Goal: Check status: Check status

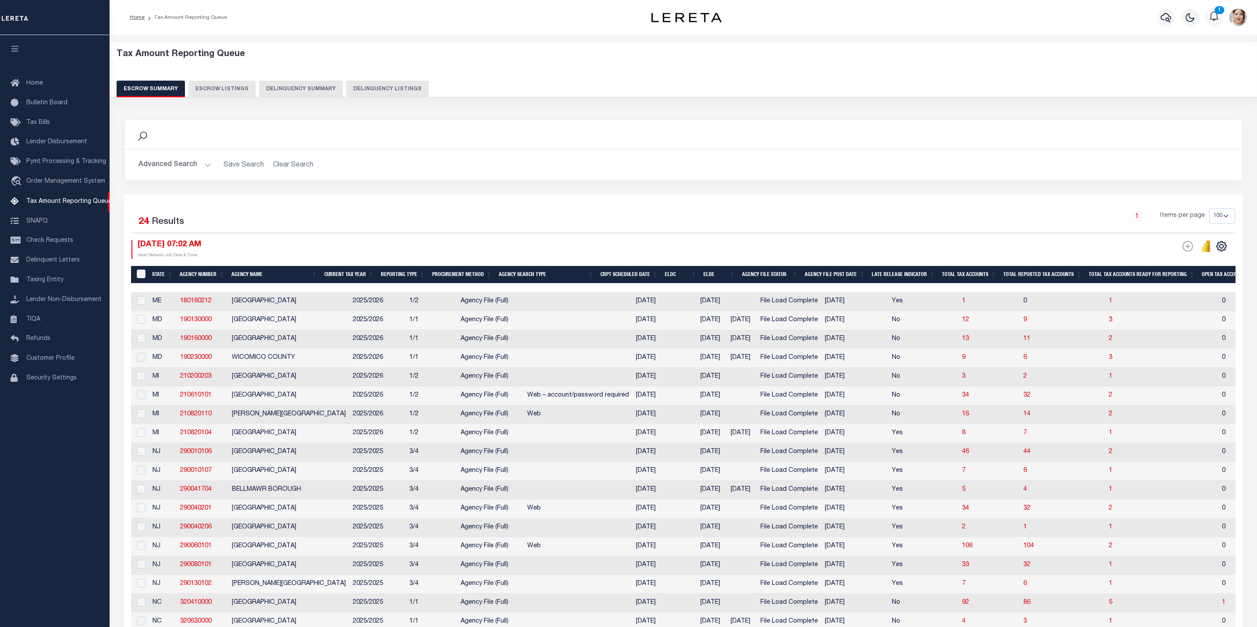
select select "6"
select select "100"
click at [168, 164] on button "Advanced Search" at bounding box center [175, 164] width 73 height 17
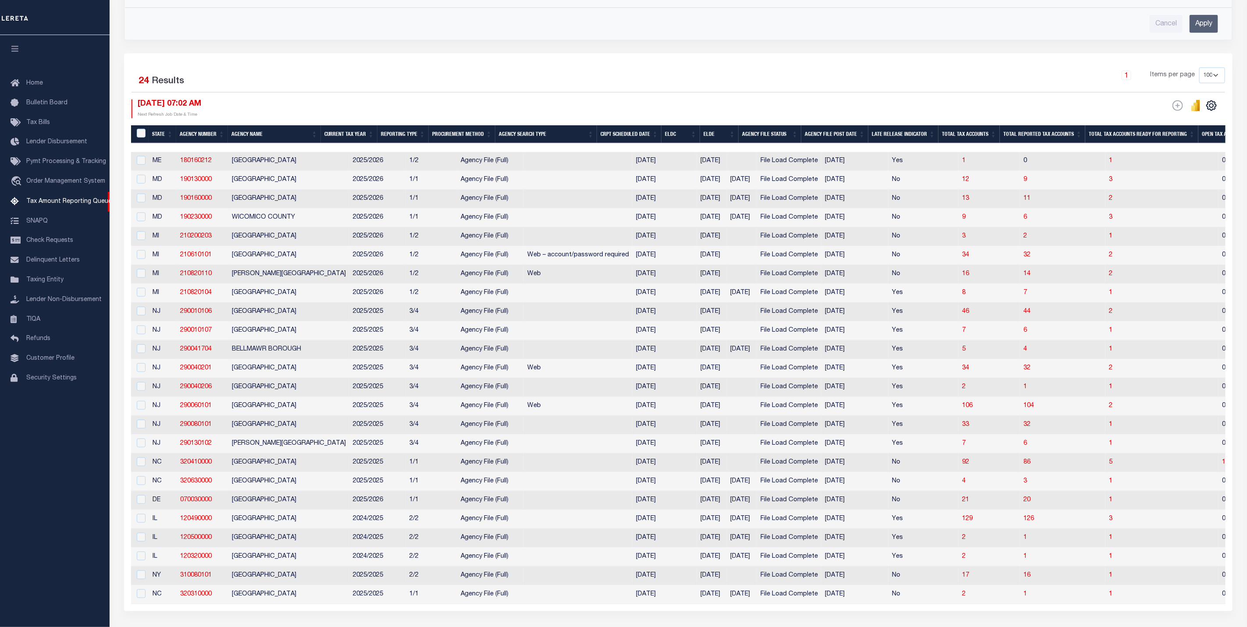
scroll to position [423, 0]
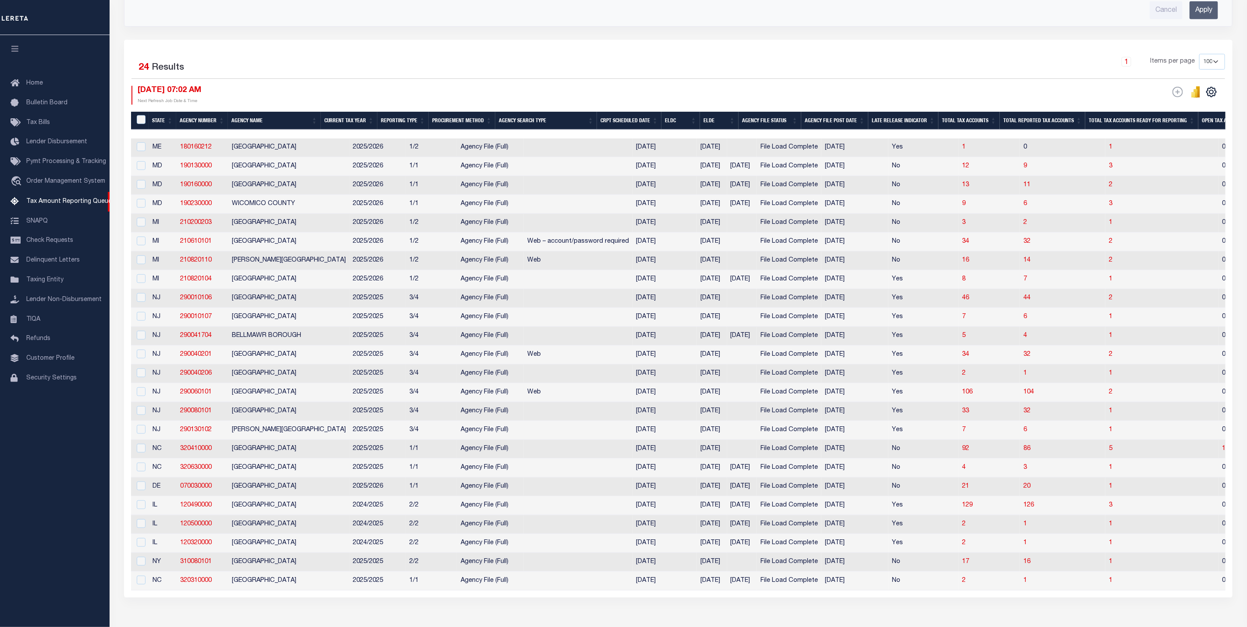
click at [726, 124] on th "ELDE" at bounding box center [719, 121] width 39 height 18
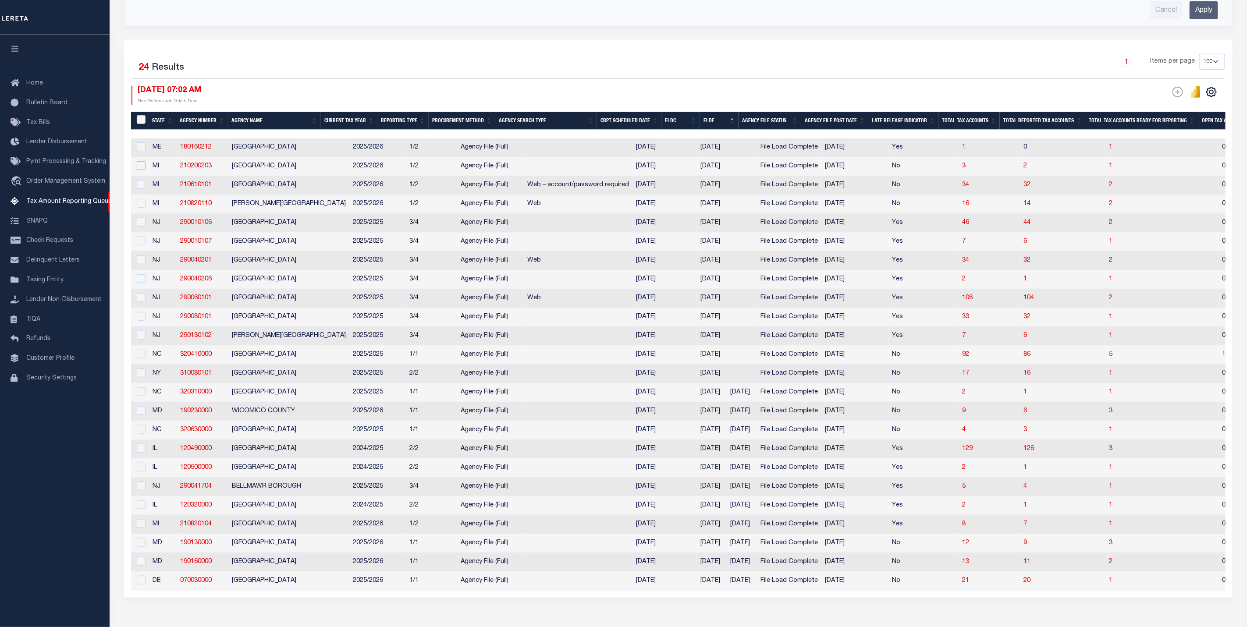
drag, startPoint x: 137, startPoint y: 171, endPoint x: 141, endPoint y: 183, distance: 13.0
click at [137, 170] on input "checkbox" at bounding box center [141, 165] width 9 height 9
checkbox input "true"
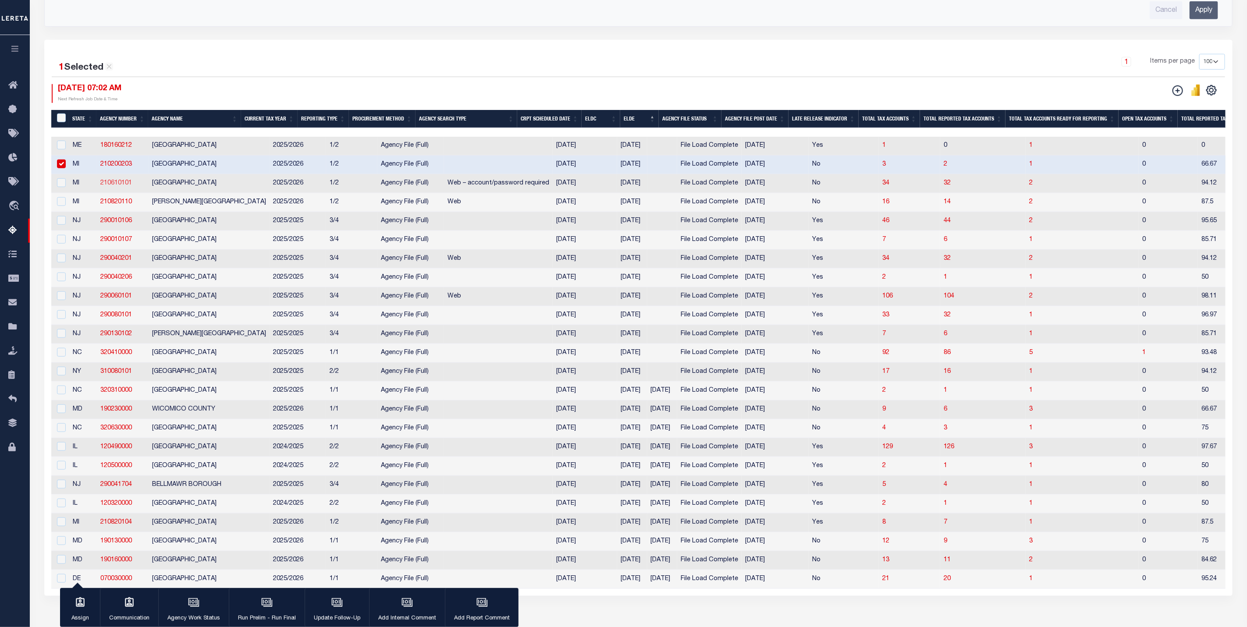
click at [141, 187] on td "210610101" at bounding box center [123, 183] width 52 height 19
checkbox input "true"
click at [58, 206] on input "checkbox" at bounding box center [61, 201] width 9 height 9
checkbox input "true"
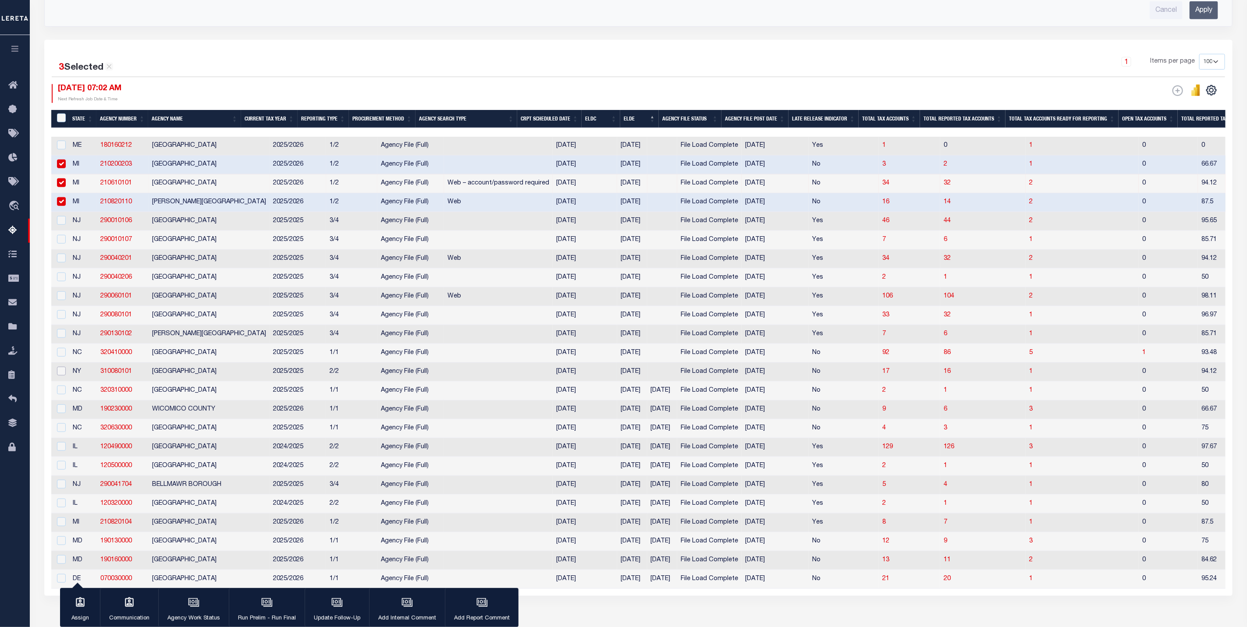
click at [60, 376] on input "checkbox" at bounding box center [61, 371] width 9 height 9
checkbox input "true"
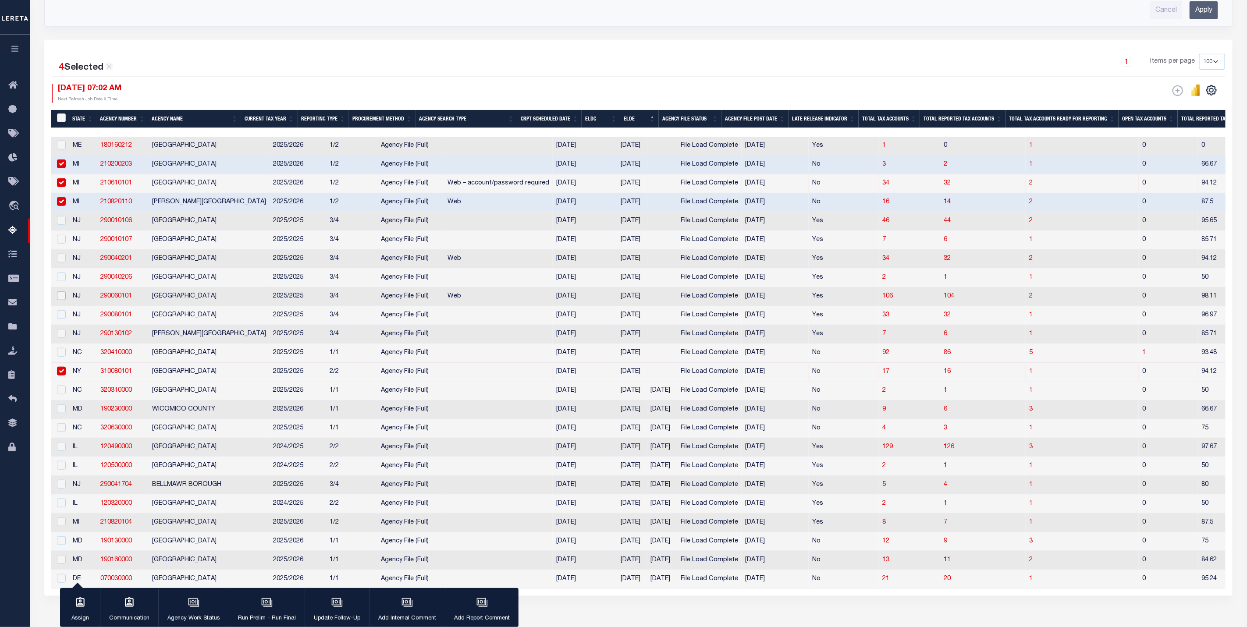
click at [60, 300] on input "checkbox" at bounding box center [61, 295] width 9 height 9
checkbox input "true"
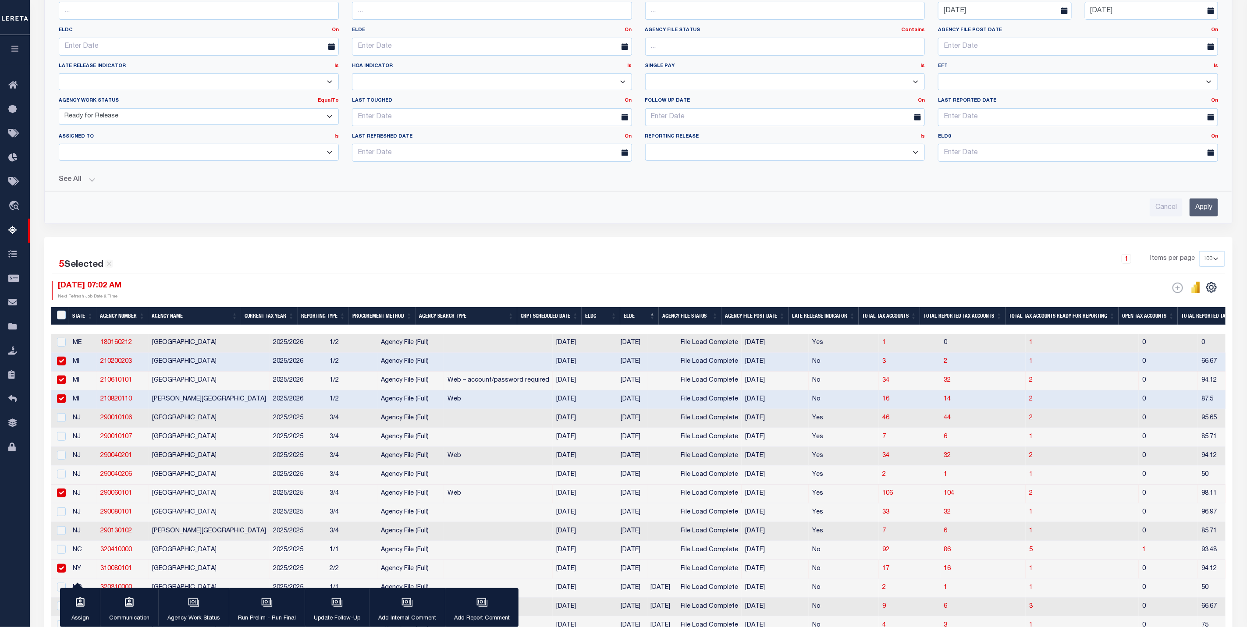
scroll to position [291, 0]
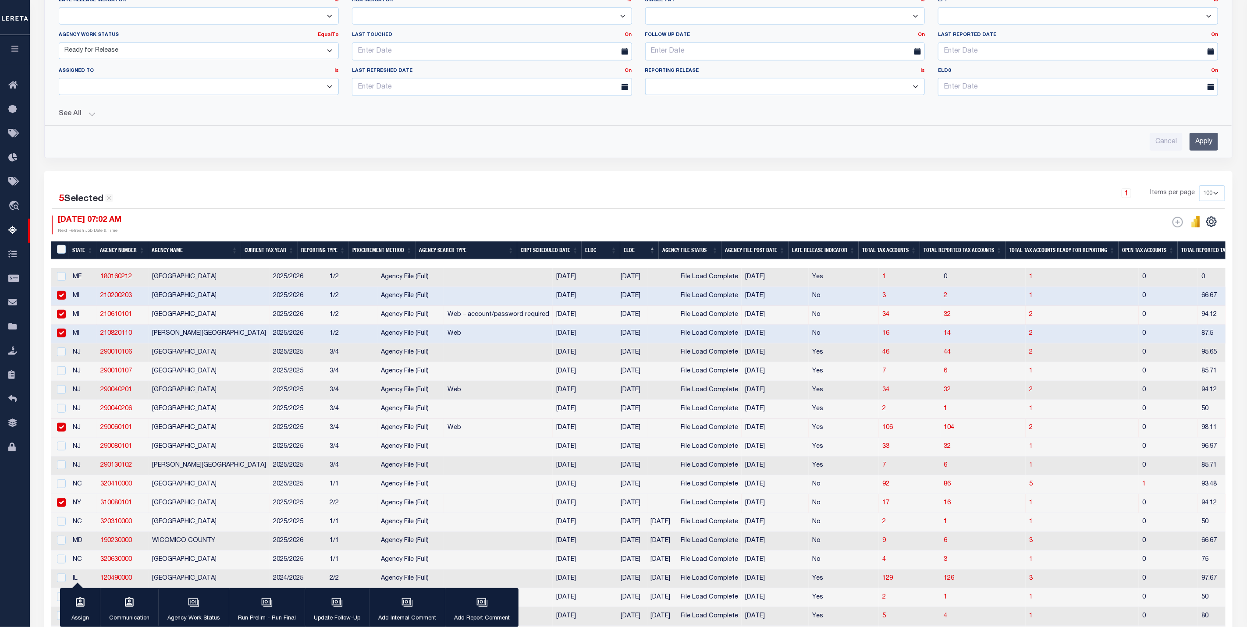
click at [61, 298] on input "checkbox" at bounding box center [61, 295] width 9 height 9
checkbox input "false"
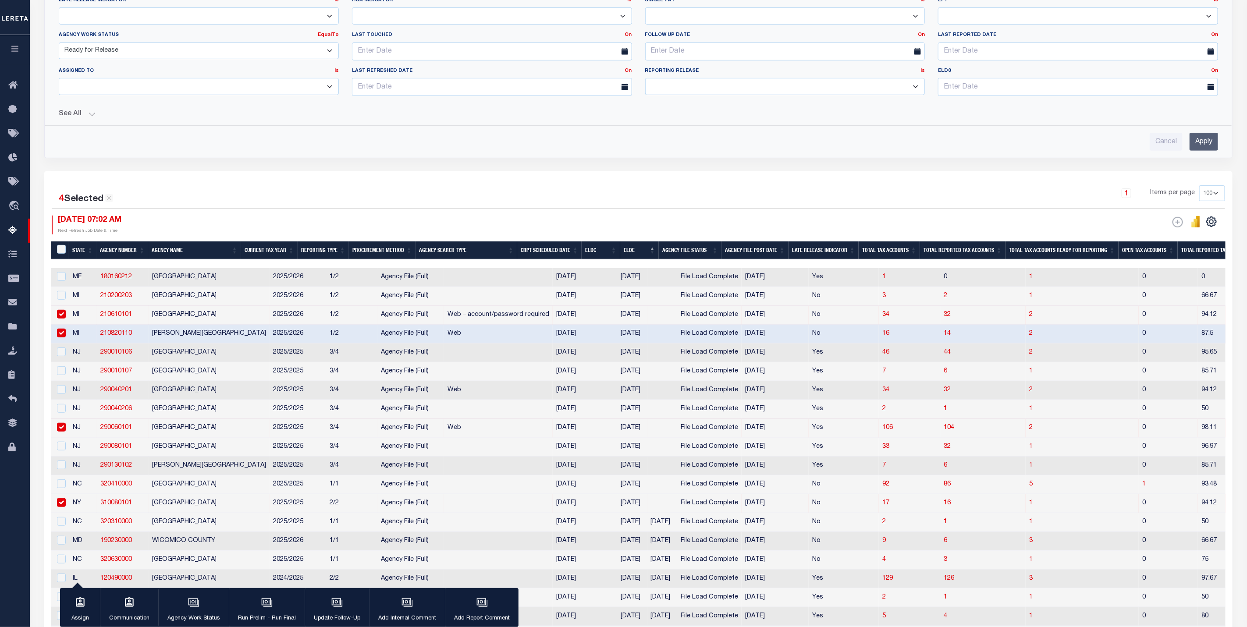
click at [62, 319] on input "checkbox" at bounding box center [61, 314] width 9 height 9
checkbox input "false"
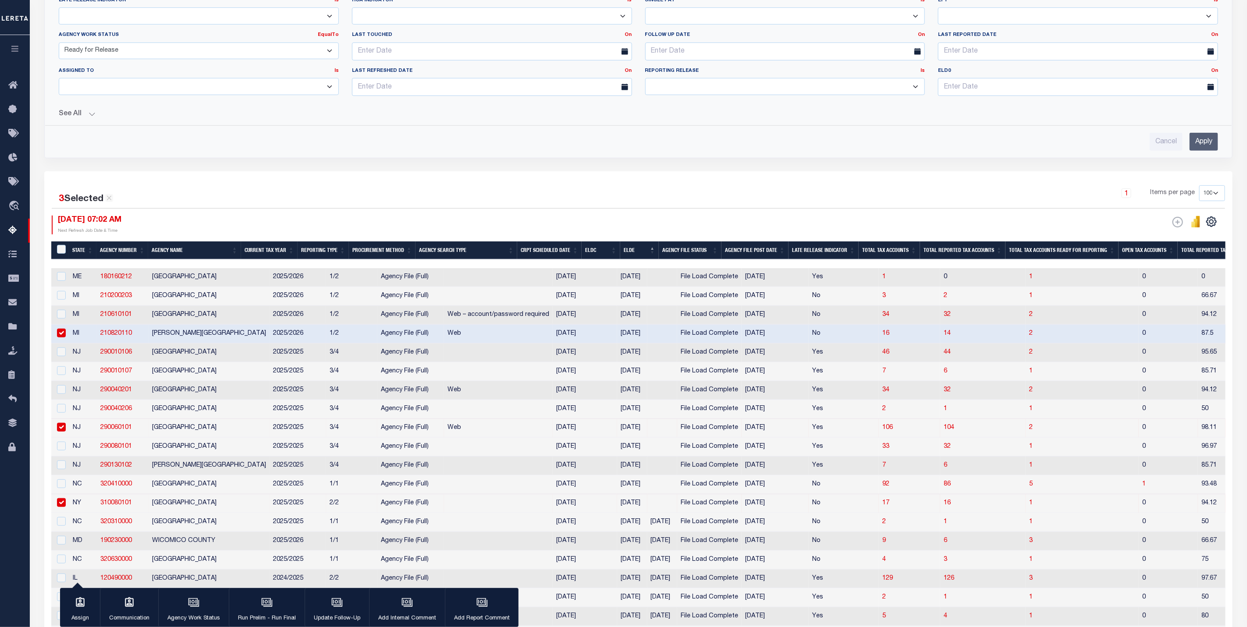
click at [62, 338] on input "checkbox" at bounding box center [61, 333] width 9 height 9
checkbox input "false"
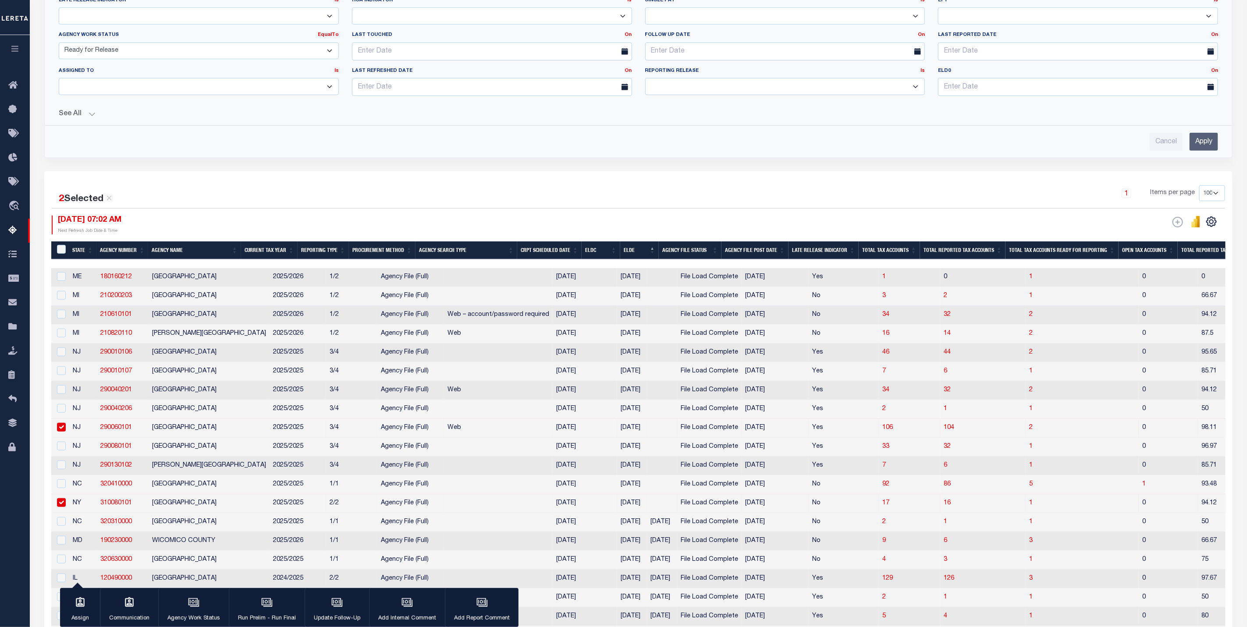
click at [62, 432] on input "checkbox" at bounding box center [61, 427] width 9 height 9
checkbox input "false"
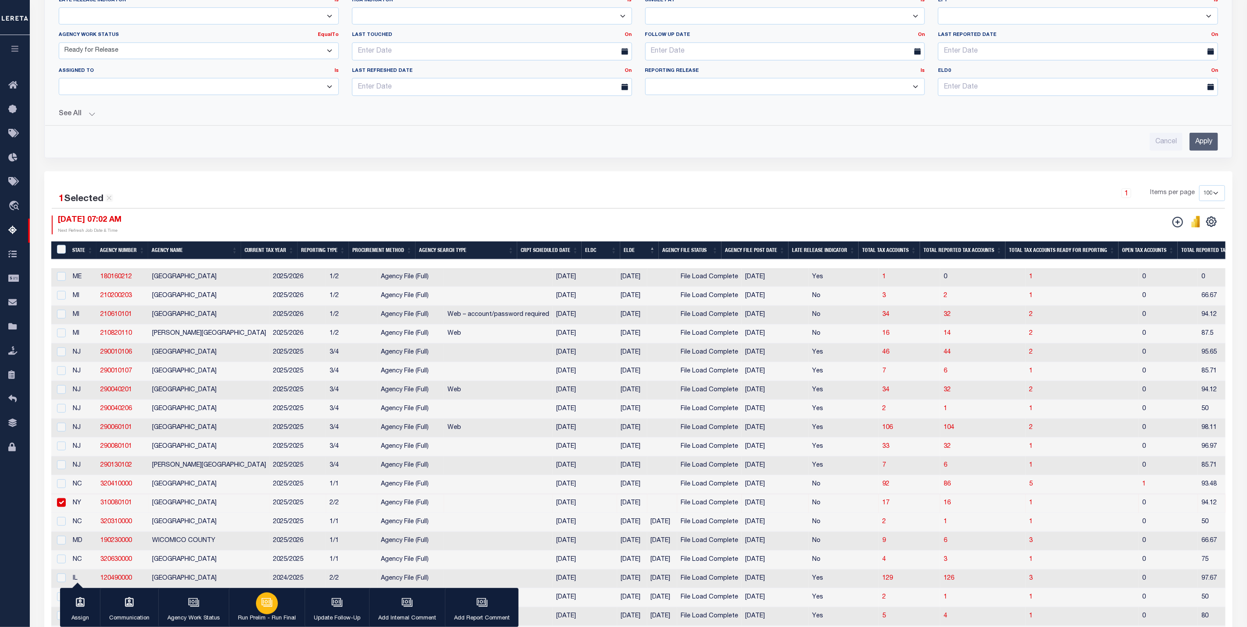
click at [258, 618] on p "Run Prelim - Run Final" at bounding box center [267, 619] width 58 height 9
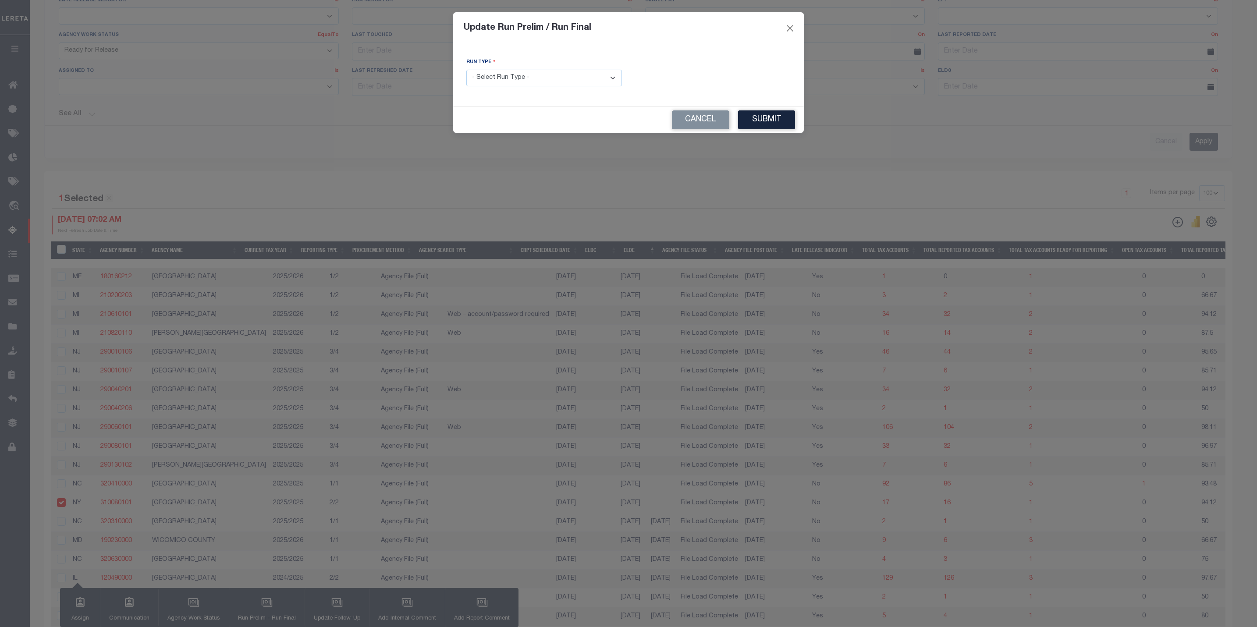
click at [532, 75] on select "- Select Run Type - Prelim Run Final Run" at bounding box center [544, 78] width 156 height 17
select select "F"
click at [466, 70] on select "- Select Run Type - Prelim Run Final Run" at bounding box center [544, 78] width 156 height 17
click at [679, 78] on input "text" at bounding box center [713, 78] width 156 height 17
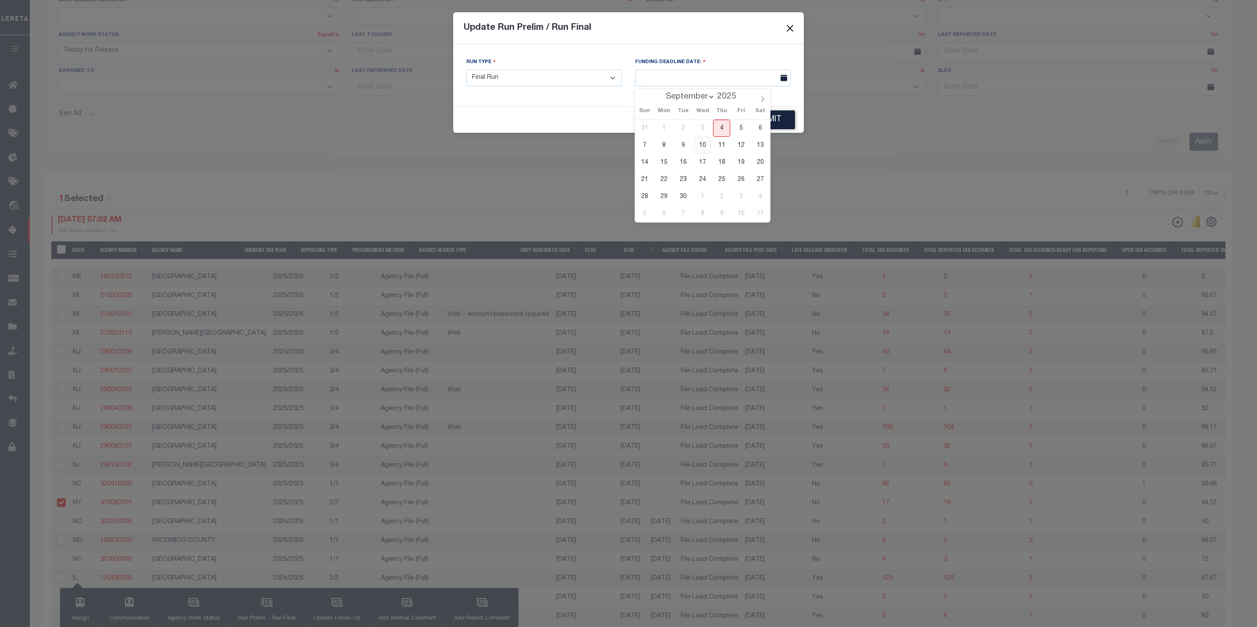
click at [707, 146] on span "10" at bounding box center [702, 145] width 17 height 17
type input "09/10/2025"
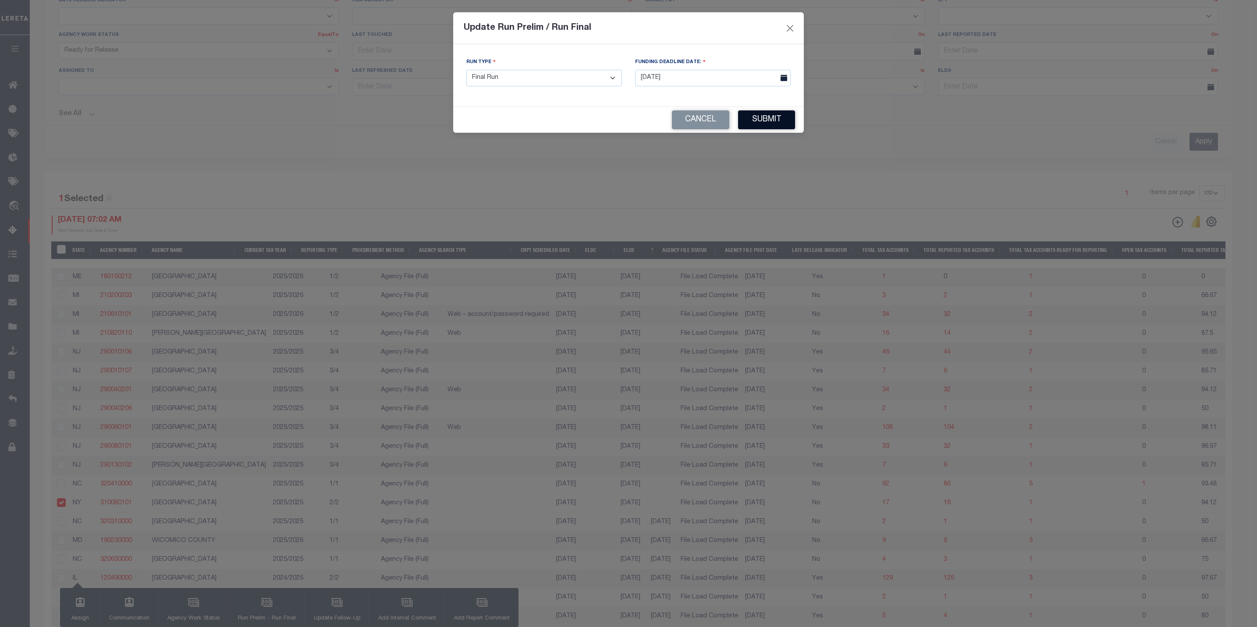
click at [755, 125] on button "Submit" at bounding box center [766, 119] width 57 height 19
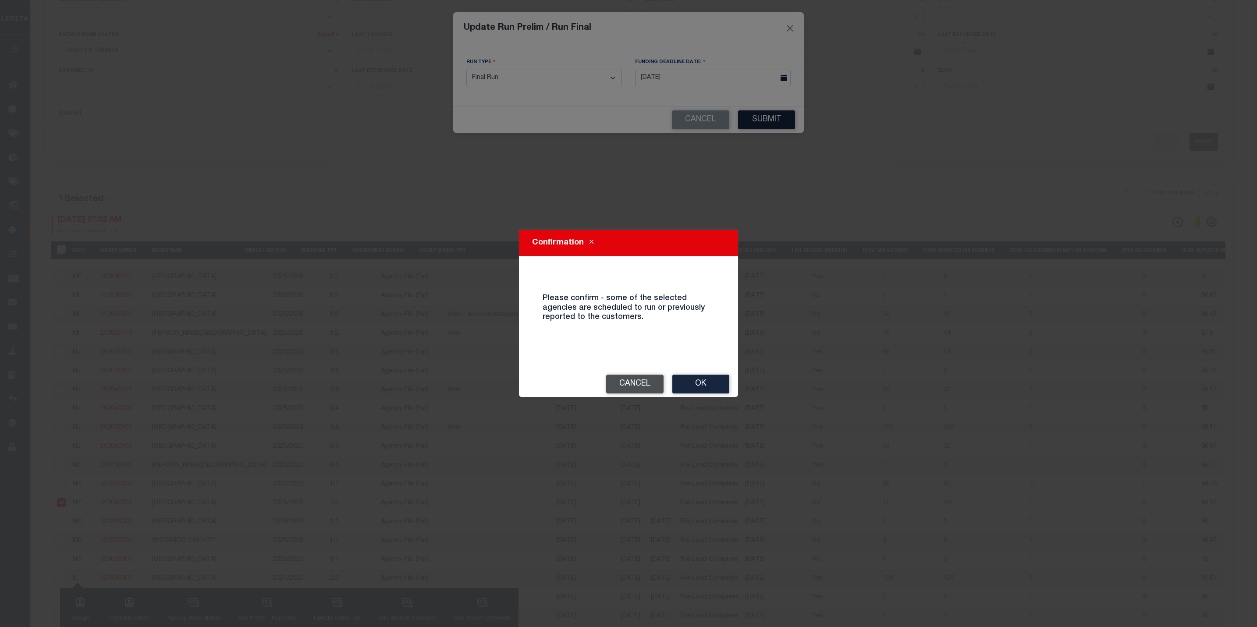
click at [654, 380] on button "Cancel" at bounding box center [634, 384] width 57 height 19
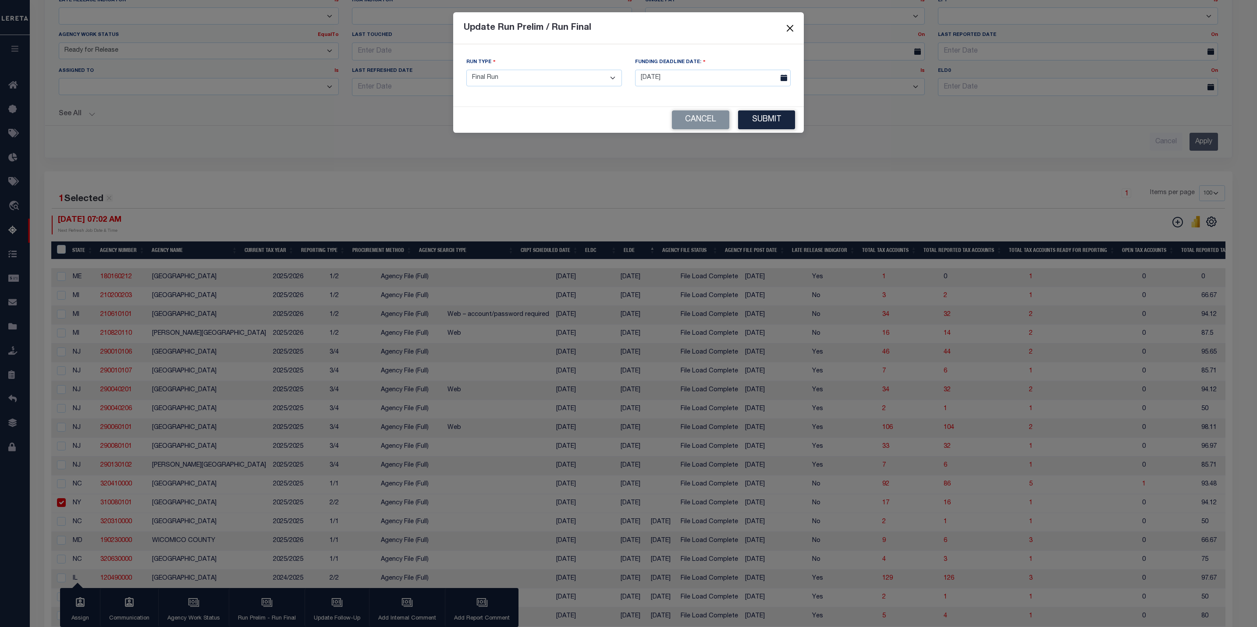
click at [792, 30] on button "Close" at bounding box center [790, 27] width 11 height 11
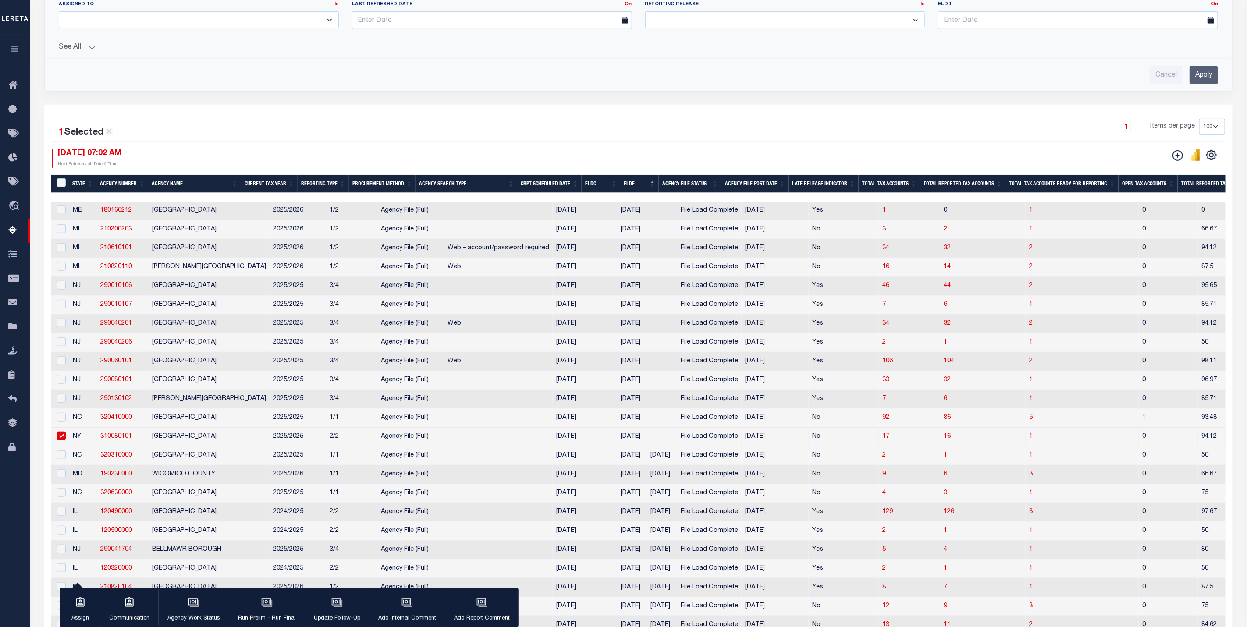
scroll to position [357, 0]
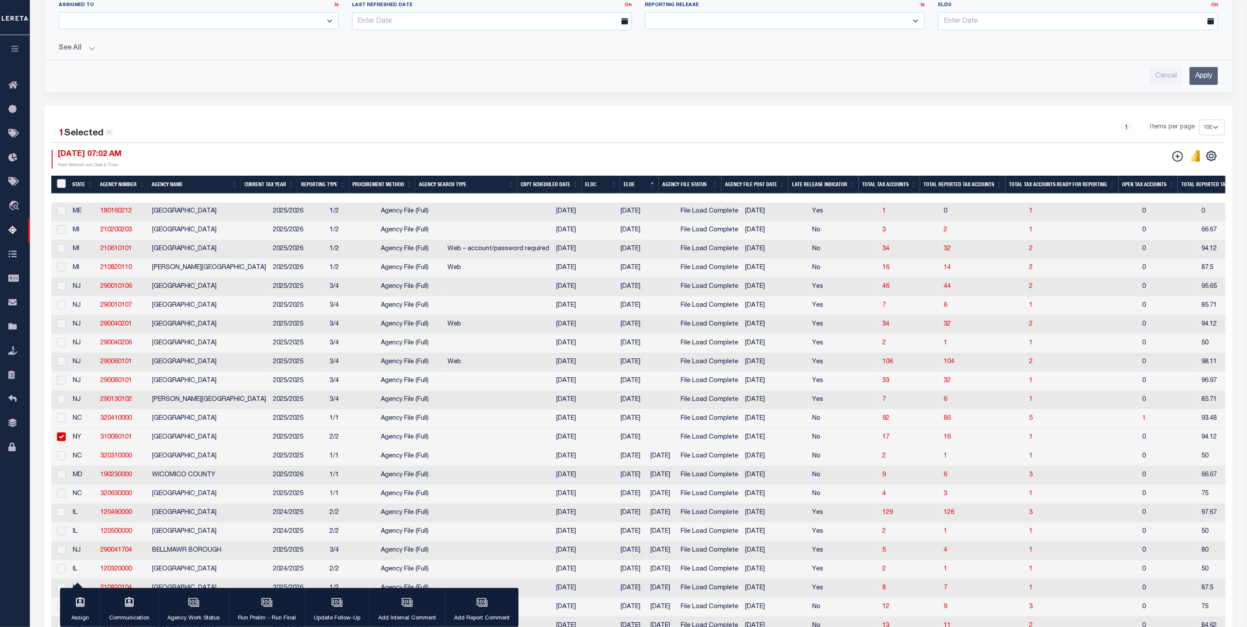
click at [62, 441] on input "checkbox" at bounding box center [61, 437] width 9 height 9
checkbox input "false"
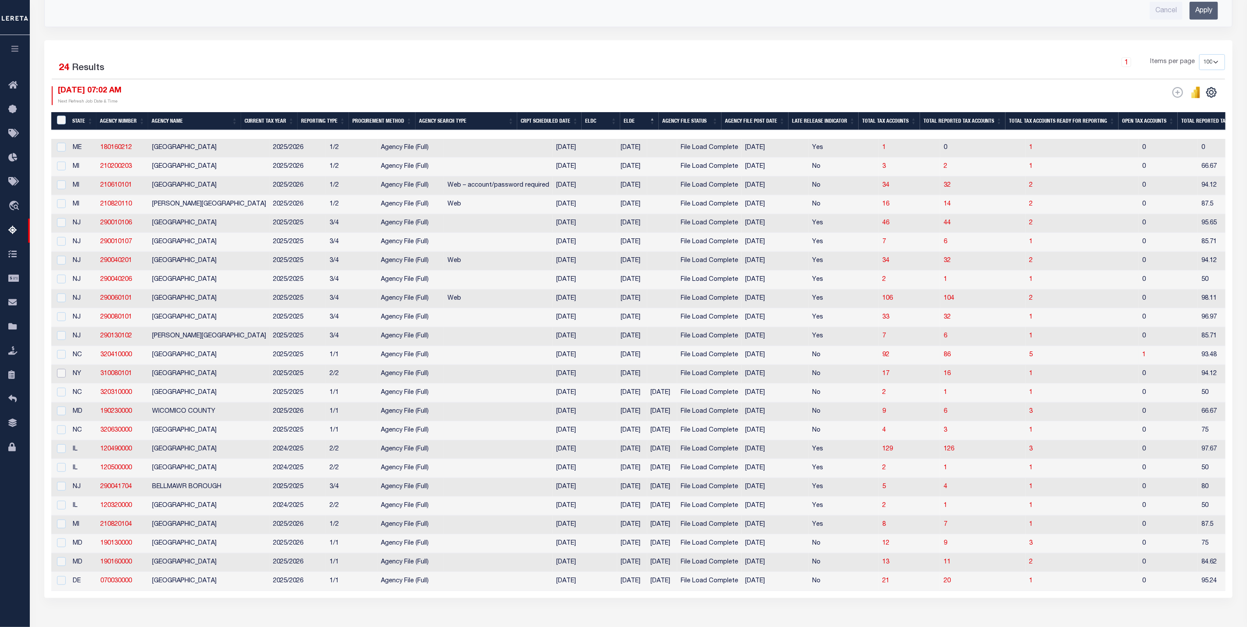
scroll to position [423, 0]
click at [175, 122] on th "Agency Name" at bounding box center [194, 121] width 93 height 18
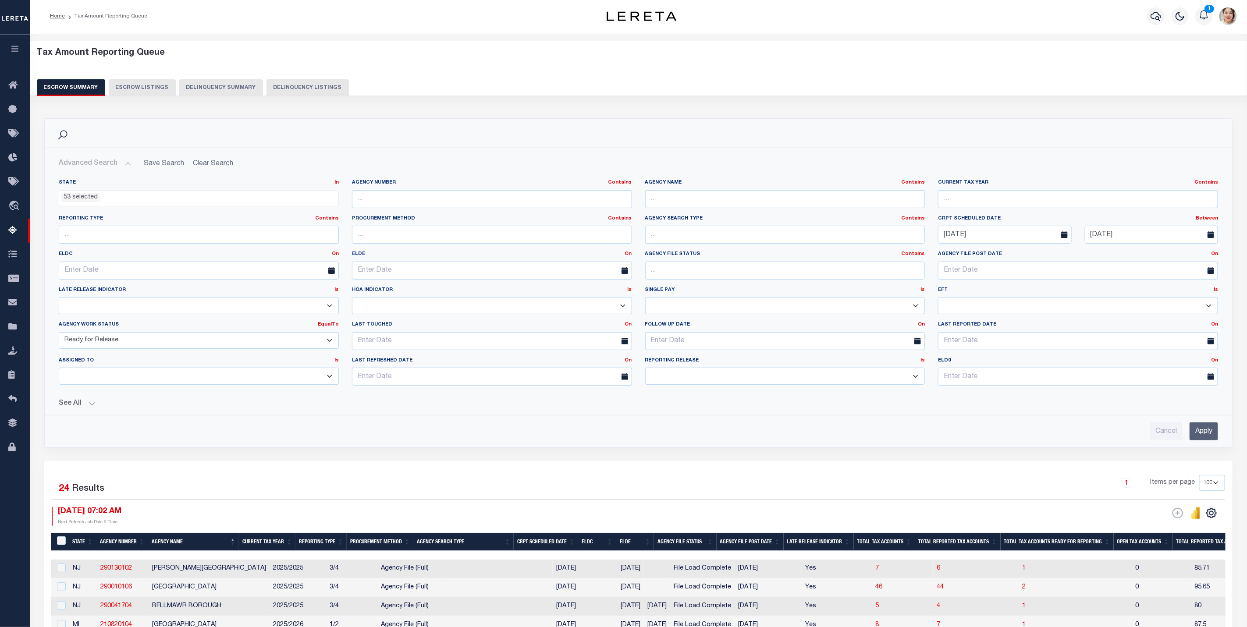
scroll to position [0, 0]
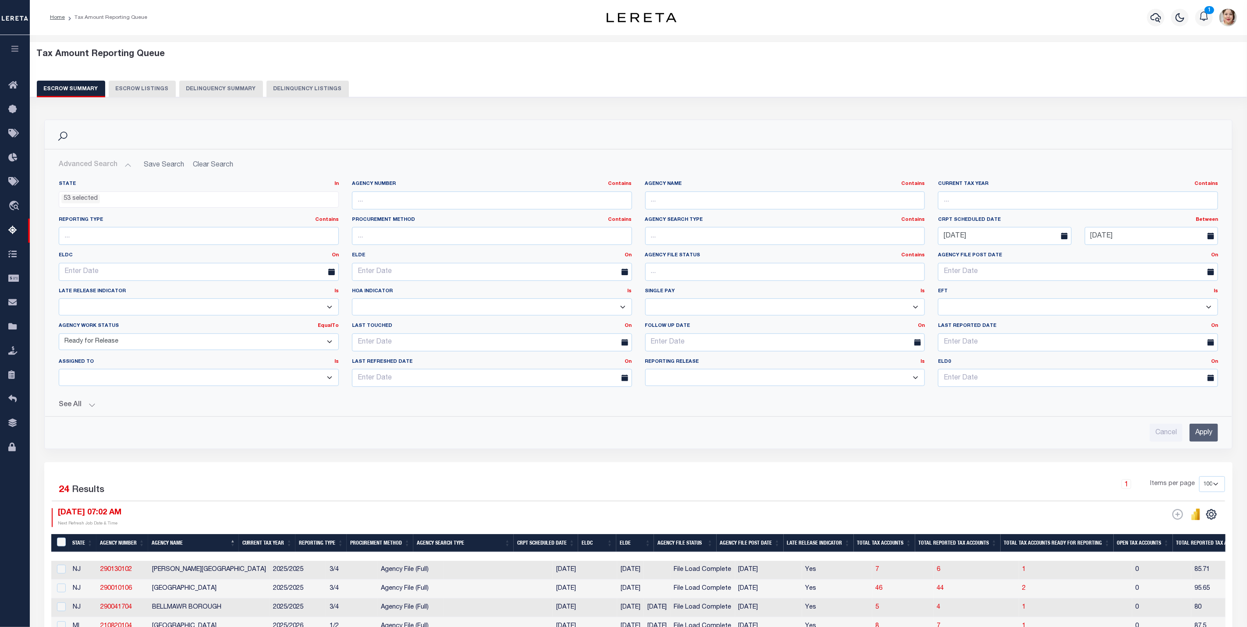
click at [123, 200] on ul "53 selected" at bounding box center [198, 198] width 279 height 12
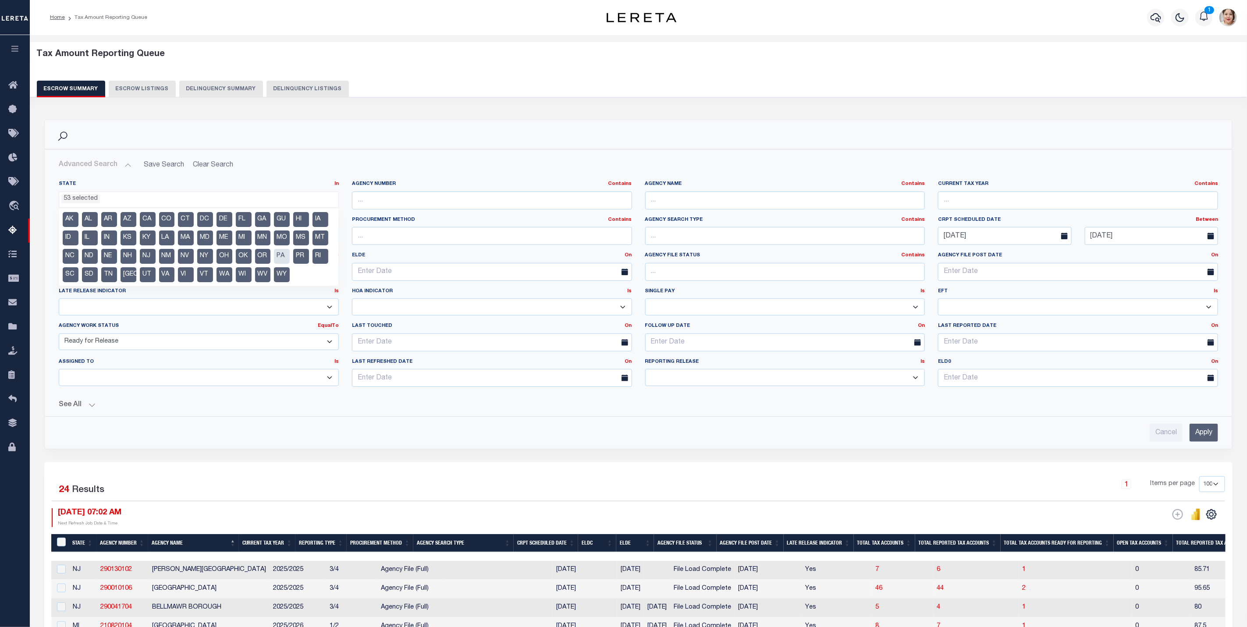
click at [134, 203] on ul "53 selected" at bounding box center [198, 198] width 279 height 12
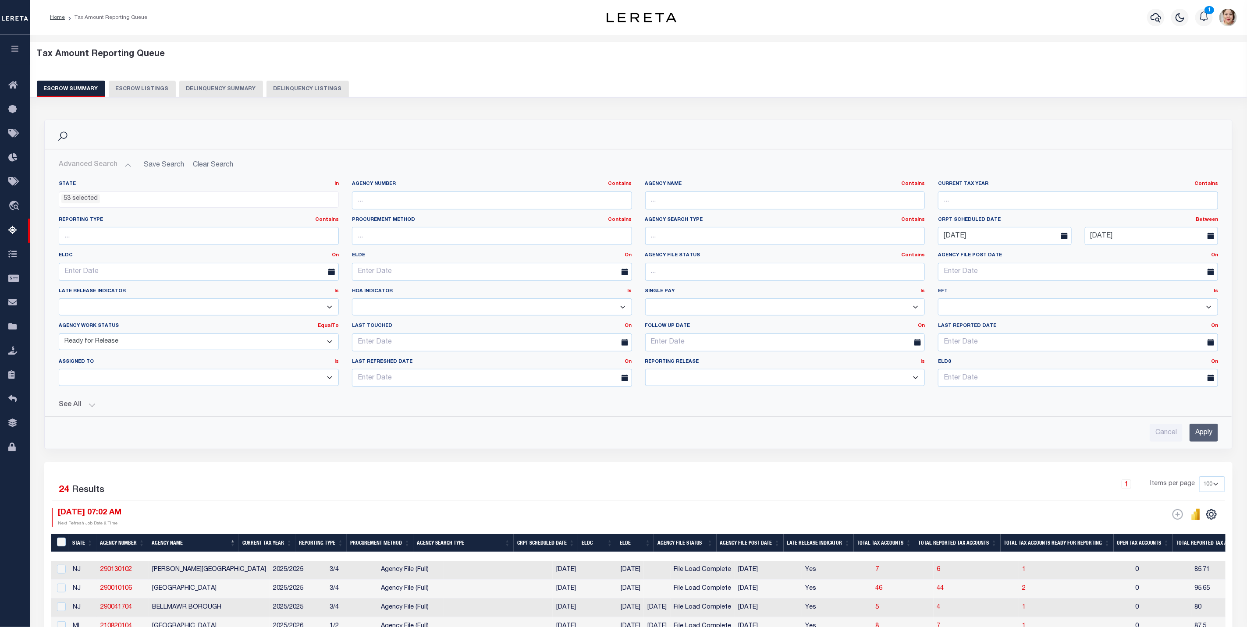
drag, startPoint x: 139, startPoint y: 198, endPoint x: 44, endPoint y: 195, distance: 95.6
click at [44, 195] on div "Search Advanced Search Save Search Clear Search EscrowSummaryGridWrapper_dynami…" at bounding box center [638, 285] width 1188 height 330
click at [126, 197] on ul "53 selected" at bounding box center [198, 198] width 279 height 12
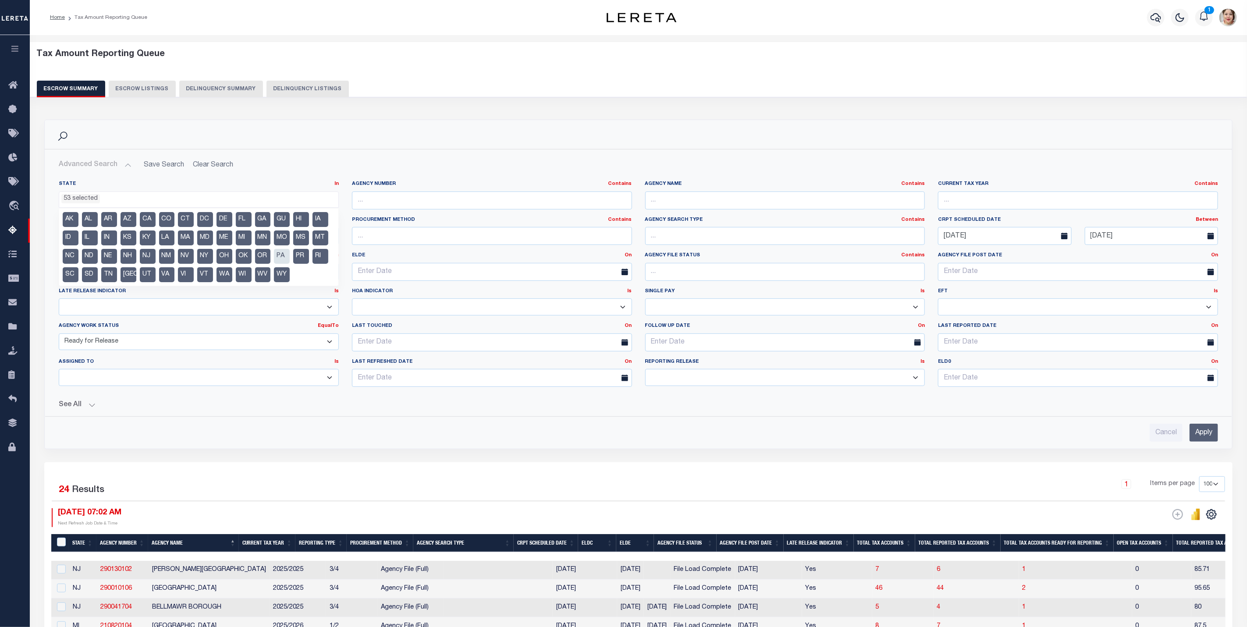
click at [69, 219] on li "AK" at bounding box center [71, 219] width 16 height 15
click at [70, 233] on li "ID" at bounding box center [71, 238] width 16 height 15
click at [75, 254] on li "NC" at bounding box center [71, 256] width 16 height 15
click at [74, 271] on li "SC" at bounding box center [71, 274] width 16 height 15
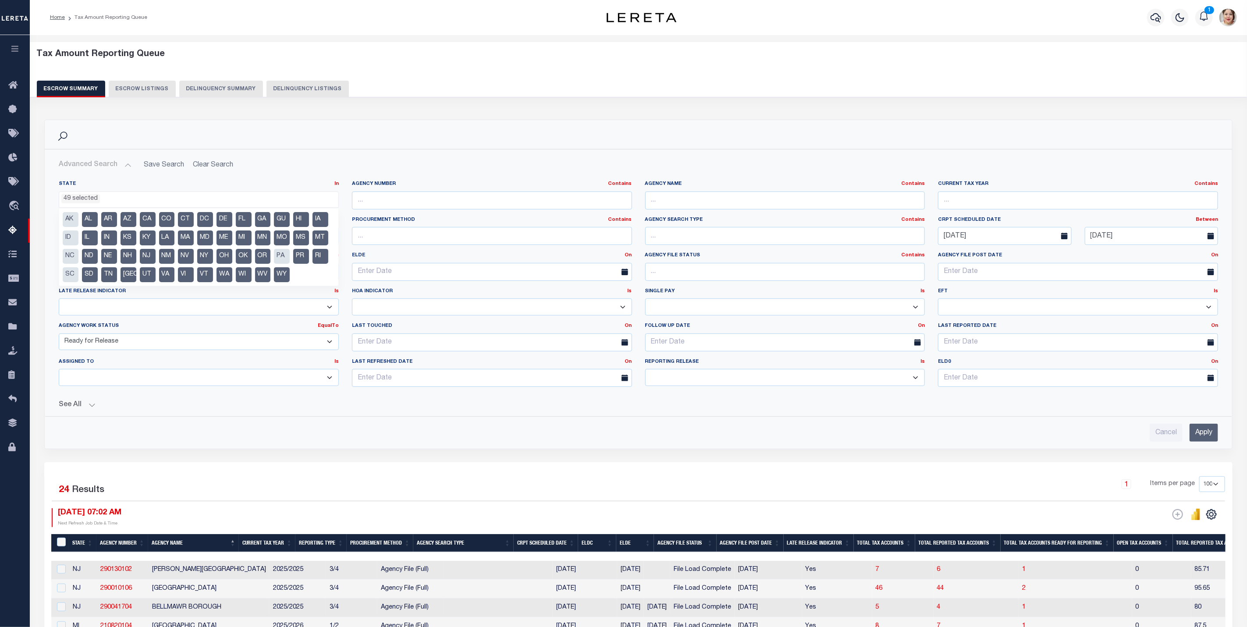
click at [87, 274] on li "SD" at bounding box center [90, 274] width 16 height 15
click at [88, 255] on li "ND" at bounding box center [90, 256] width 16 height 15
click at [88, 239] on li "IL" at bounding box center [90, 238] width 16 height 15
click at [88, 218] on li "AL" at bounding box center [90, 219] width 16 height 15
click at [103, 221] on li "AR" at bounding box center [109, 219] width 16 height 15
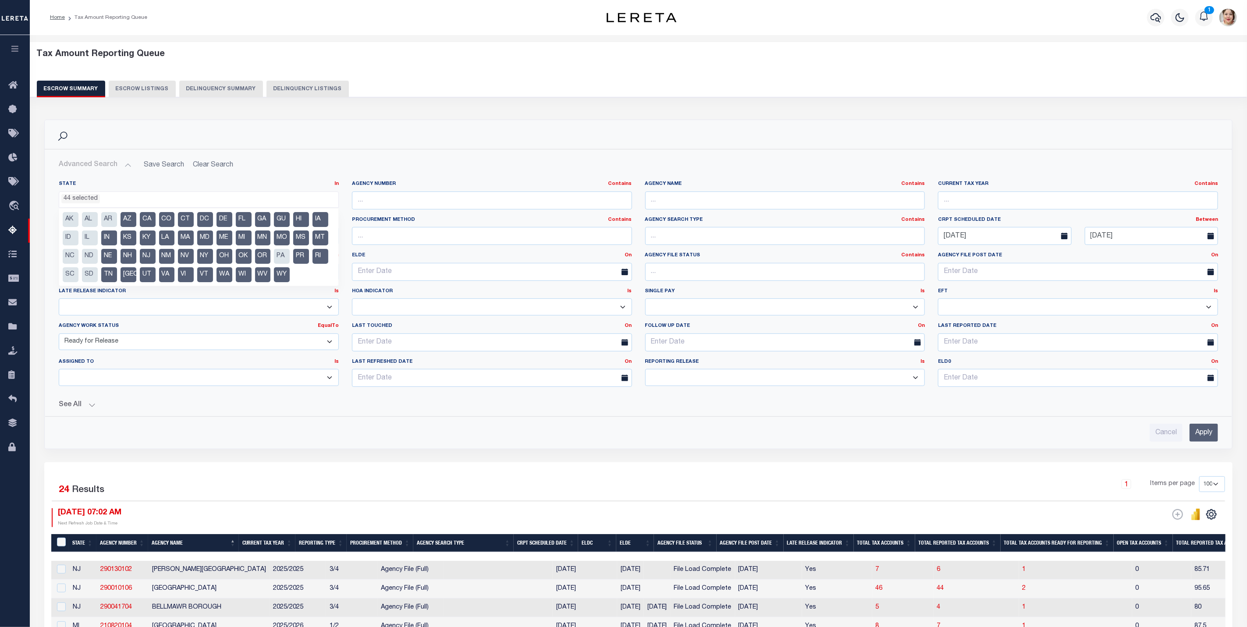
click at [104, 240] on li "IN" at bounding box center [109, 238] width 16 height 15
click at [110, 251] on li "NE" at bounding box center [109, 256] width 16 height 15
drag, startPoint x: 111, startPoint y: 271, endPoint x: 136, endPoint y: 275, distance: 25.3
click at [112, 273] on li "TN" at bounding box center [109, 274] width 16 height 15
click at [135, 275] on li "[GEOGRAPHIC_DATA]" at bounding box center [129, 274] width 16 height 15
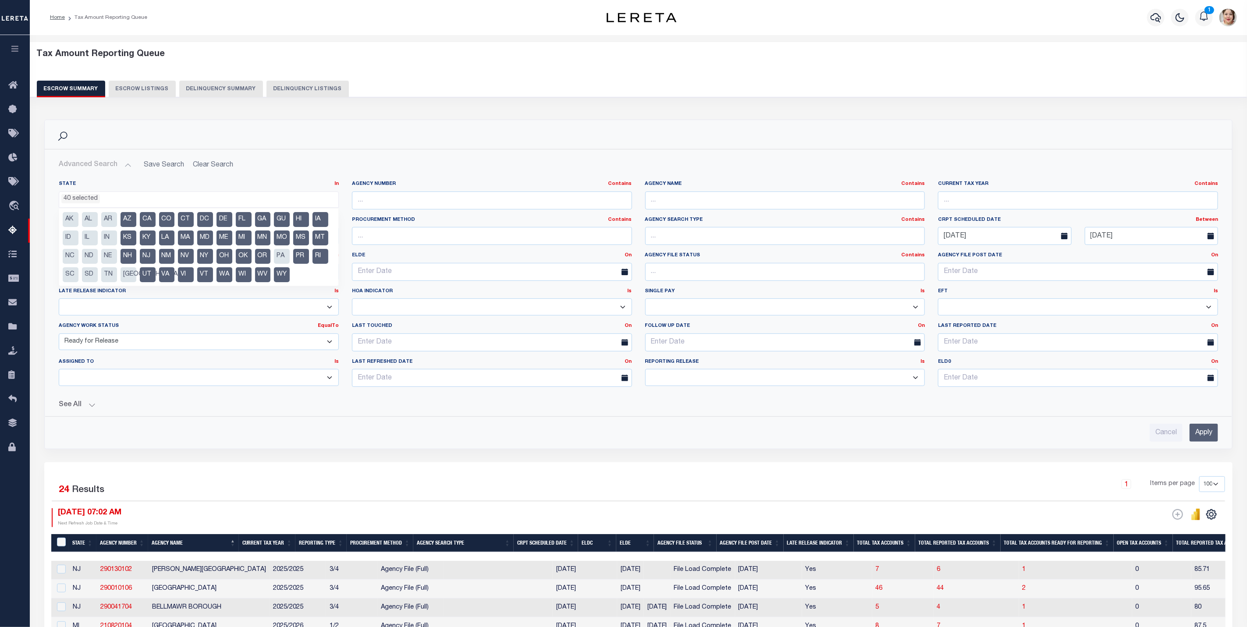
click at [129, 248] on ul "AK AL AR AZ CA CO CT DC DE FL GA GU HI IA ID IL IN KS KY LA MA MD ME MI MN MO M…" at bounding box center [198, 247] width 279 height 77
drag, startPoint x: 128, startPoint y: 229, endPoint x: 128, endPoint y: 218, distance: 11.0
click at [128, 229] on ul "AK AL AR AZ CA CO CT DC DE FL GA GU HI IA ID IL IN KS KY LA MA MD ME MI MN MO M…" at bounding box center [198, 247] width 279 height 77
click at [128, 217] on li "AZ" at bounding box center [129, 219] width 16 height 15
drag, startPoint x: 124, startPoint y: 235, endPoint x: 129, endPoint y: 252, distance: 17.8
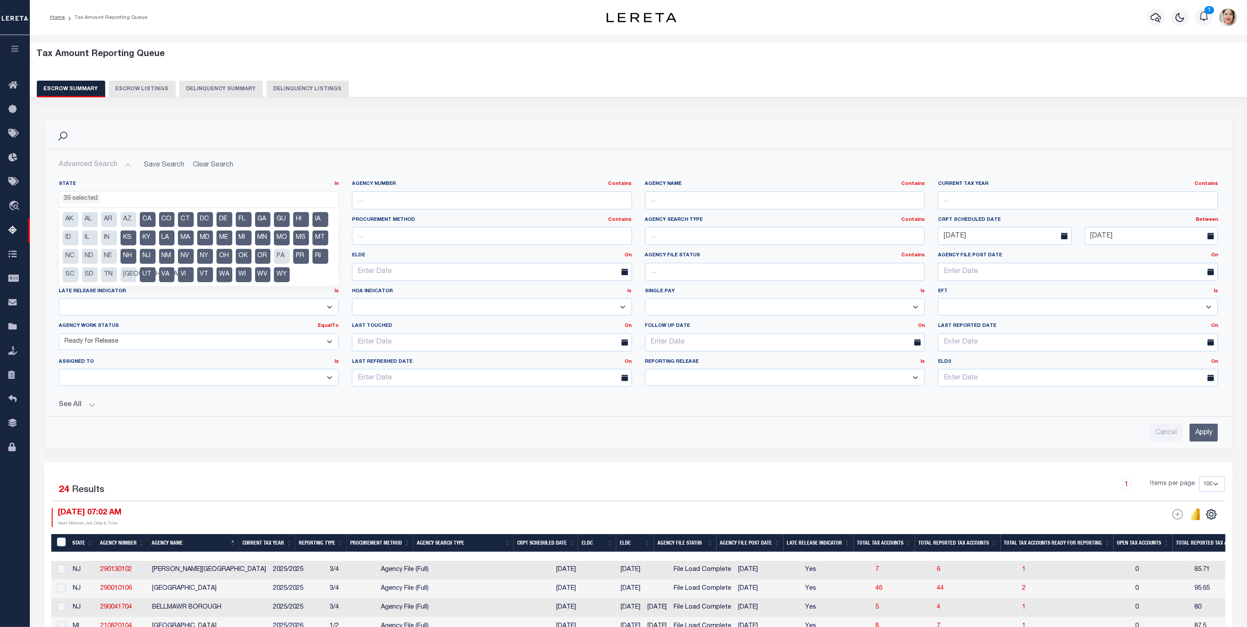
click at [124, 236] on li "KS" at bounding box center [129, 238] width 16 height 15
drag, startPoint x: 129, startPoint y: 254, endPoint x: 142, endPoint y: 257, distance: 13.5
click at [130, 254] on li "NH" at bounding box center [129, 256] width 16 height 15
drag, startPoint x: 150, startPoint y: 257, endPoint x: 145, endPoint y: 270, distance: 14.0
click at [150, 258] on li "NJ" at bounding box center [148, 256] width 16 height 15
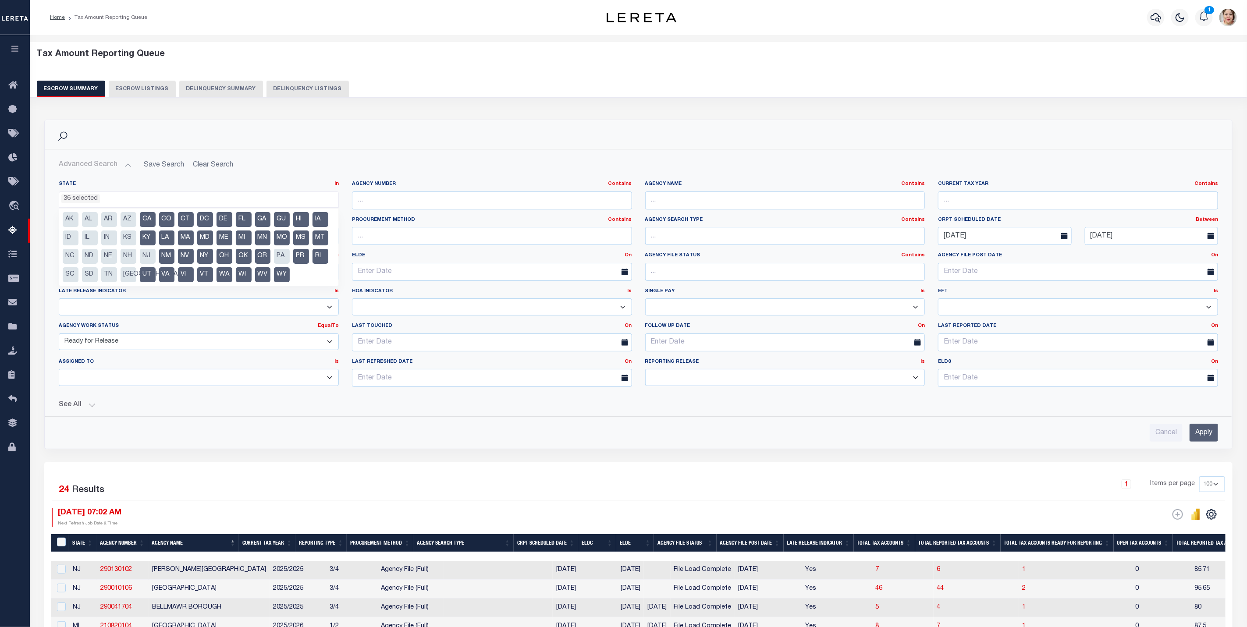
click at [145, 271] on li "UT" at bounding box center [148, 274] width 16 height 15
click at [162, 274] on li "VA" at bounding box center [167, 274] width 16 height 15
click at [164, 259] on li "NM" at bounding box center [167, 256] width 16 height 15
click at [159, 247] on ul "AK AL AR AZ CA CO CT DC DE FL GA GU HI IA ID IL IN KS KY LA MA MD ME MI MN MO M…" at bounding box center [198, 247] width 279 height 77
click at [149, 238] on li "KY" at bounding box center [148, 238] width 16 height 15
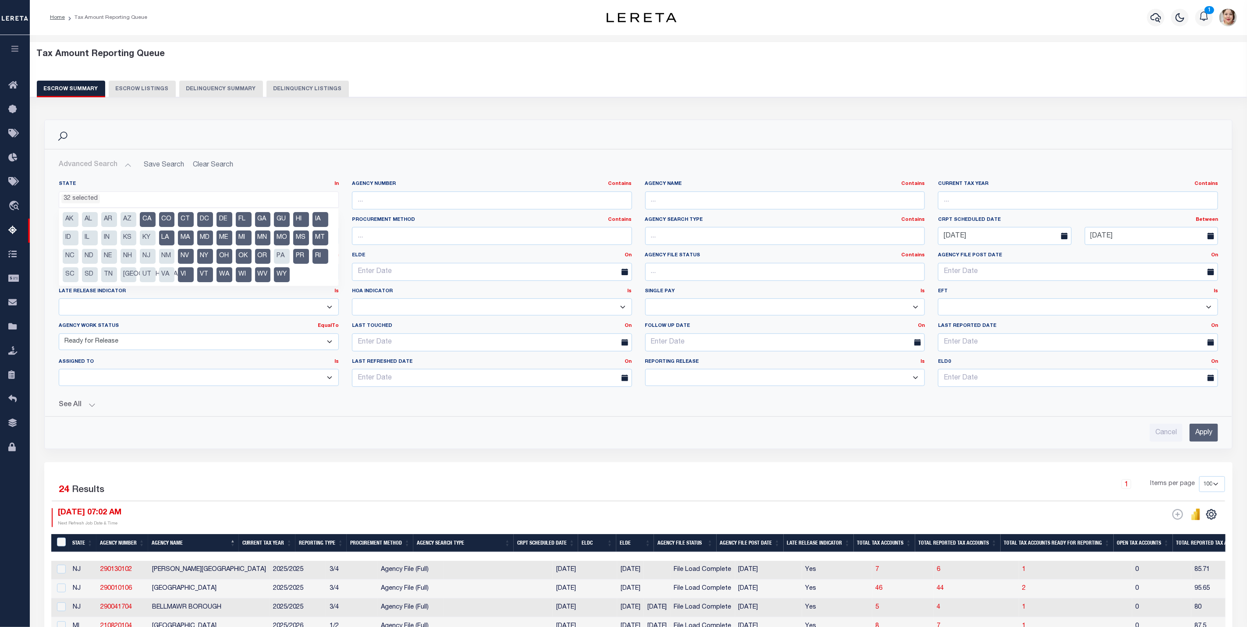
click at [149, 219] on li "CA" at bounding box center [148, 219] width 16 height 15
drag, startPoint x: 162, startPoint y: 221, endPoint x: 163, endPoint y: 244, distance: 22.9
click at [162, 222] on li "CO" at bounding box center [167, 219] width 16 height 15
click at [163, 244] on li "LA" at bounding box center [167, 238] width 16 height 15
click at [183, 244] on li "MA" at bounding box center [186, 238] width 16 height 15
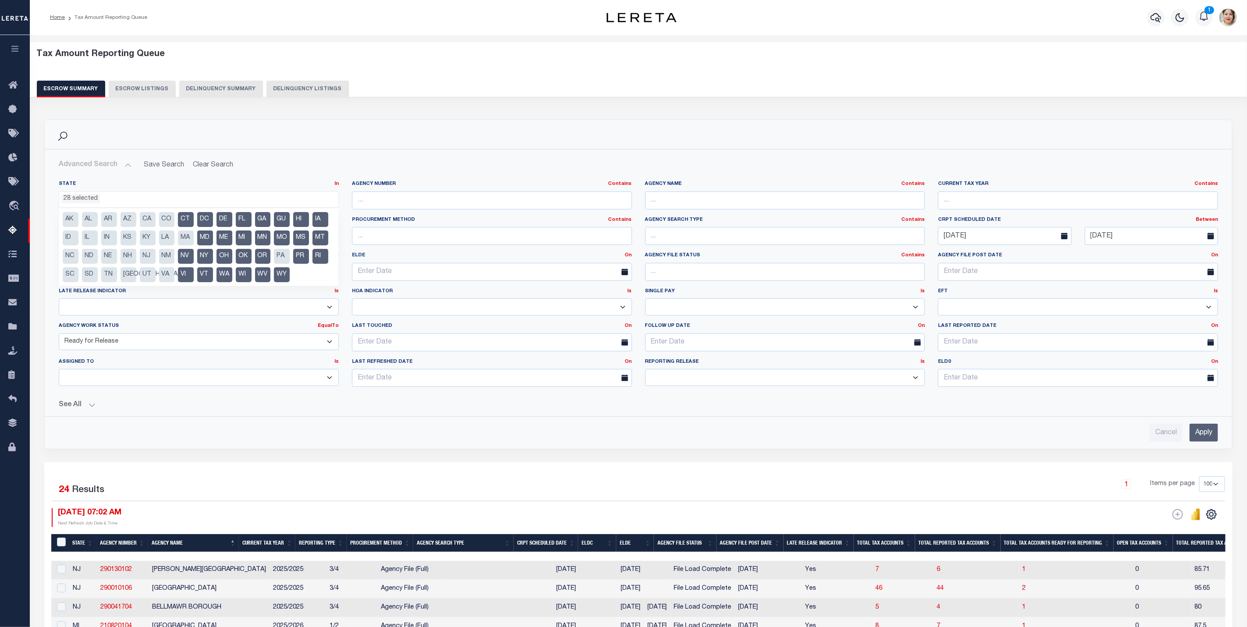
click at [185, 224] on li "CT" at bounding box center [186, 219] width 16 height 15
click at [185, 259] on li "NV" at bounding box center [186, 256] width 16 height 15
click at [189, 275] on li "VI" at bounding box center [186, 274] width 16 height 15
drag, startPoint x: 203, startPoint y: 275, endPoint x: 206, endPoint y: 259, distance: 16.0
click at [204, 271] on li "VT" at bounding box center [205, 274] width 16 height 15
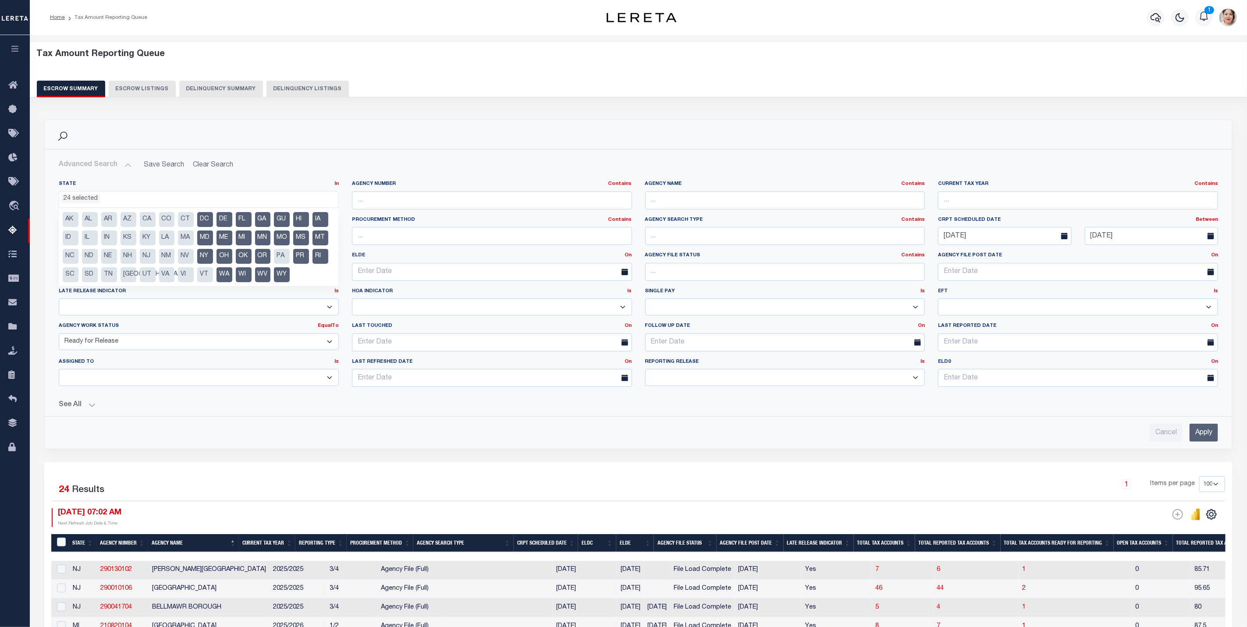
drag, startPoint x: 206, startPoint y: 259, endPoint x: 206, endPoint y: 246, distance: 13.1
click at [206, 258] on li "NY" at bounding box center [205, 256] width 16 height 15
click at [206, 242] on li "MD" at bounding box center [205, 238] width 16 height 15
drag, startPoint x: 204, startPoint y: 225, endPoint x: 220, endPoint y: 222, distance: 15.6
click at [205, 225] on li "DC" at bounding box center [205, 219] width 16 height 15
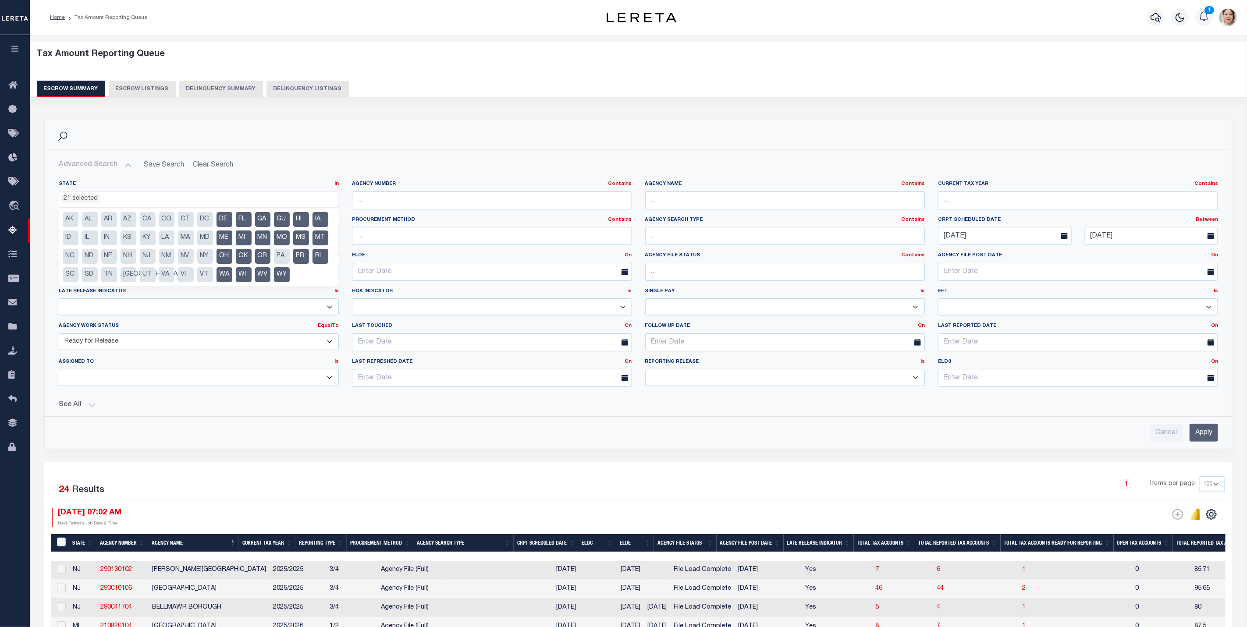
drag, startPoint x: 220, startPoint y: 222, endPoint x: 222, endPoint y: 229, distance: 7.5
click at [221, 222] on li "DE" at bounding box center [225, 219] width 16 height 15
drag, startPoint x: 223, startPoint y: 232, endPoint x: 221, endPoint y: 240, distance: 8.1
click at [223, 233] on li "ME" at bounding box center [225, 238] width 16 height 15
click at [220, 254] on li "OH" at bounding box center [225, 256] width 16 height 15
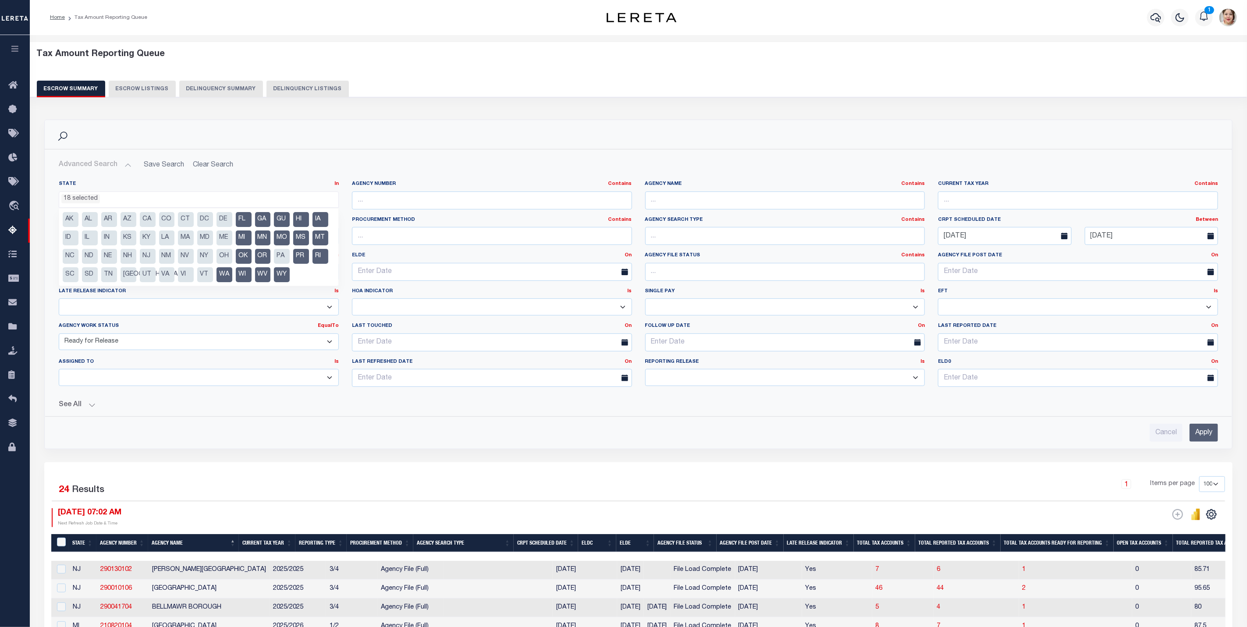
click at [224, 274] on li "WA" at bounding box center [225, 274] width 16 height 15
drag, startPoint x: 236, startPoint y: 273, endPoint x: 237, endPoint y: 262, distance: 10.6
click at [236, 271] on li "WI" at bounding box center [244, 274] width 16 height 15
drag, startPoint x: 238, startPoint y: 255, endPoint x: 243, endPoint y: 242, distance: 13.8
click at [238, 254] on li "OK" at bounding box center [244, 256] width 16 height 15
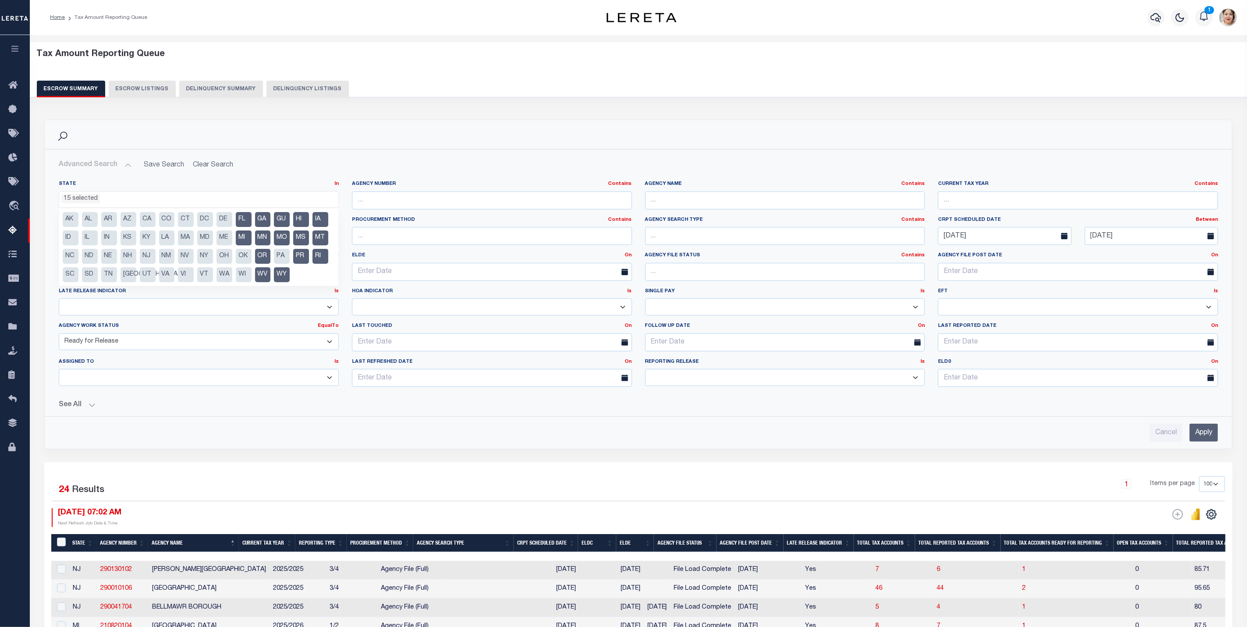
click at [247, 229] on ul "AK AL AR AZ CA CO CT DC DE FL GA GU HI IA ID IL IN KS KY LA MA MD ME MI MN MO M…" at bounding box center [198, 247] width 279 height 77
drag, startPoint x: 246, startPoint y: 217, endPoint x: 256, endPoint y: 217, distance: 9.6
click at [248, 217] on li "FL" at bounding box center [244, 219] width 16 height 15
drag, startPoint x: 262, startPoint y: 217, endPoint x: 259, endPoint y: 236, distance: 18.6
click at [262, 222] on li "GA" at bounding box center [263, 219] width 16 height 15
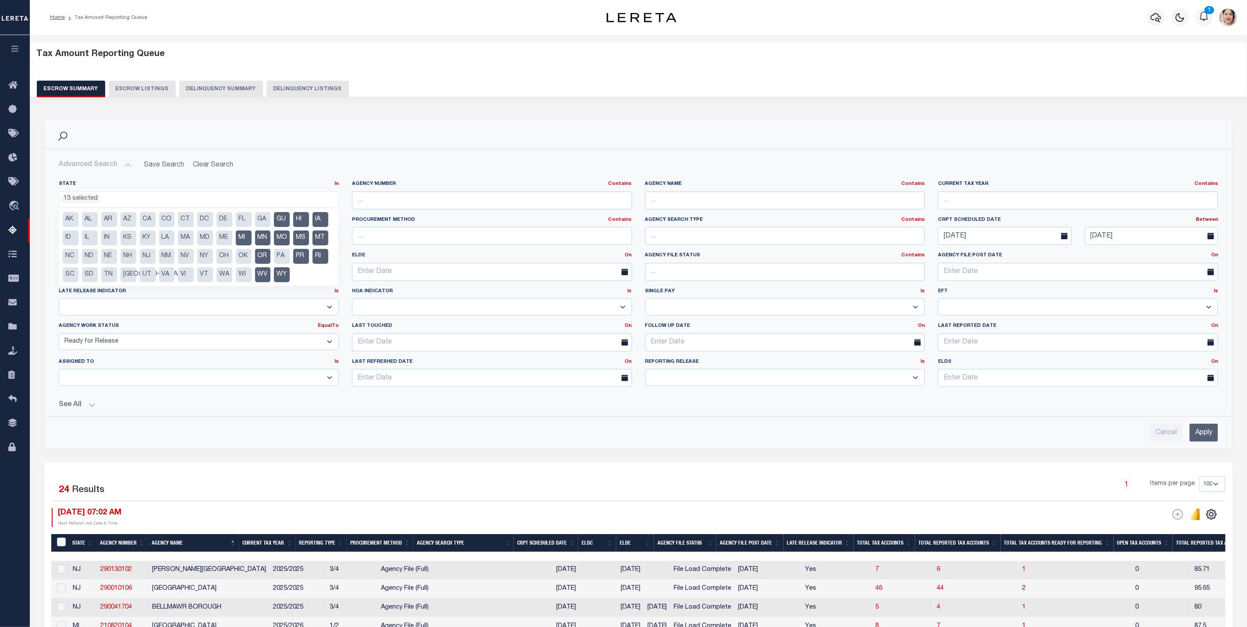
click at [259, 236] on li "MN" at bounding box center [263, 238] width 16 height 15
click at [248, 238] on li "MI" at bounding box center [244, 238] width 16 height 15
click at [258, 258] on li "OR" at bounding box center [263, 256] width 16 height 15
click at [263, 274] on li "WV" at bounding box center [263, 274] width 16 height 15
click at [277, 274] on li "WY" at bounding box center [282, 274] width 16 height 15
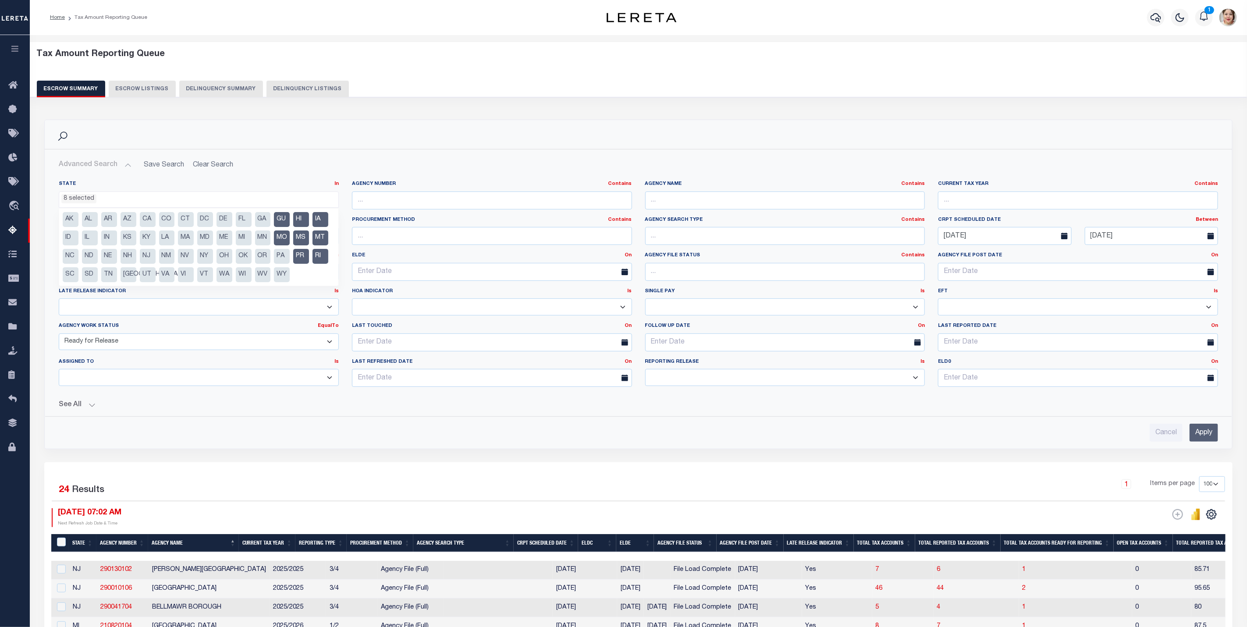
click at [283, 254] on li "PA" at bounding box center [282, 256] width 16 height 15
click at [283, 236] on li "MO" at bounding box center [282, 238] width 16 height 15
click at [283, 224] on li "GU" at bounding box center [282, 219] width 16 height 15
drag, startPoint x: 296, startPoint y: 221, endPoint x: 299, endPoint y: 233, distance: 12.1
click at [299, 221] on li "HI" at bounding box center [301, 219] width 16 height 15
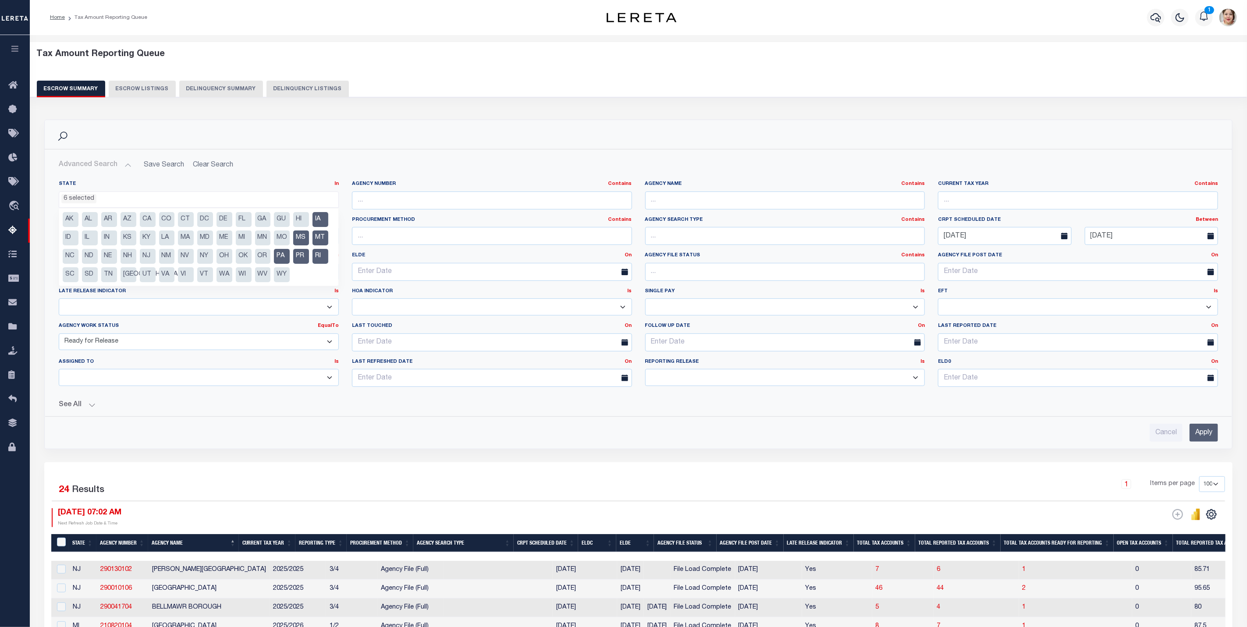
click at [299, 235] on li "MS" at bounding box center [301, 238] width 16 height 15
click at [298, 260] on li "PR" at bounding box center [301, 256] width 16 height 15
click at [325, 256] on li "RI" at bounding box center [321, 256] width 16 height 15
click at [320, 234] on li "MT" at bounding box center [321, 238] width 16 height 15
click at [320, 220] on li "IA" at bounding box center [321, 219] width 16 height 15
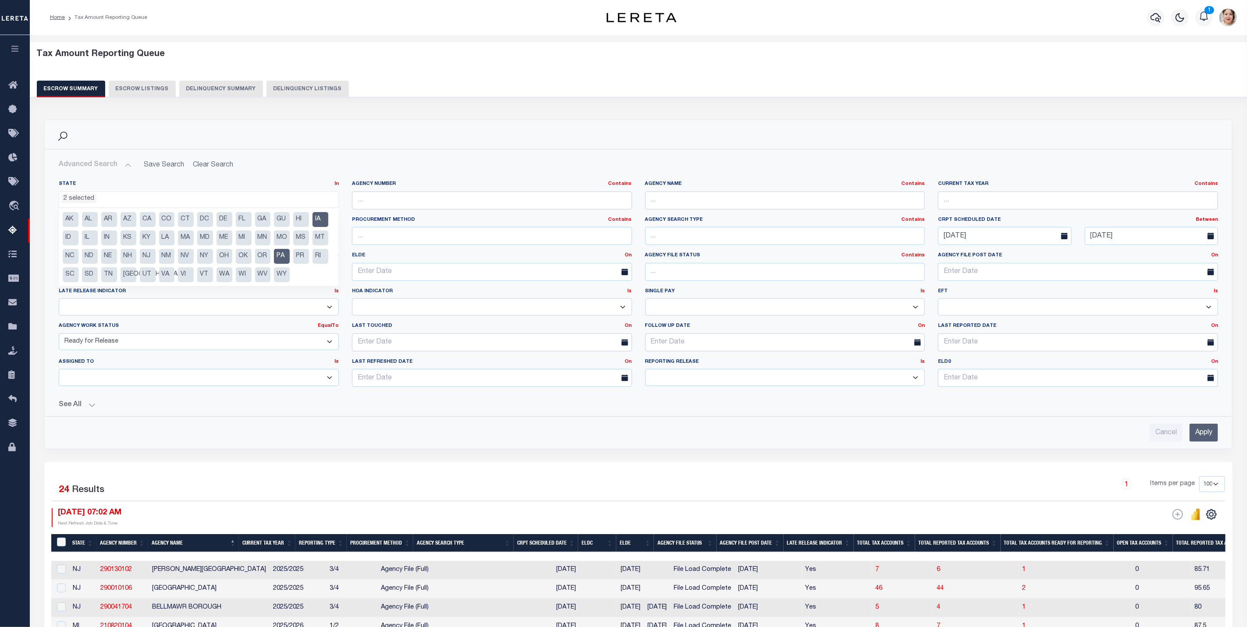
select select "PA"
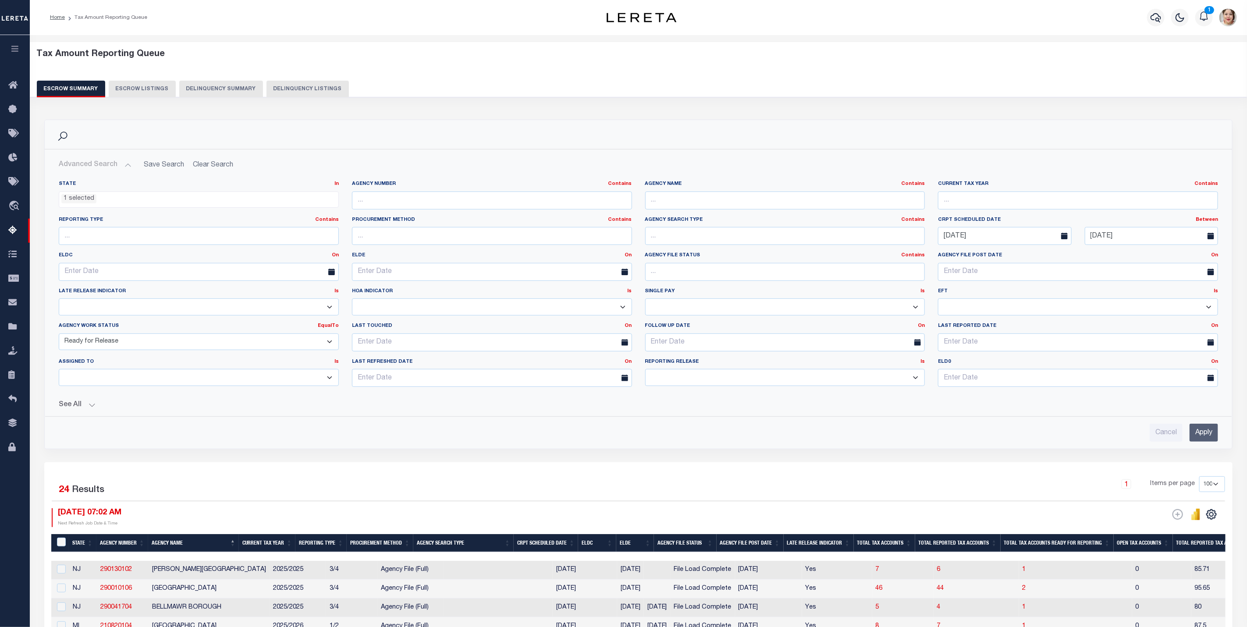
click at [1206, 440] on input "Apply" at bounding box center [1204, 433] width 28 height 18
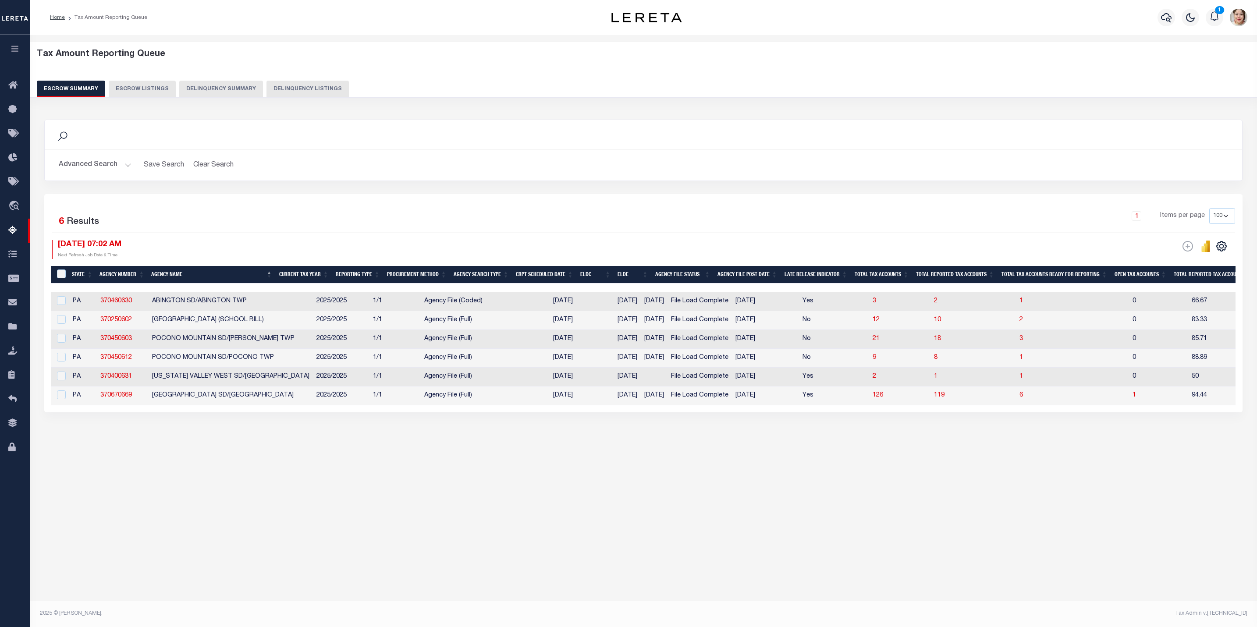
click at [95, 165] on button "Advanced Search" at bounding box center [95, 164] width 73 height 17
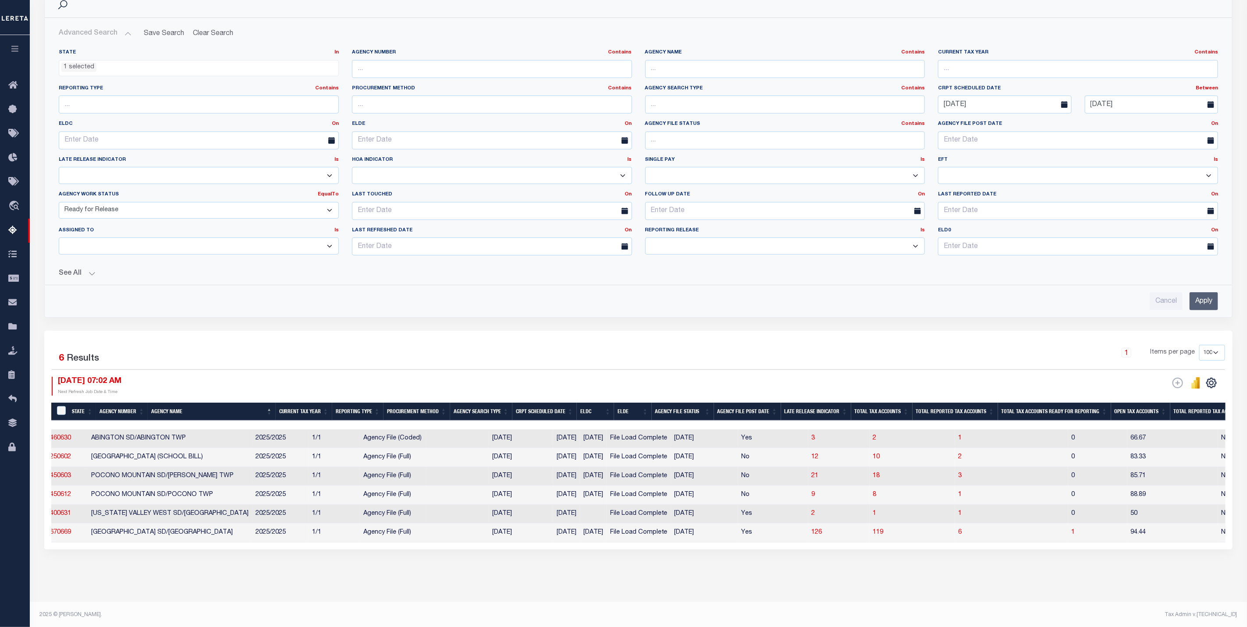
scroll to position [0, 0]
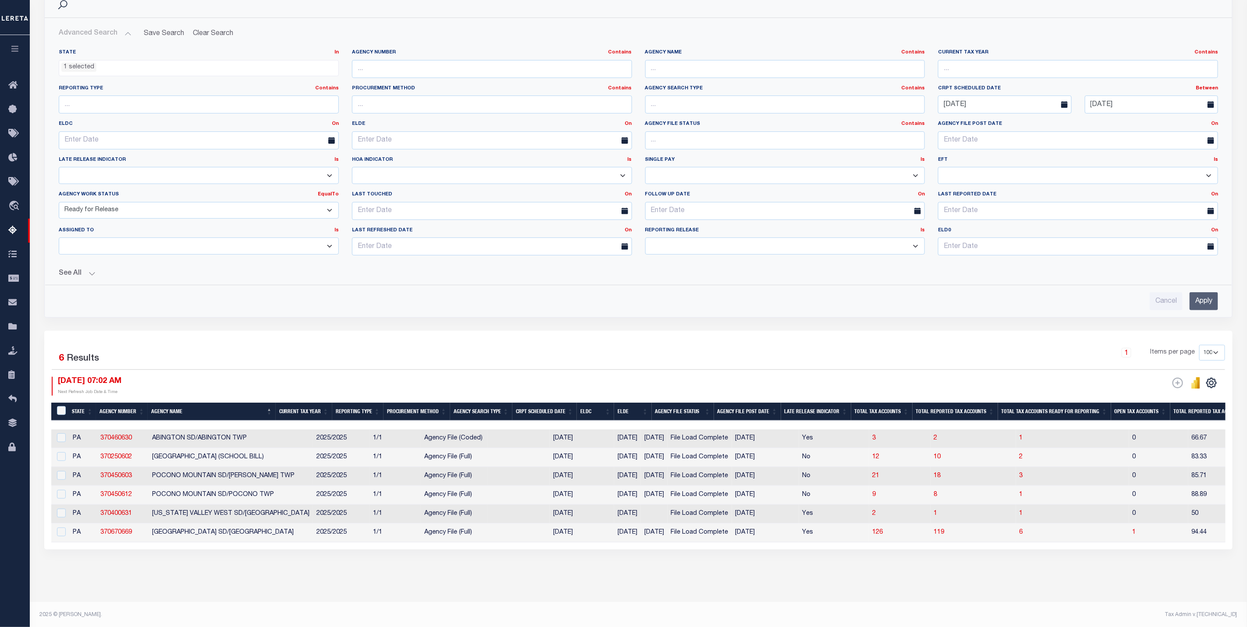
click at [219, 216] on select "New In Progress Pending Agency Follow-up Pending QC Ready for Release Prep for …" at bounding box center [199, 210] width 280 height 17
click at [1020, 441] on span "1" at bounding box center [1022, 438] width 4 height 6
select select "100"
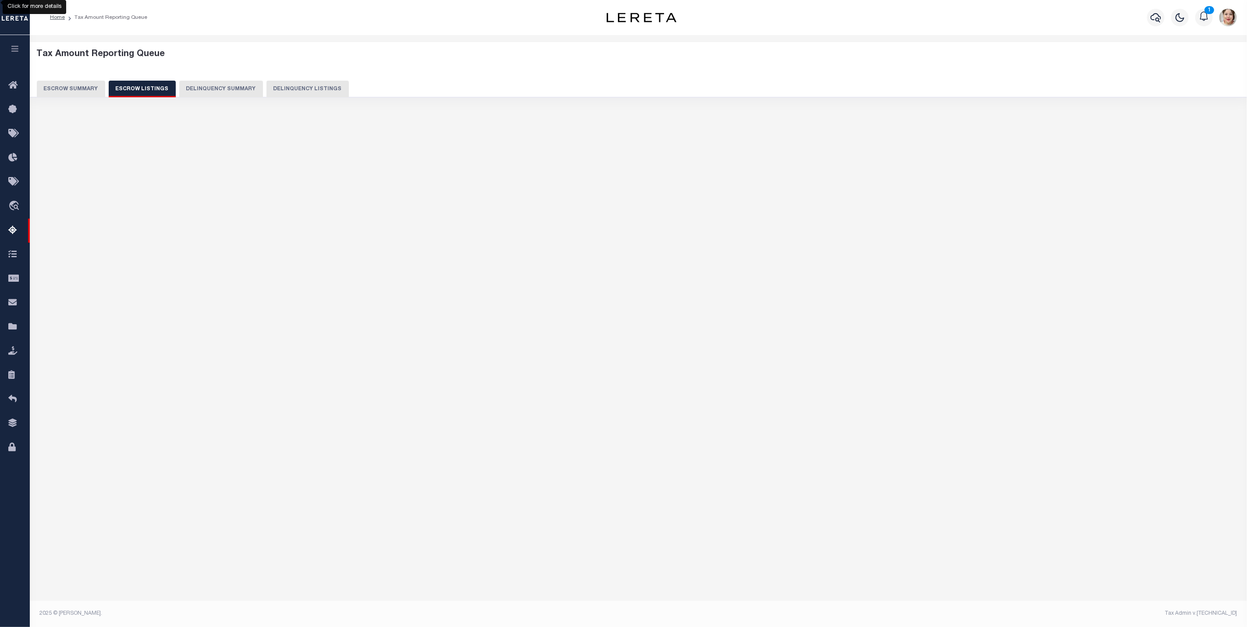
select select "100"
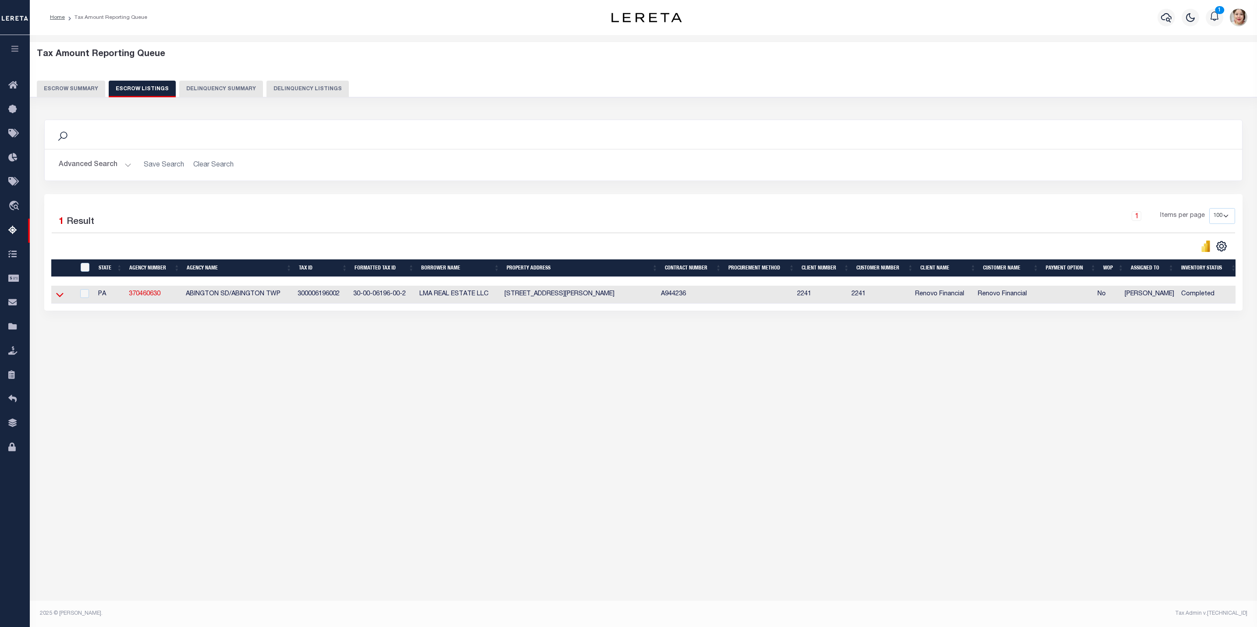
click at [60, 298] on icon at bounding box center [59, 294] width 7 height 9
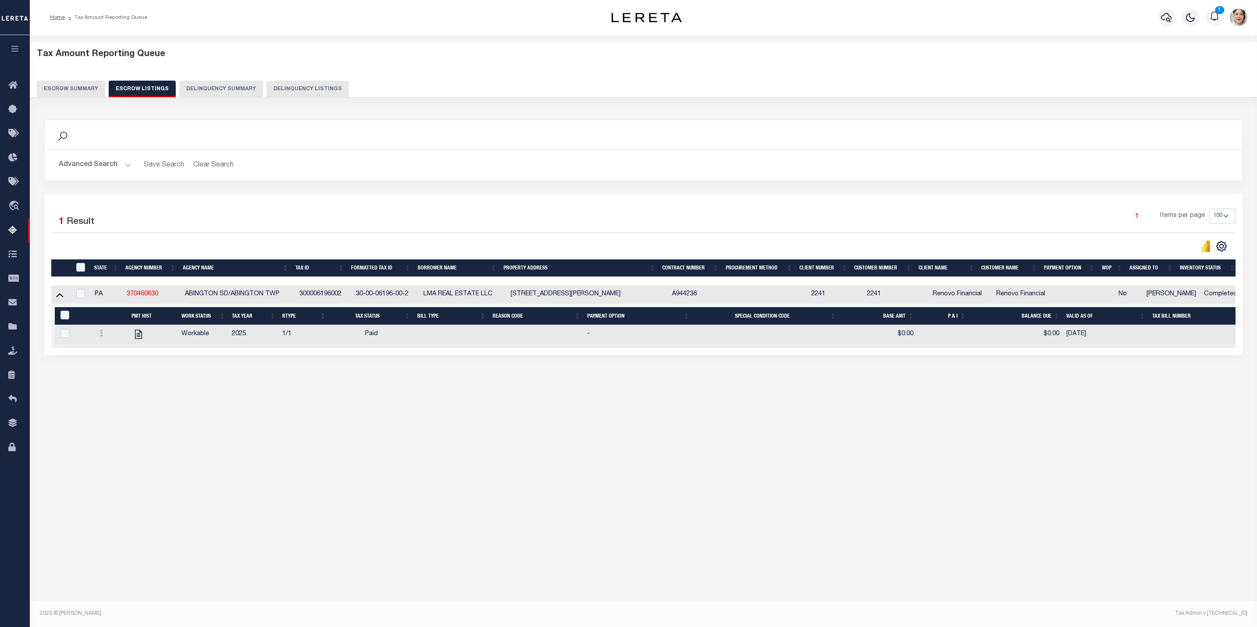
click at [66, 91] on button "Escrow Summary" at bounding box center [71, 89] width 68 height 17
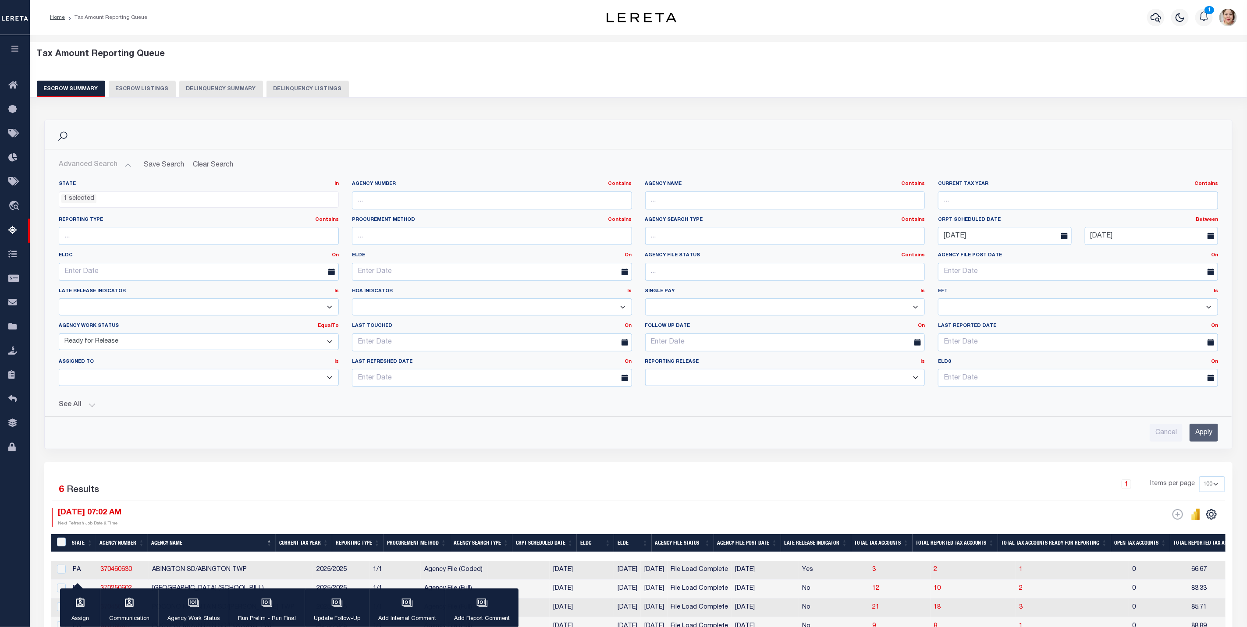
click at [121, 344] on select "New In Progress Pending Agency Follow-up Pending QC Ready for Release Prep for …" at bounding box center [199, 342] width 280 height 17
select select
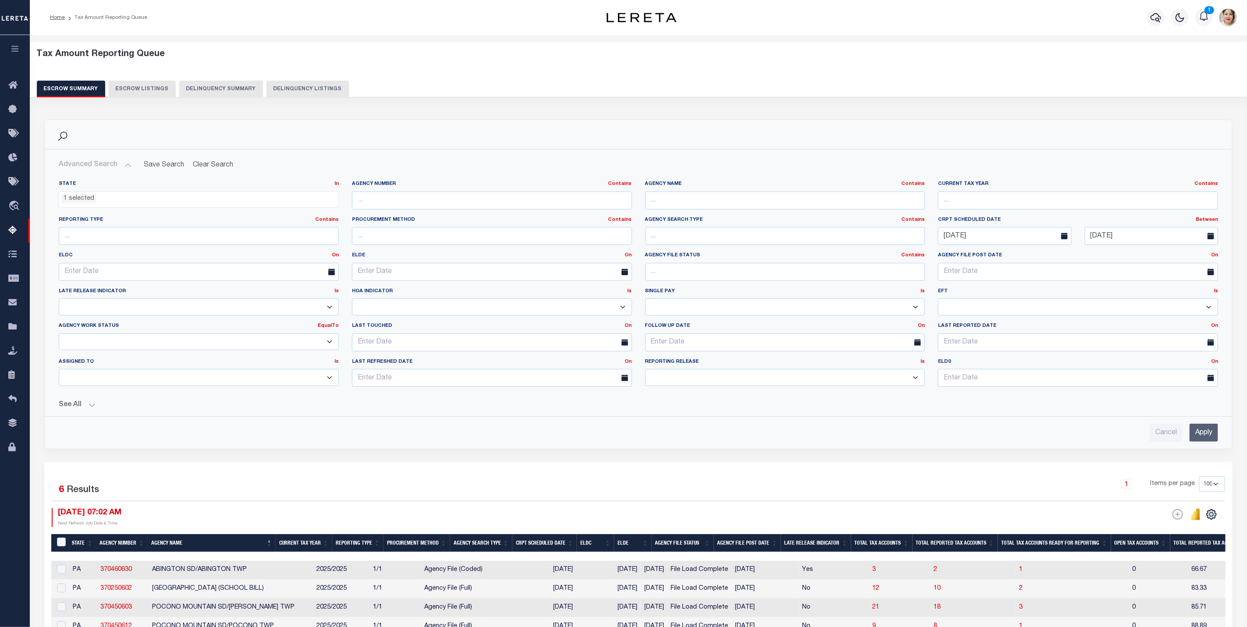
click at [59, 335] on select "New In Progress Pending Agency Follow-up Pending QC Ready for Release Prep for …" at bounding box center [199, 342] width 280 height 17
click at [1202, 434] on input "Apply" at bounding box center [1204, 433] width 28 height 18
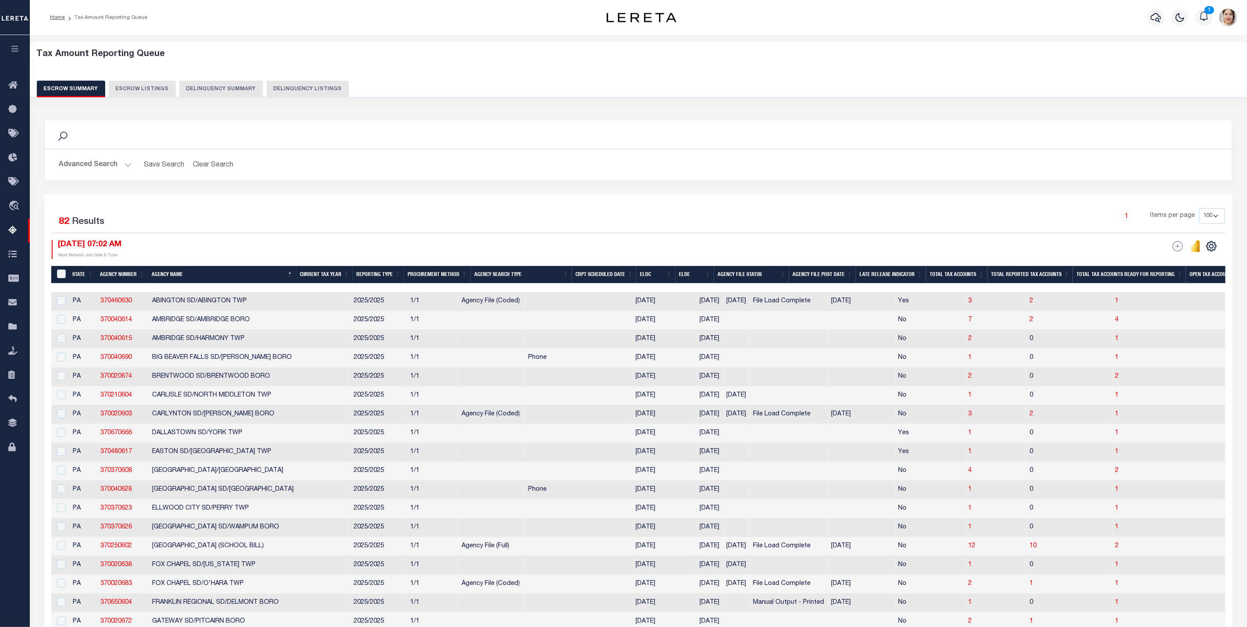
click at [75, 166] on button "Advanced Search" at bounding box center [95, 164] width 73 height 17
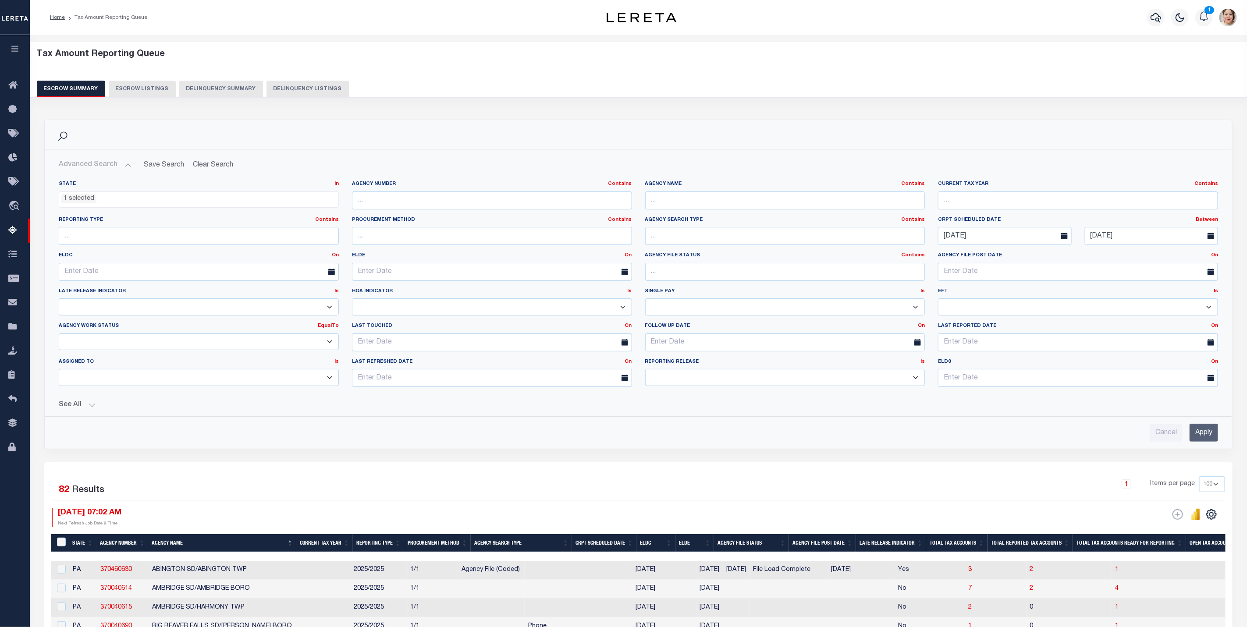
click at [74, 405] on button "See All" at bounding box center [638, 405] width 1159 height 8
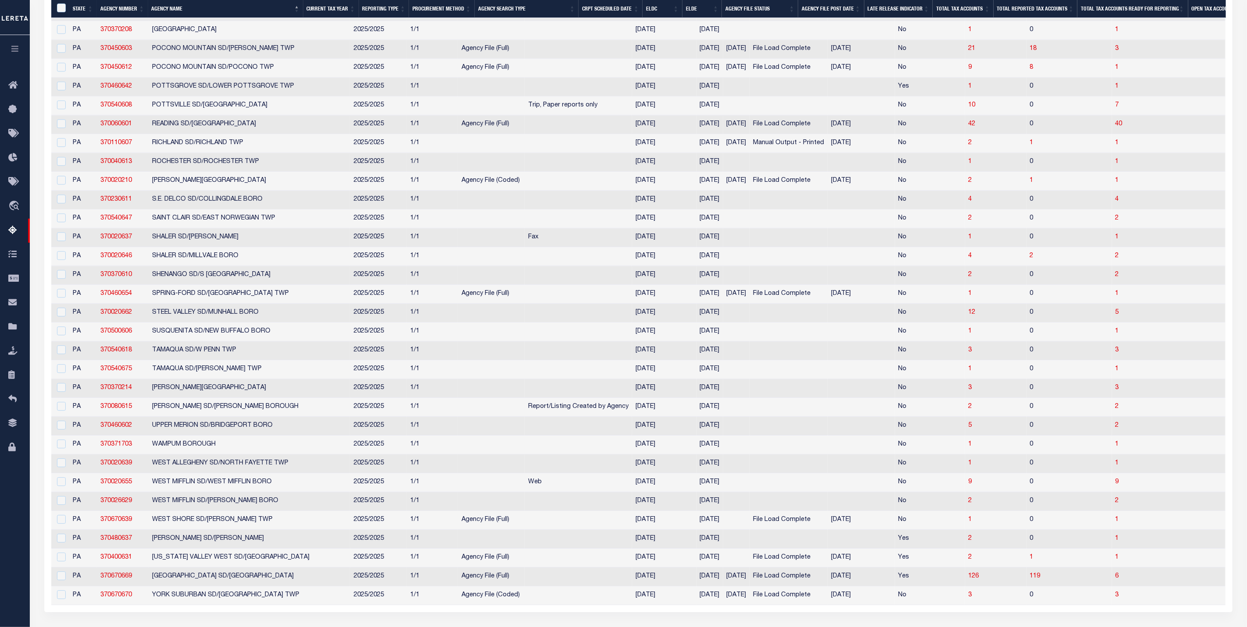
scroll to position [1675, 0]
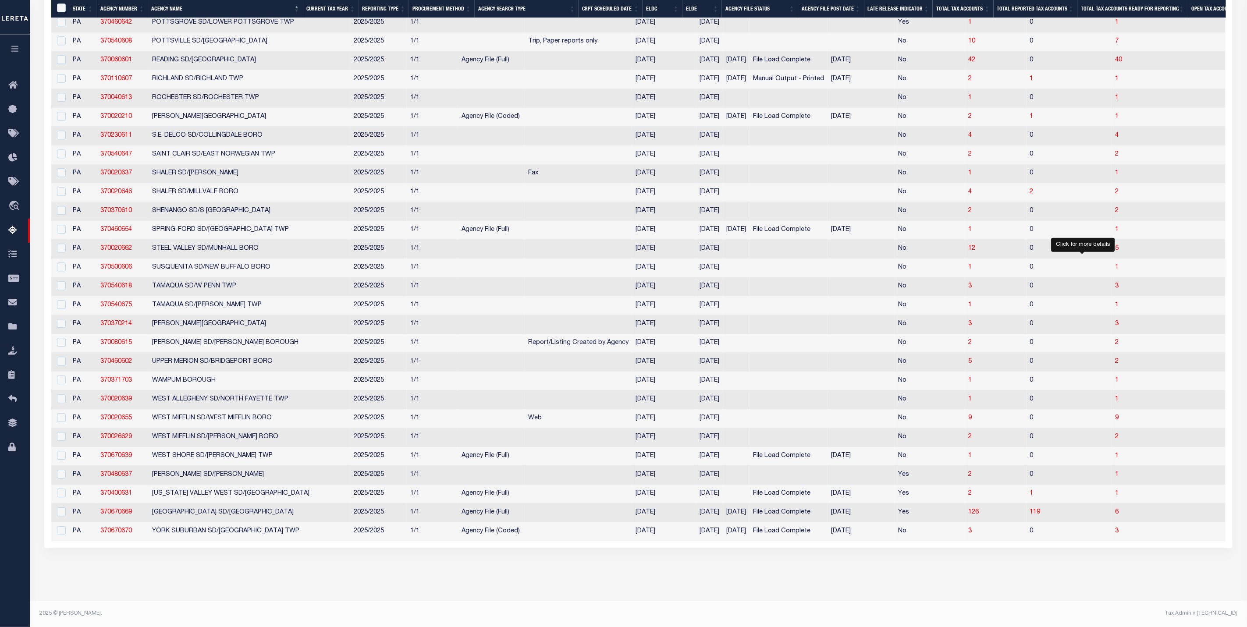
click at [1116, 264] on span "1" at bounding box center [1118, 267] width 4 height 6
select select "100"
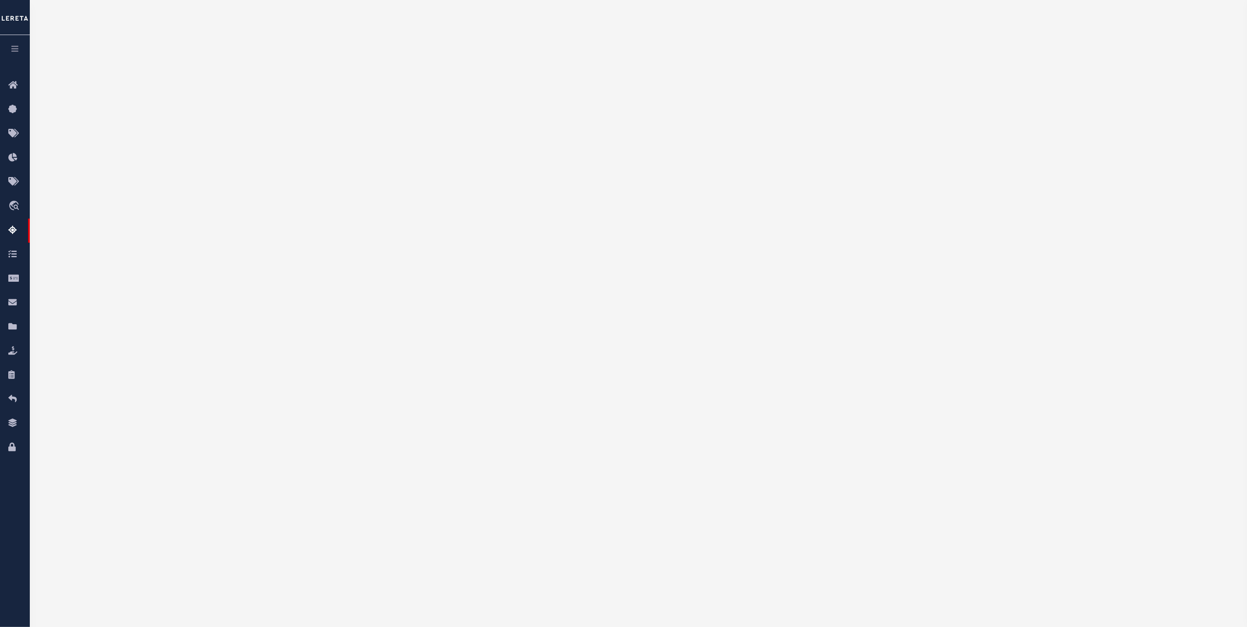
select select "100"
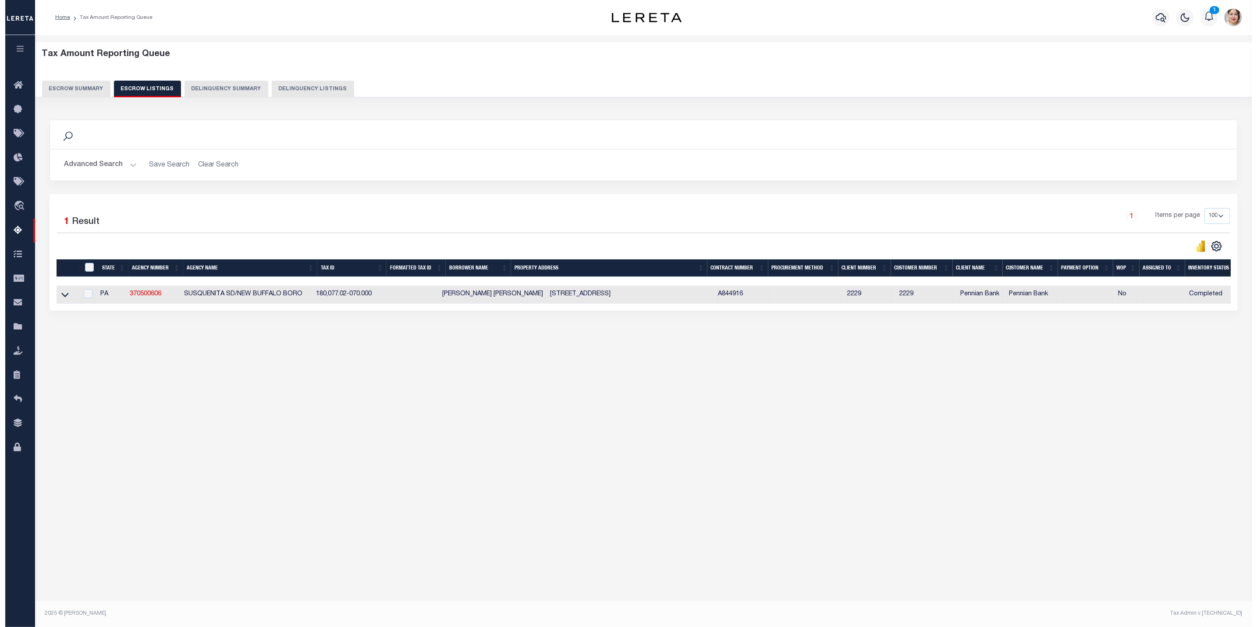
scroll to position [0, 0]
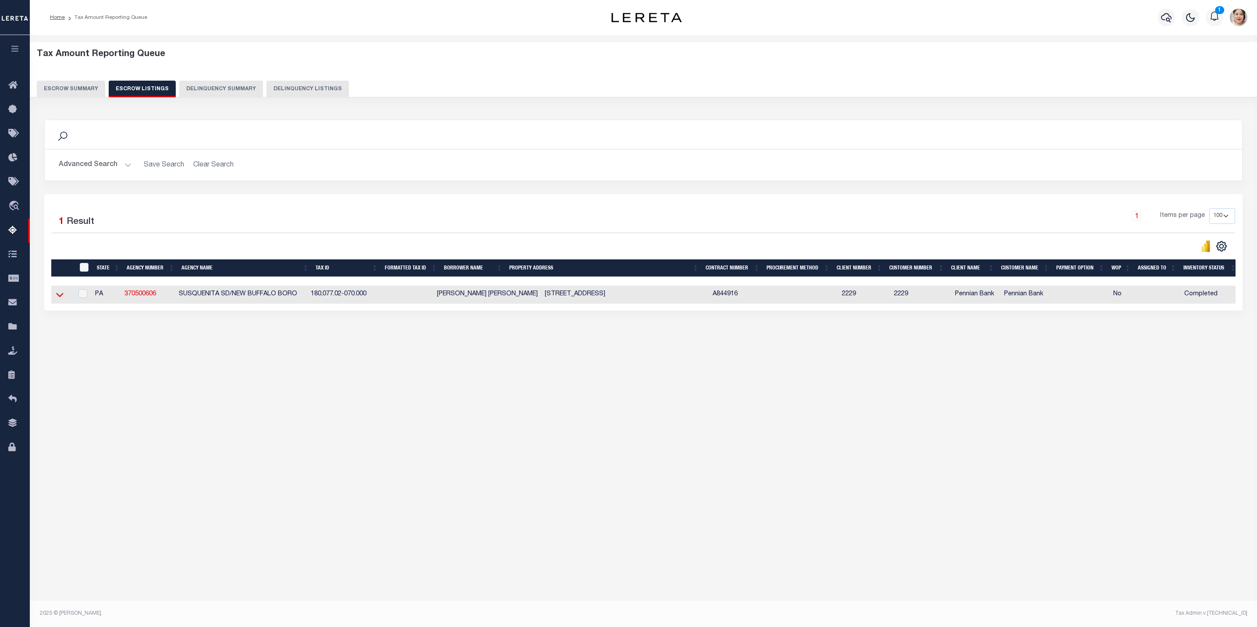
click at [61, 299] on icon at bounding box center [59, 294] width 7 height 9
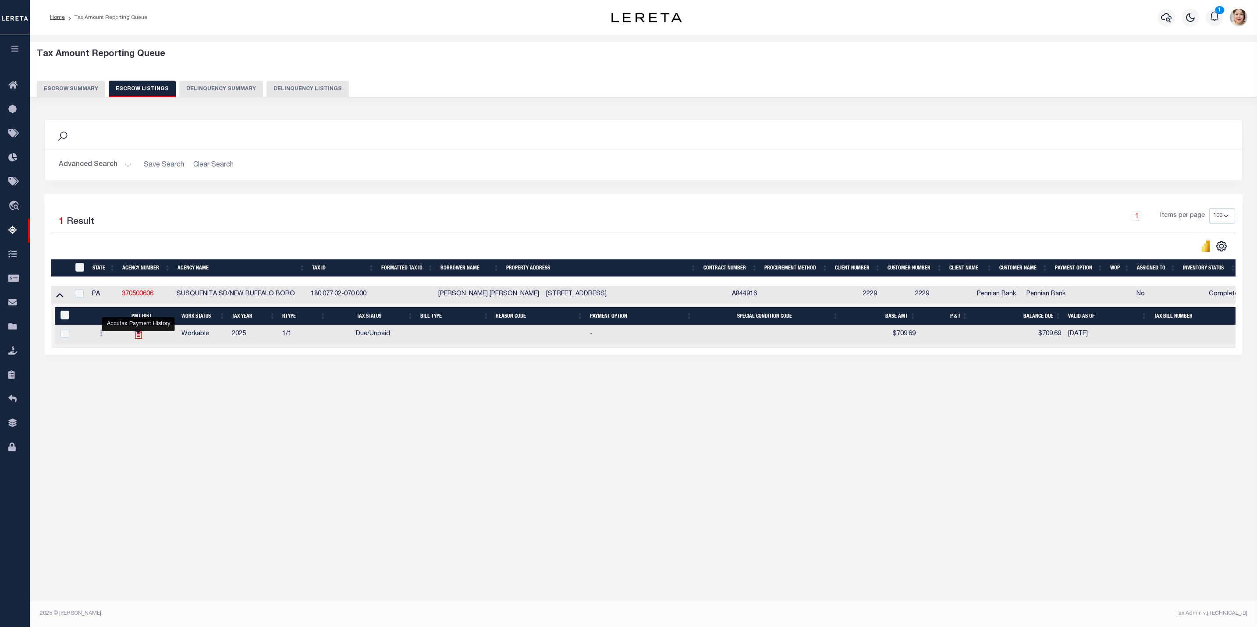
click at [135, 338] on icon "" at bounding box center [138, 334] width 7 height 9
checkbox input "true"
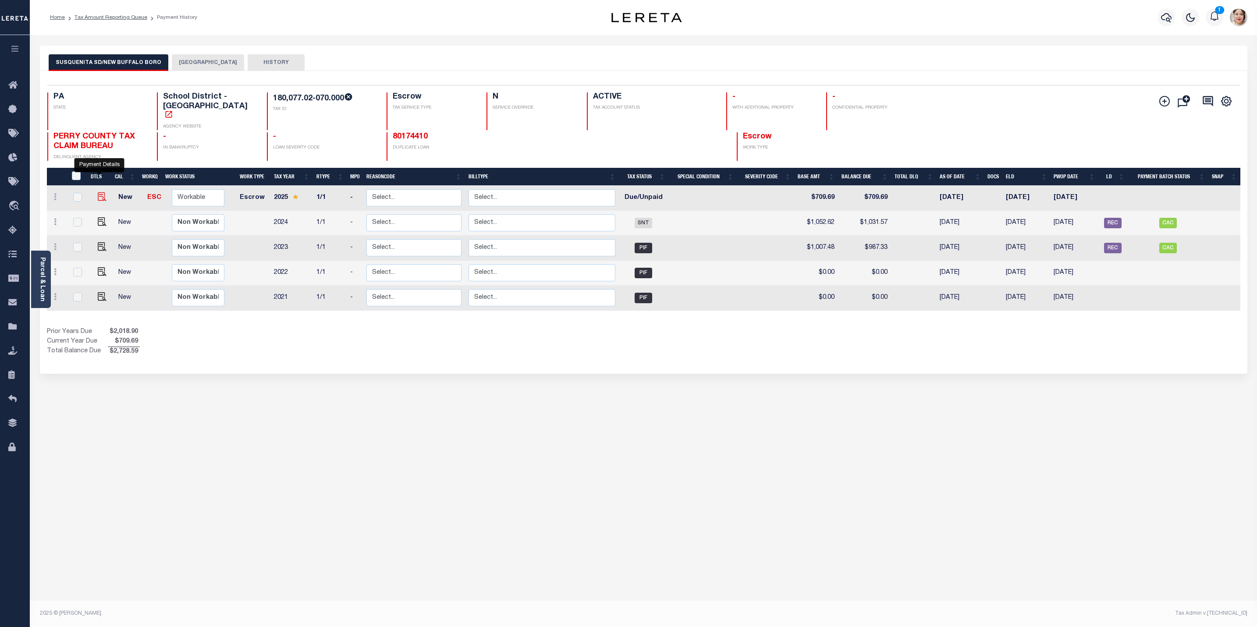
click at [100, 192] on img "" at bounding box center [102, 196] width 9 height 9
checkbox input "true"
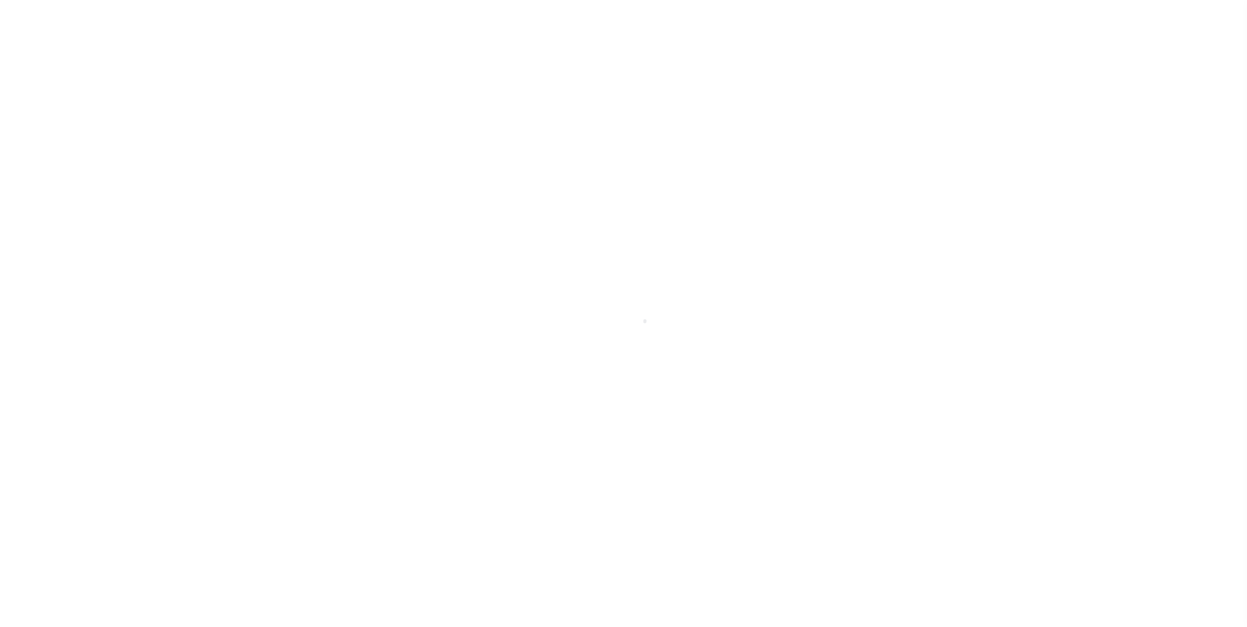
select select "DUE"
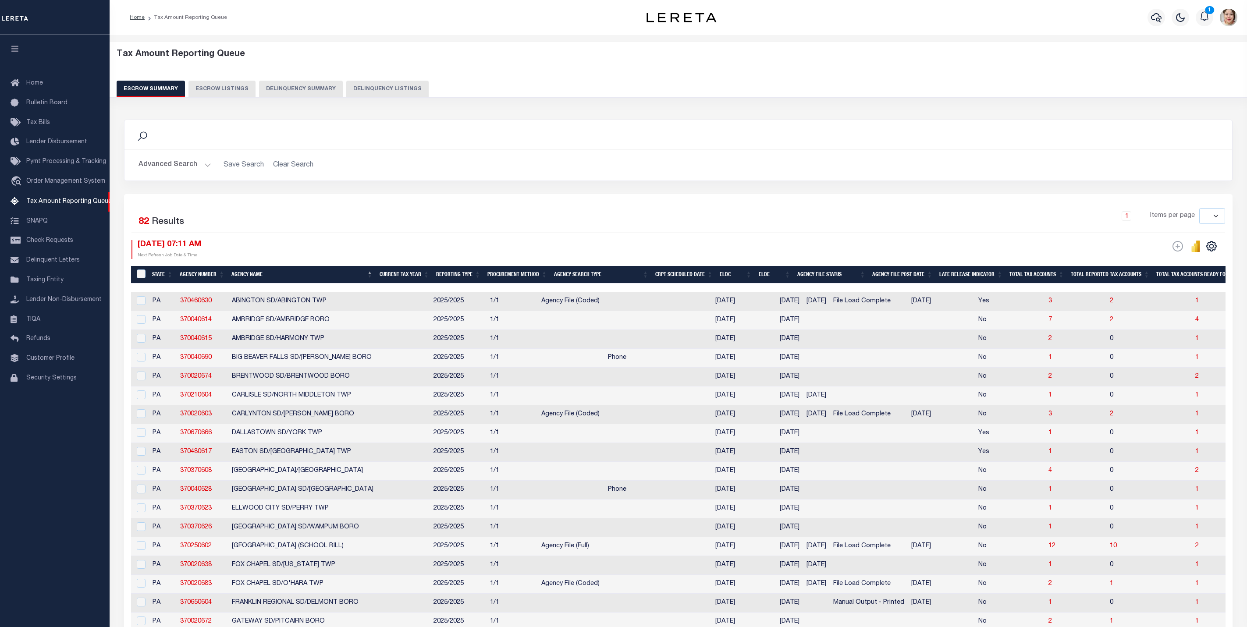
select select
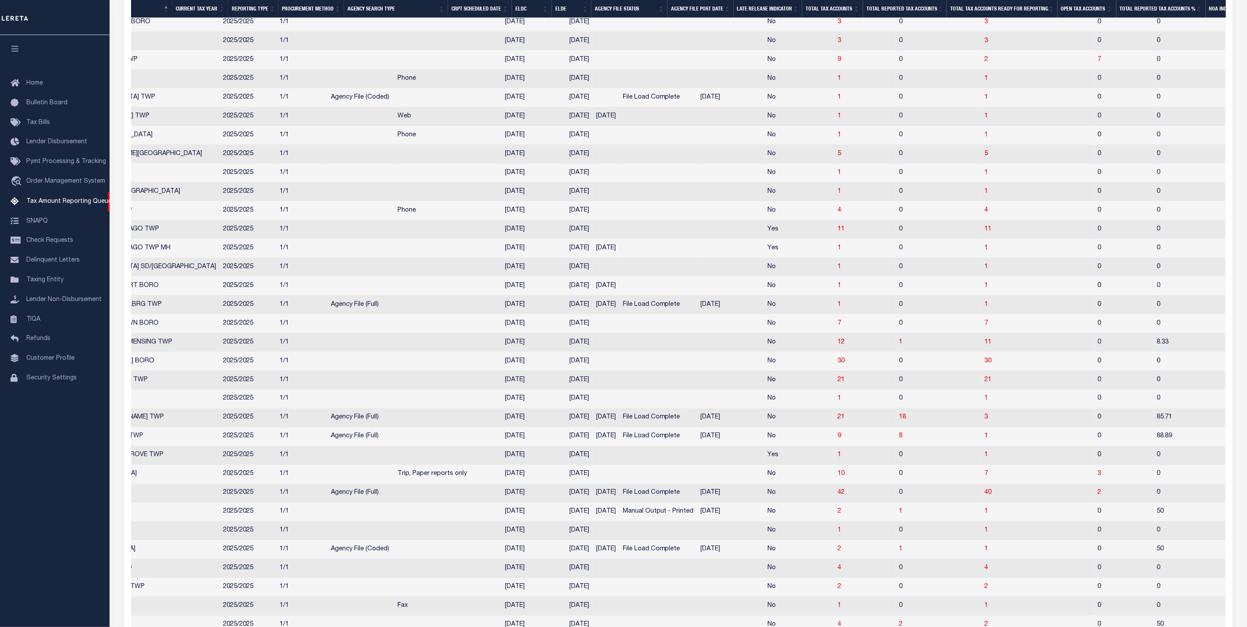
scroll to position [0, 225]
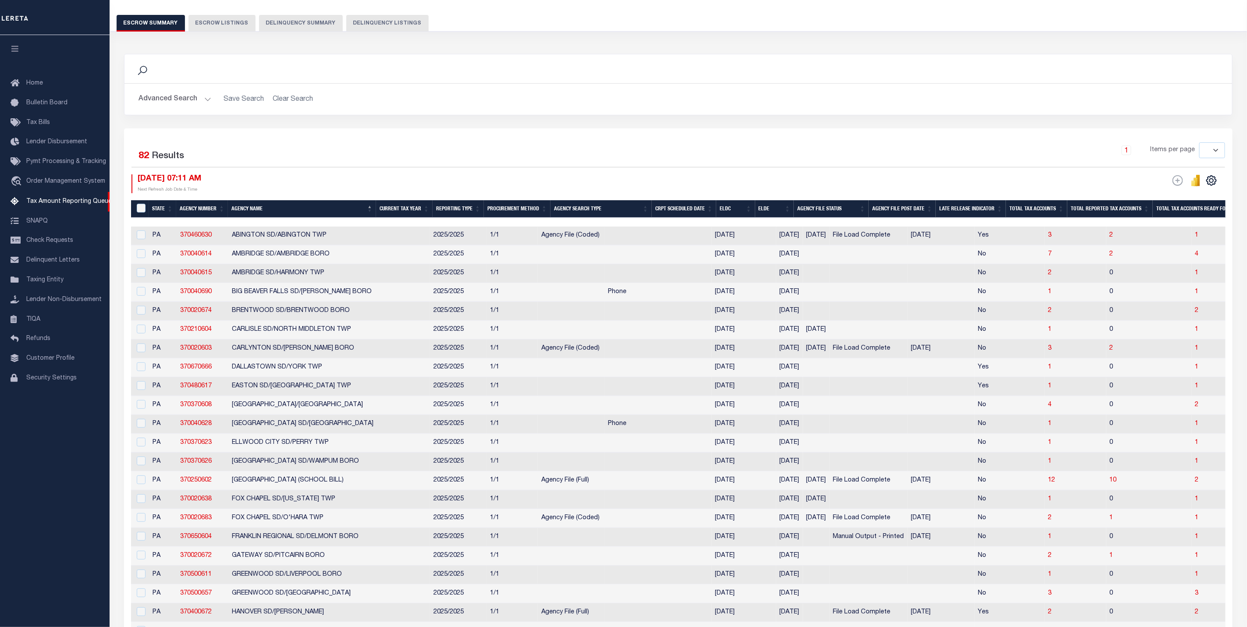
click at [171, 99] on button "Advanced Search" at bounding box center [175, 99] width 73 height 17
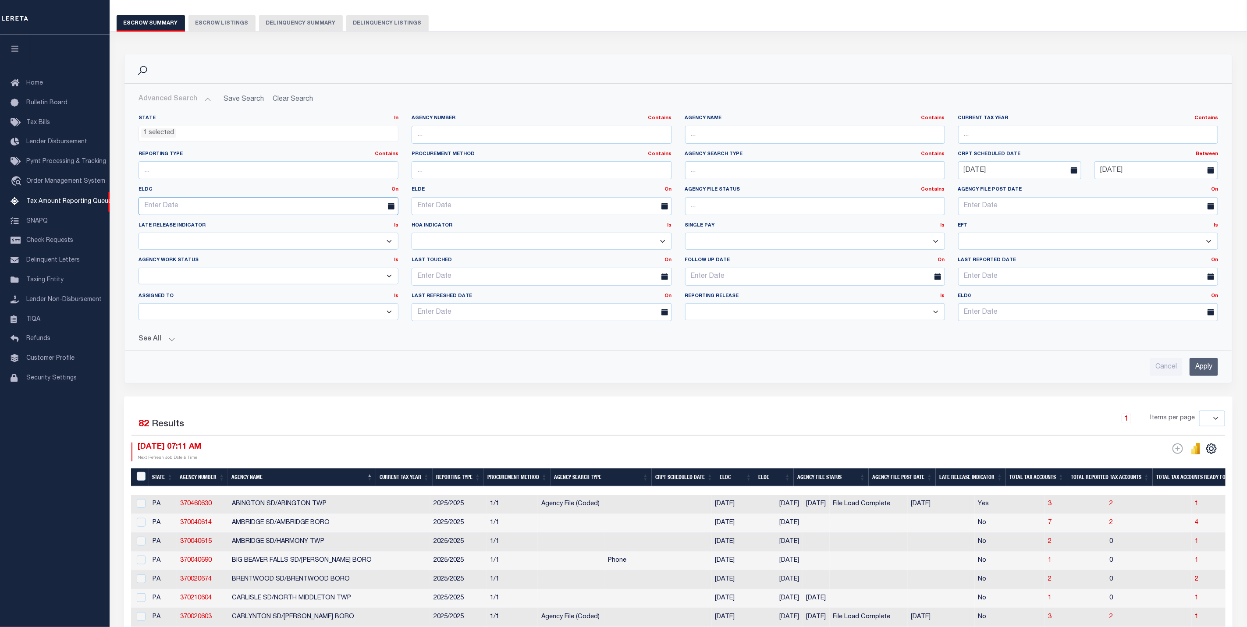
click at [229, 214] on input "text" at bounding box center [269, 206] width 260 height 18
click at [397, 191] on link "On" at bounding box center [394, 189] width 7 height 5
click at [367, 241] on link "Between" at bounding box center [363, 237] width 69 height 13
click at [212, 210] on input "text" at bounding box center [201, 206] width 124 height 18
click at [149, 229] on icon at bounding box center [146, 228] width 6 height 6
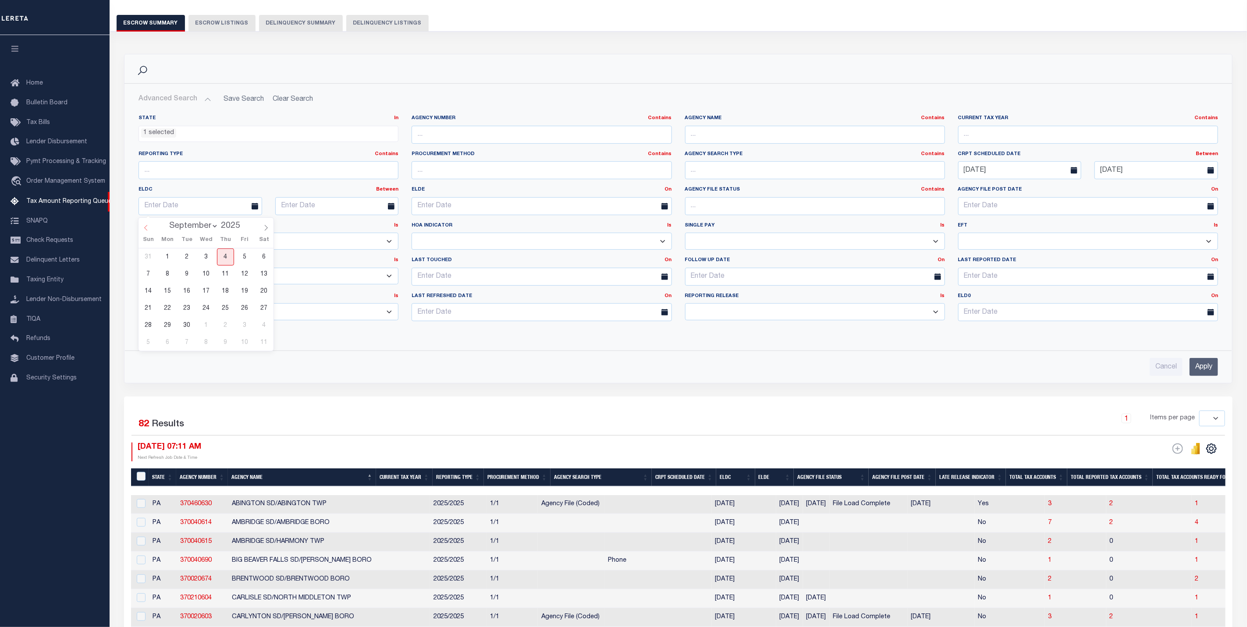
select select "7"
click at [246, 291] on span "15" at bounding box center [244, 291] width 17 height 17
type input "08-15-2025"
click at [322, 205] on input "text" at bounding box center [337, 206] width 124 height 18
click at [283, 229] on icon at bounding box center [283, 228] width 6 height 6
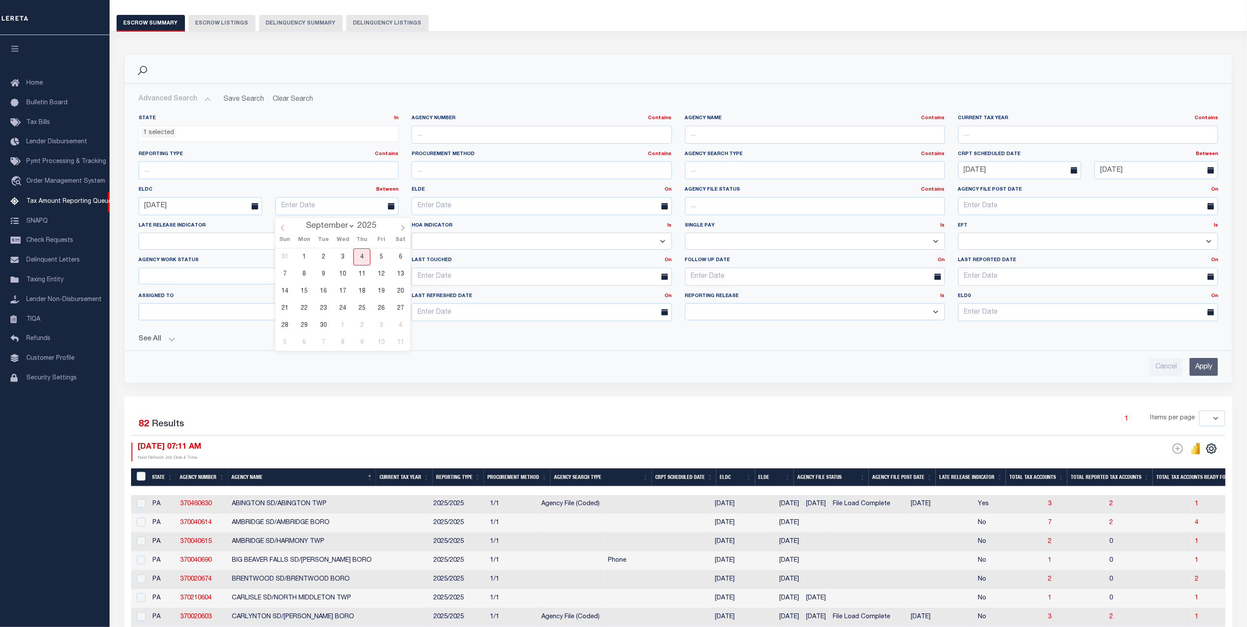
select select "7"
click at [380, 327] on span "29" at bounding box center [381, 325] width 17 height 17
click at [366, 206] on input "08-29-2025" at bounding box center [337, 206] width 124 height 18
click at [294, 341] on div "27 28 29 30 31 1 2 3 4 5 6 7 8 9 10 11 12 13 14 15 16 17 18 19 20 21 22 23 24 2…" at bounding box center [342, 300] width 135 height 103
click at [286, 342] on span "31" at bounding box center [284, 342] width 17 height 17
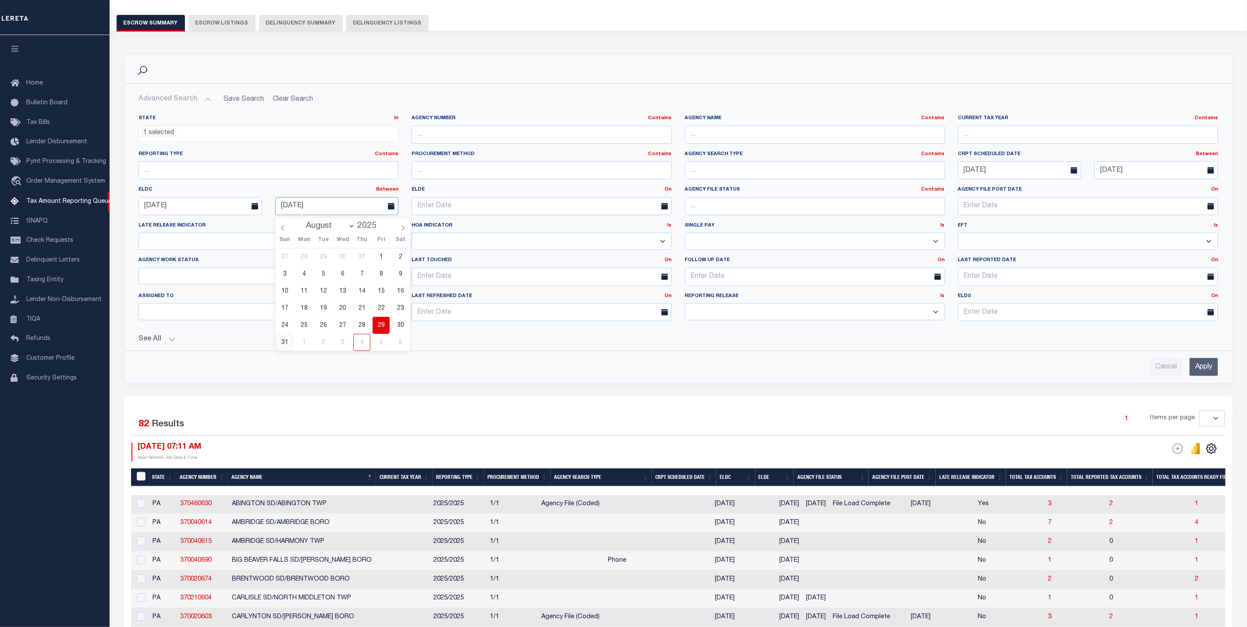
type input "08-31-2025"
click at [604, 349] on div "State In In AK AL AR AZ CA CO CT DC DE FL GA GU HI IA ID IL IN KS KY LA MA MD M…" at bounding box center [678, 242] width 1094 height 268
click at [1198, 369] on input "Apply" at bounding box center [1204, 367] width 28 height 18
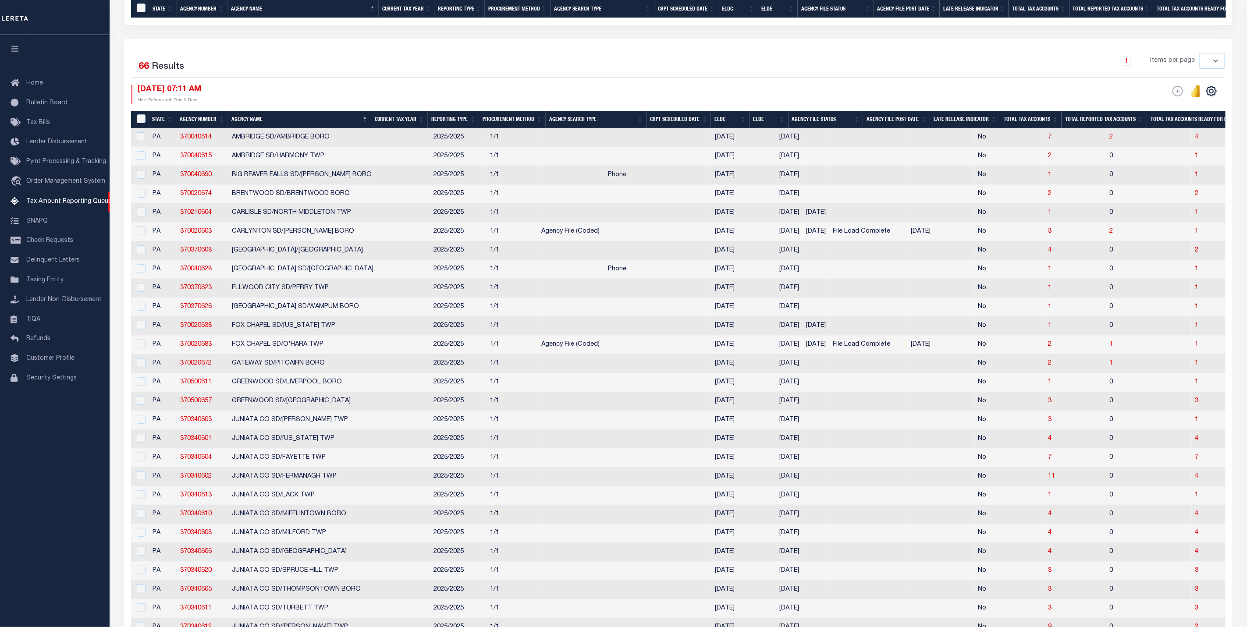
scroll to position [986, 0]
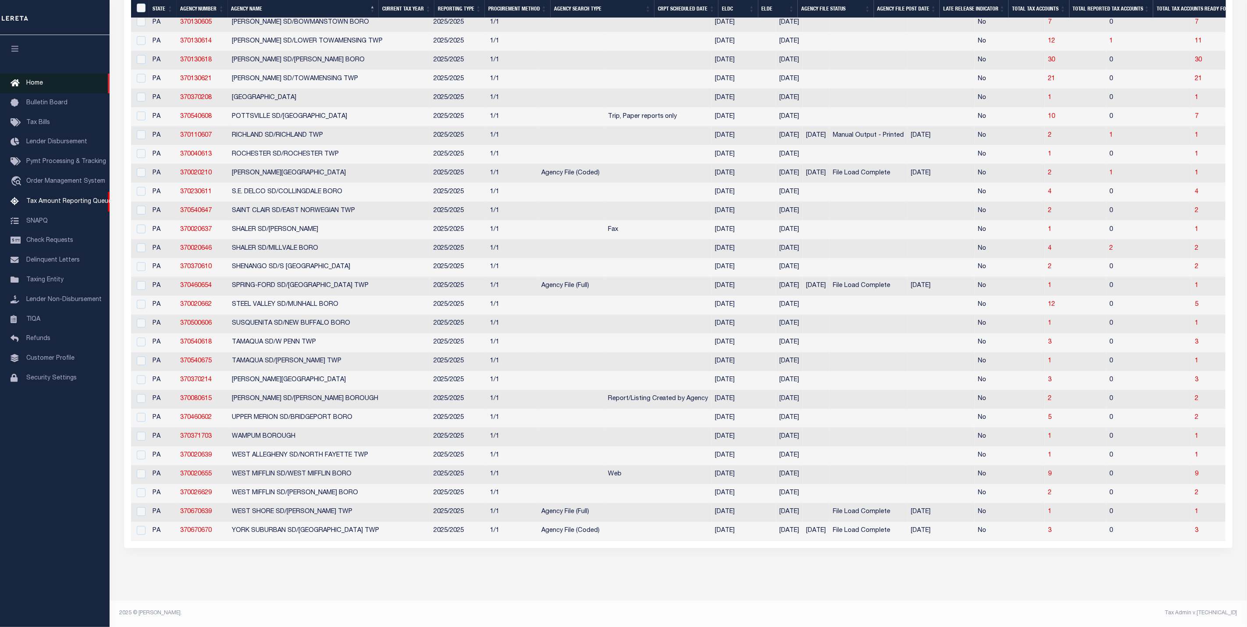
click at [41, 88] on link "Home" at bounding box center [55, 84] width 110 height 20
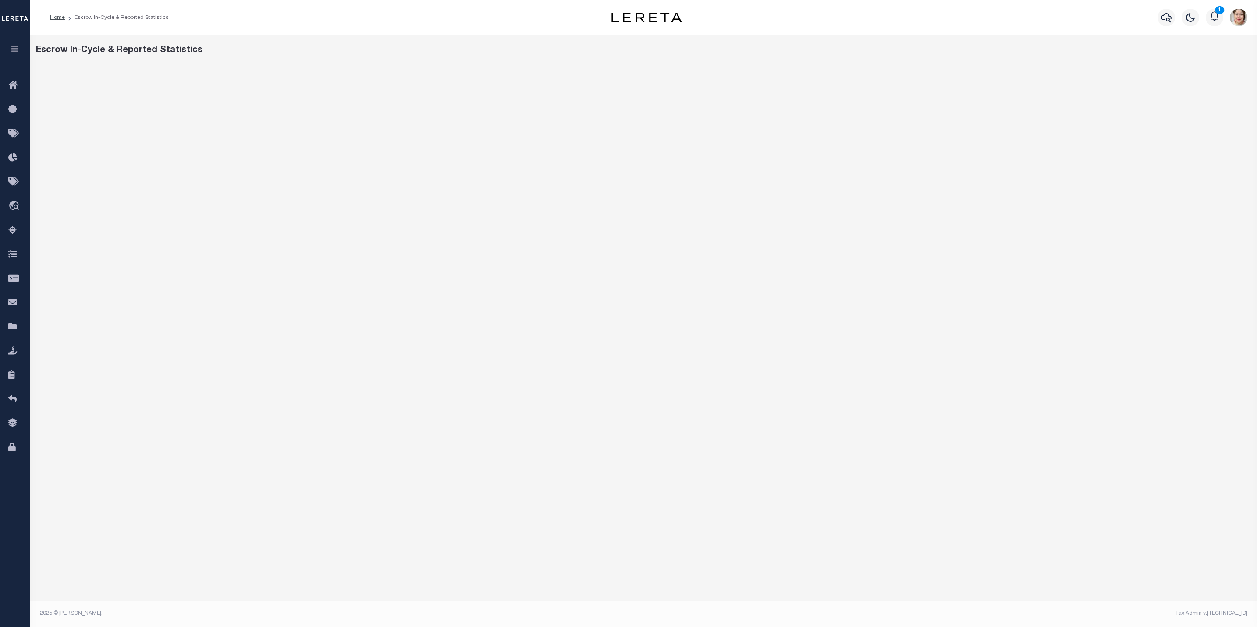
click at [19, 53] on icon "button" at bounding box center [15, 49] width 10 height 8
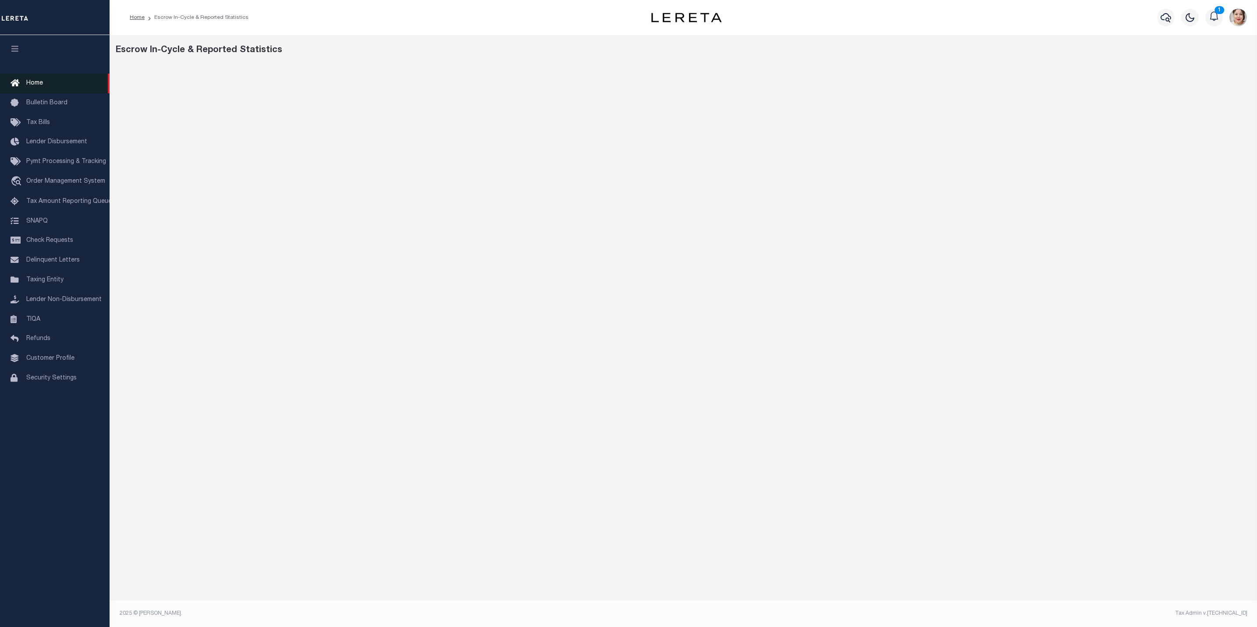
click at [35, 85] on span "Home" at bounding box center [34, 83] width 17 height 6
click at [1161, 21] on icon "button" at bounding box center [1166, 17] width 11 height 11
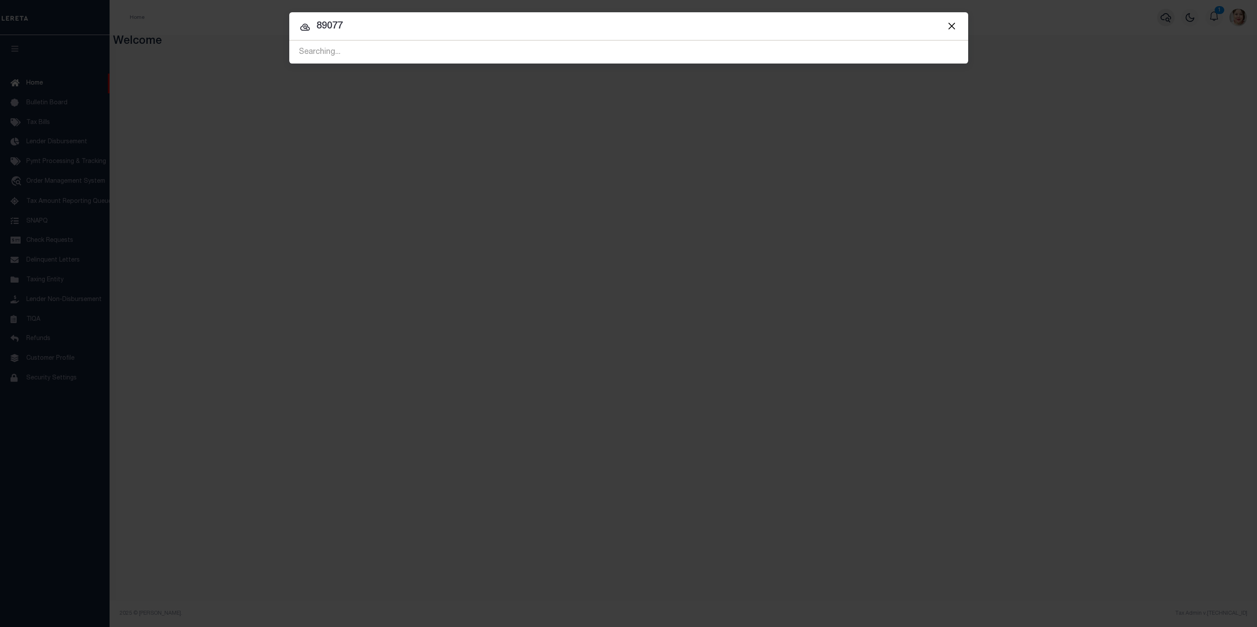
type input "89077"
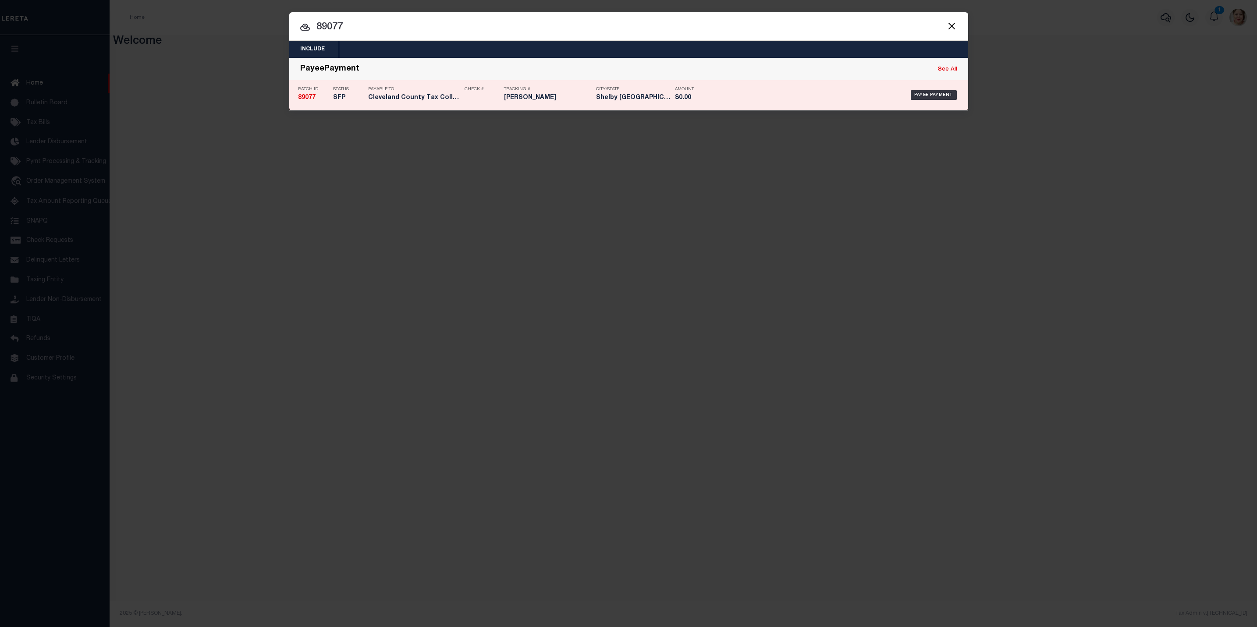
click at [389, 95] on div "Payable To Cleveland County Tax Collector" at bounding box center [414, 94] width 92 height 25
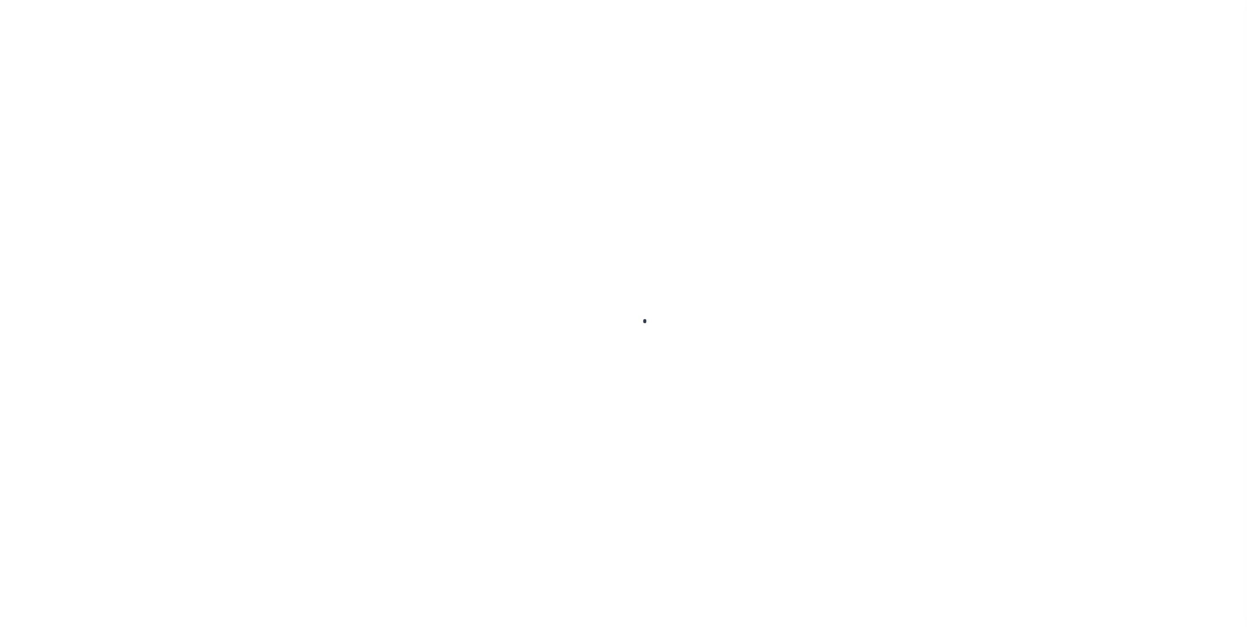
select select "SFP"
type input "[DATE]"
type input "[PERSON_NAME]"
type input "N"
radio input "true"
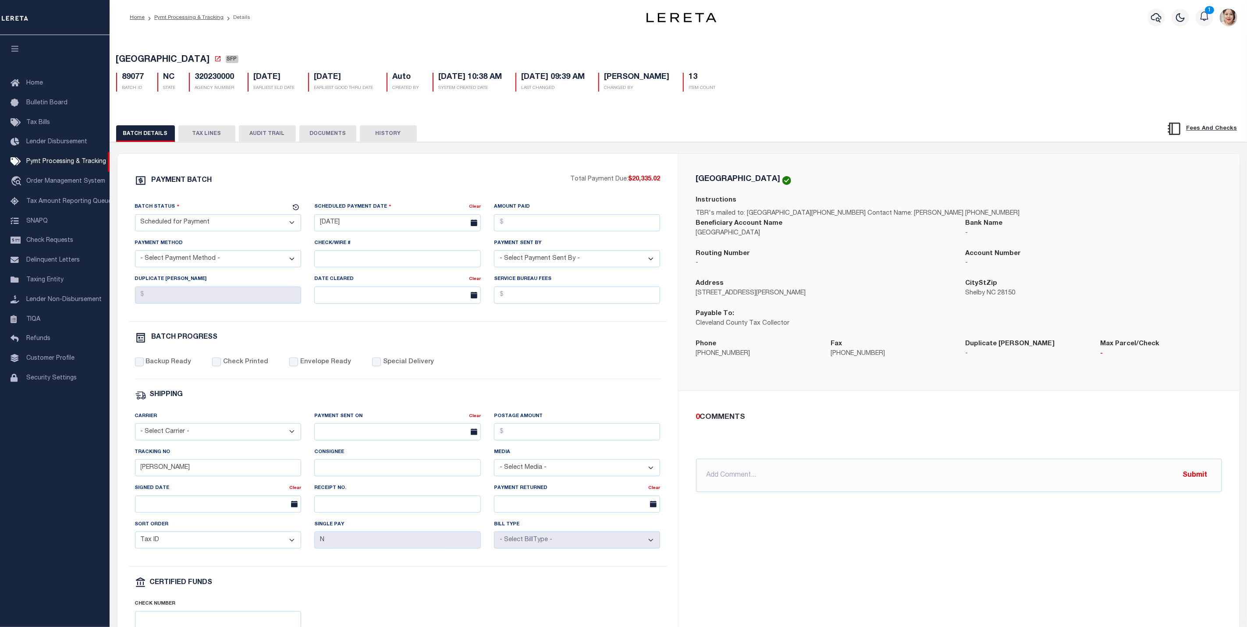
click at [208, 135] on button "TAX LINES" at bounding box center [206, 133] width 57 height 17
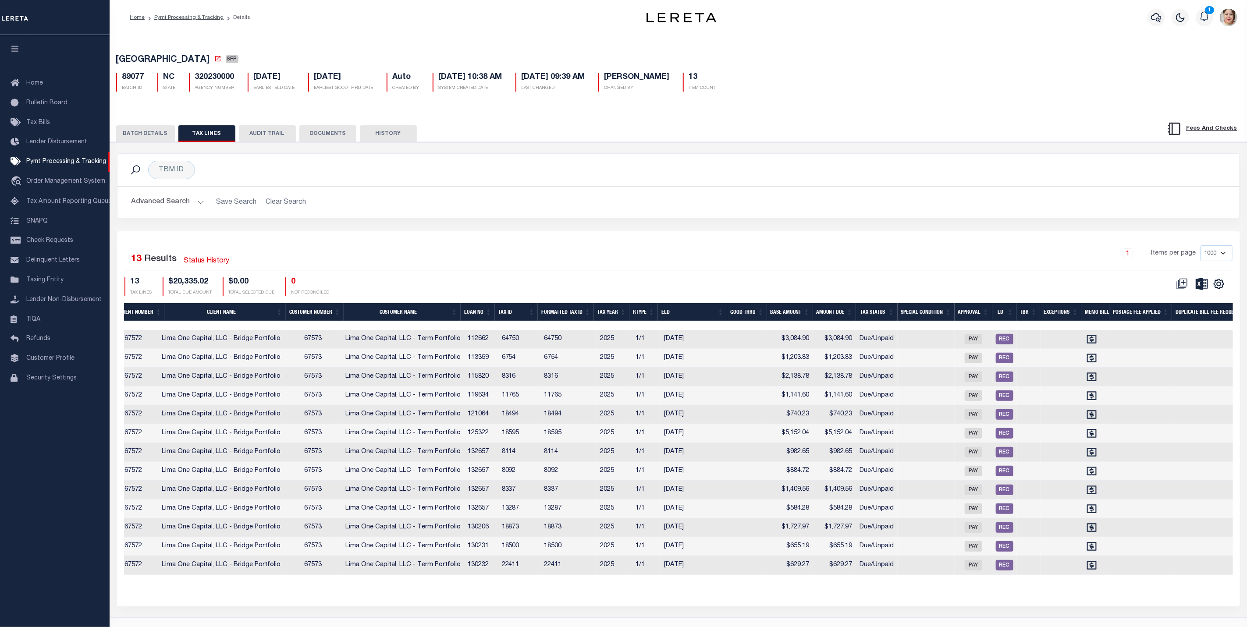
scroll to position [0, 335]
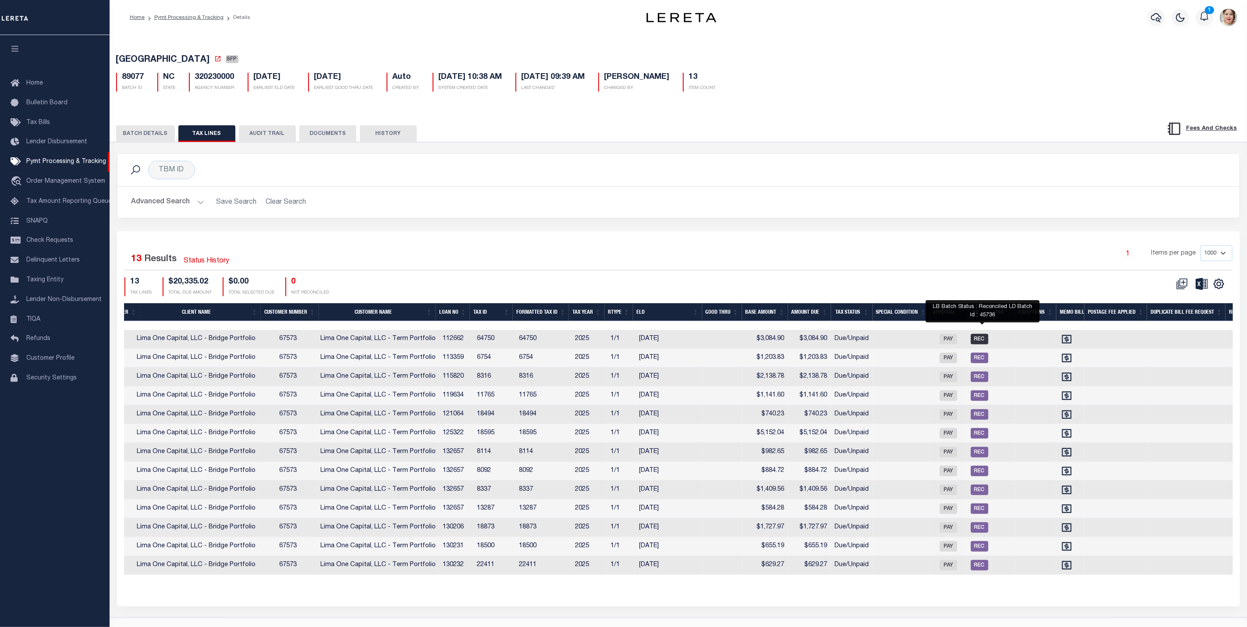
click at [986, 343] on span "REC" at bounding box center [980, 339] width 18 height 11
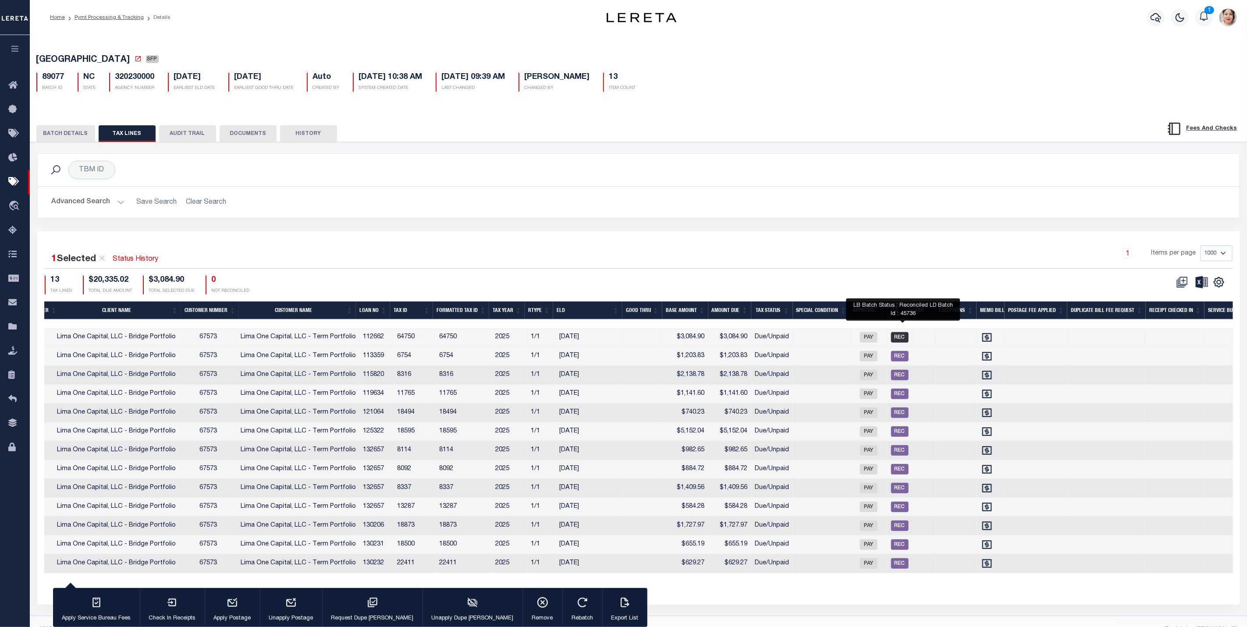
click at [906, 341] on span "REC" at bounding box center [900, 337] width 18 height 11
checkbox input "false"
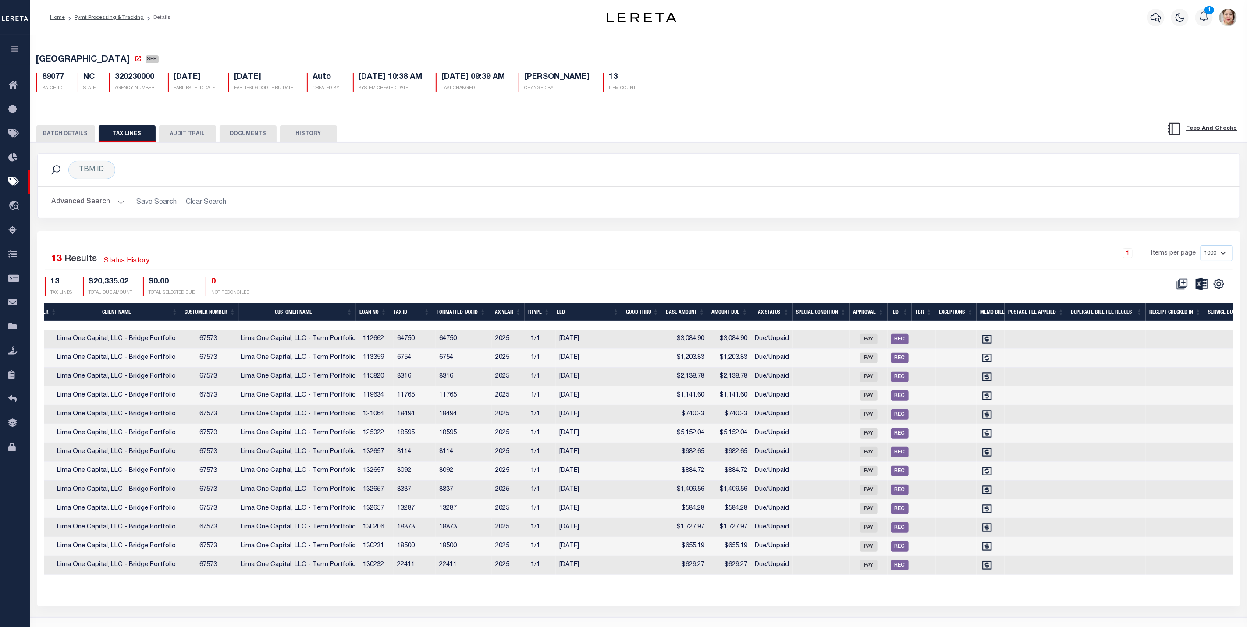
click at [16, 46] on icon "button" at bounding box center [15, 49] width 10 height 8
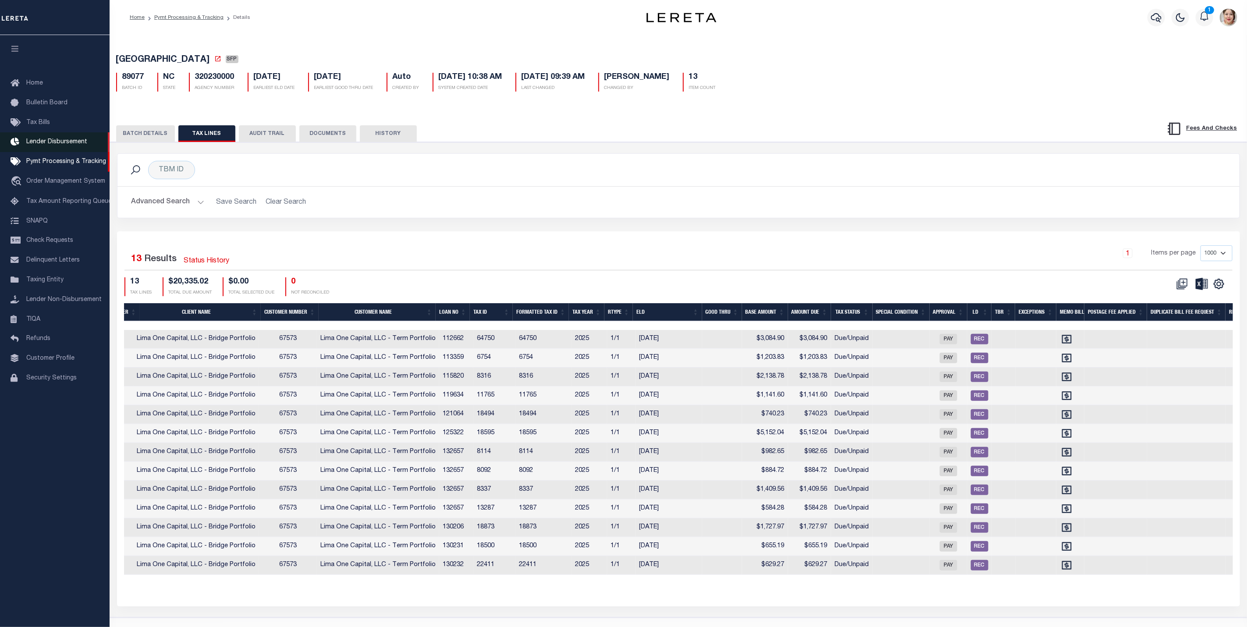
click at [49, 145] on span "Lender Disbursement" at bounding box center [56, 142] width 61 height 6
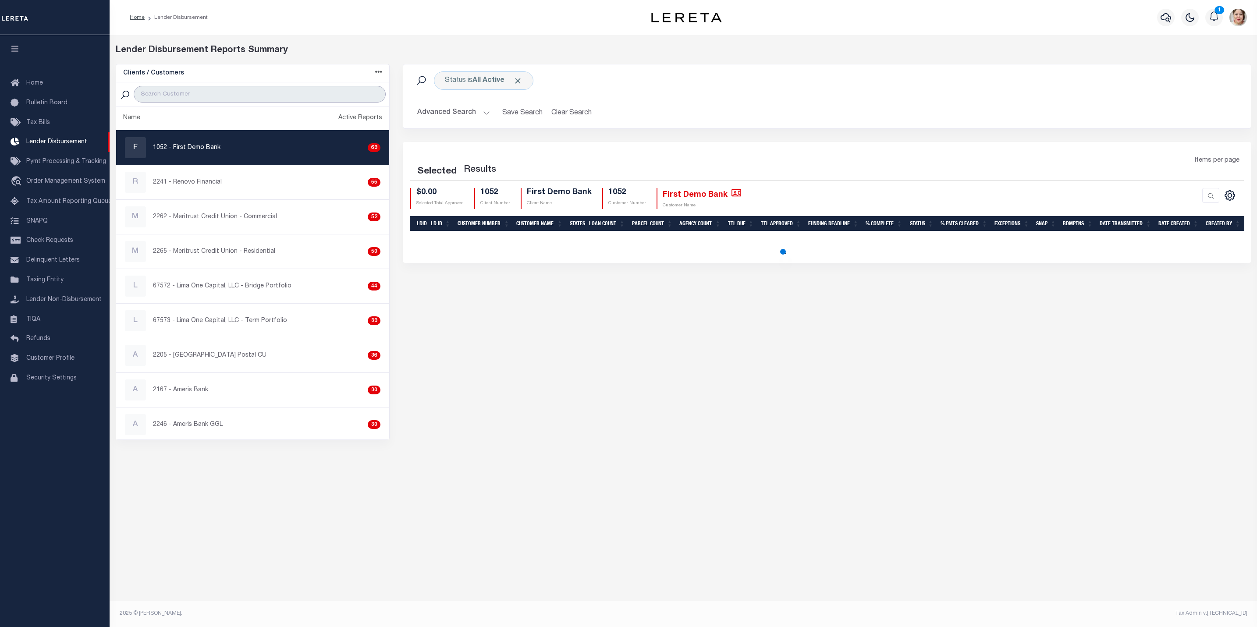
click at [242, 95] on input "search" at bounding box center [260, 94] width 252 height 17
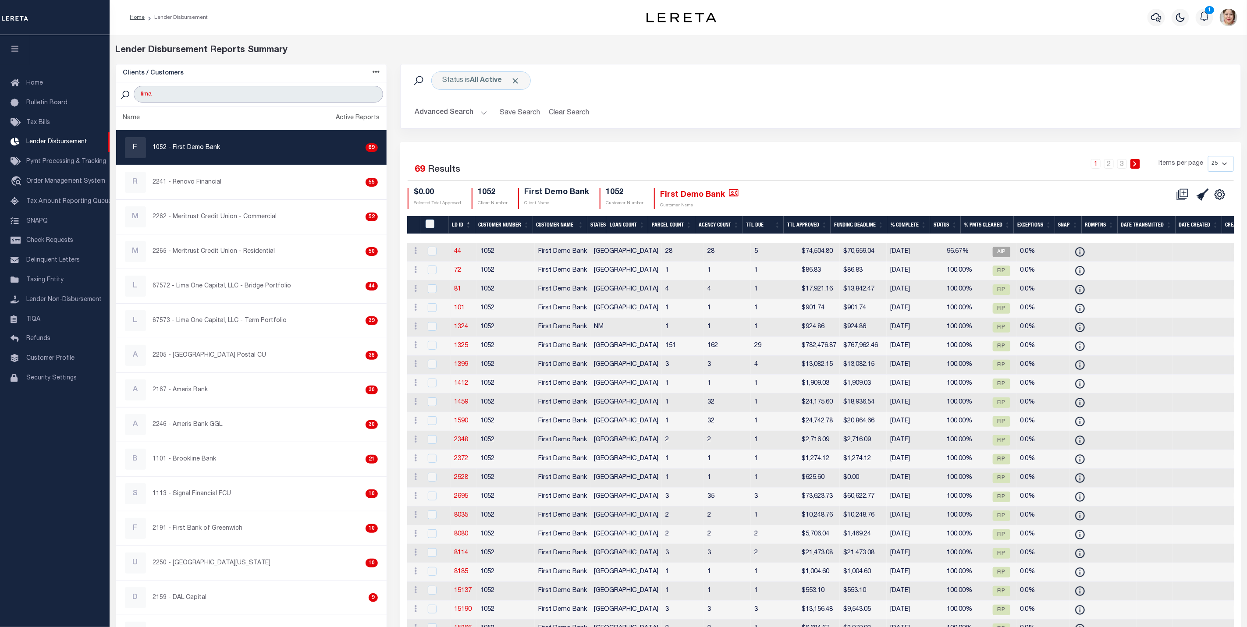
type input "lima"
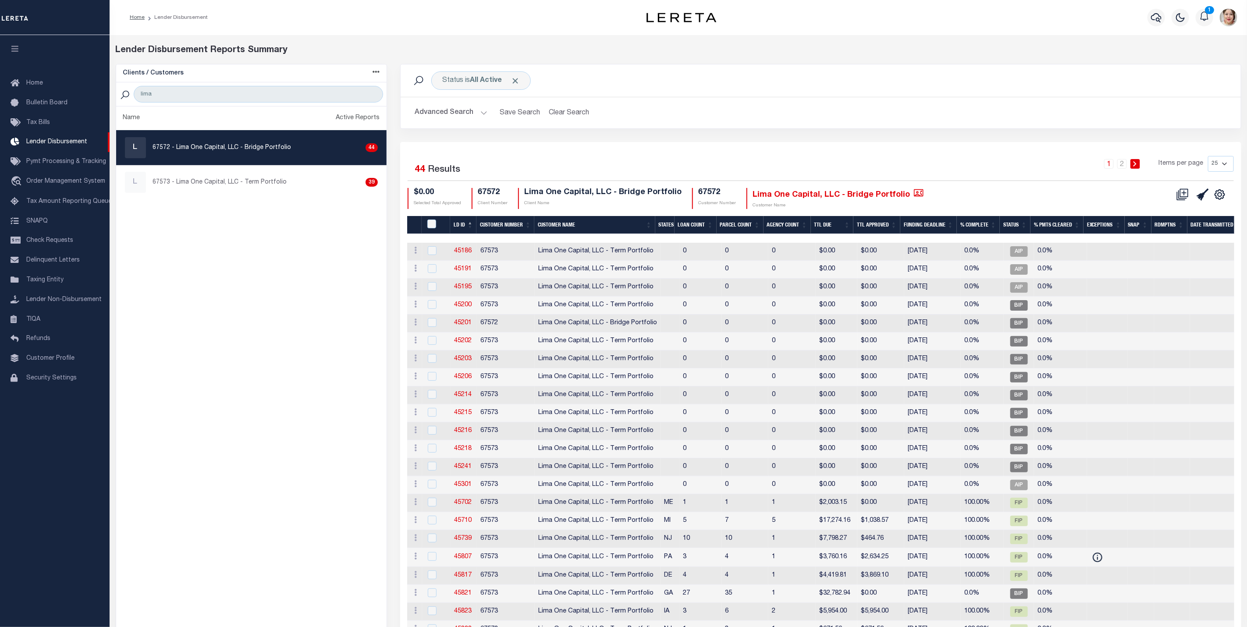
click at [465, 112] on button "Advanced Search" at bounding box center [451, 112] width 73 height 17
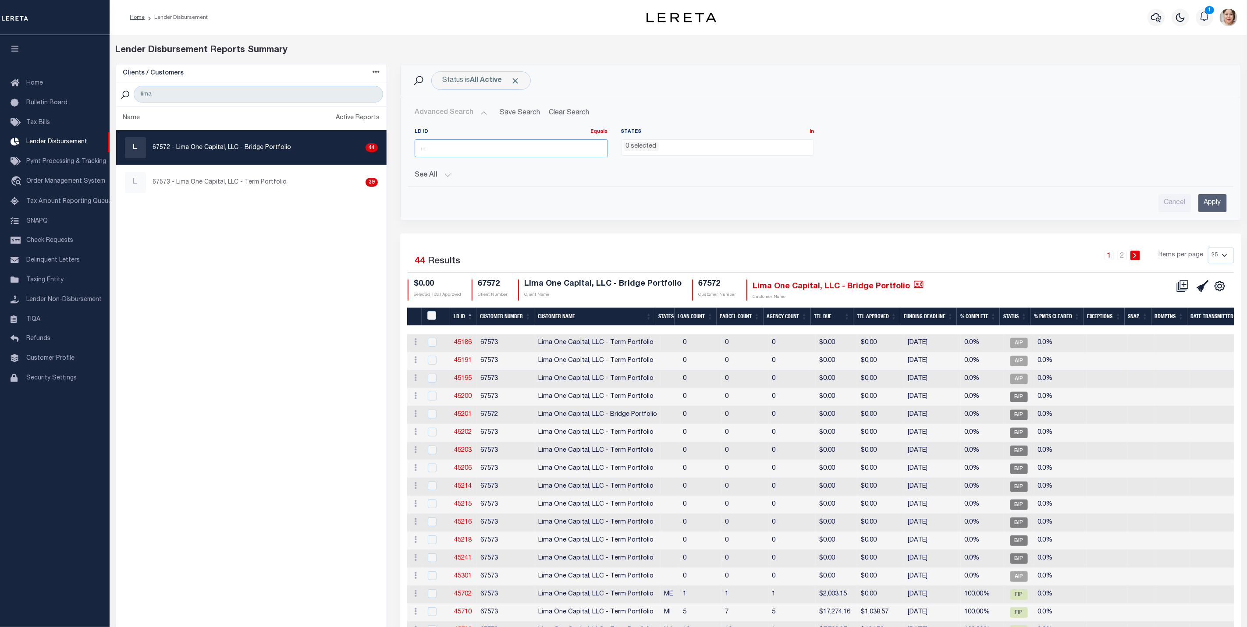
click at [467, 150] on input "number" at bounding box center [511, 148] width 193 height 18
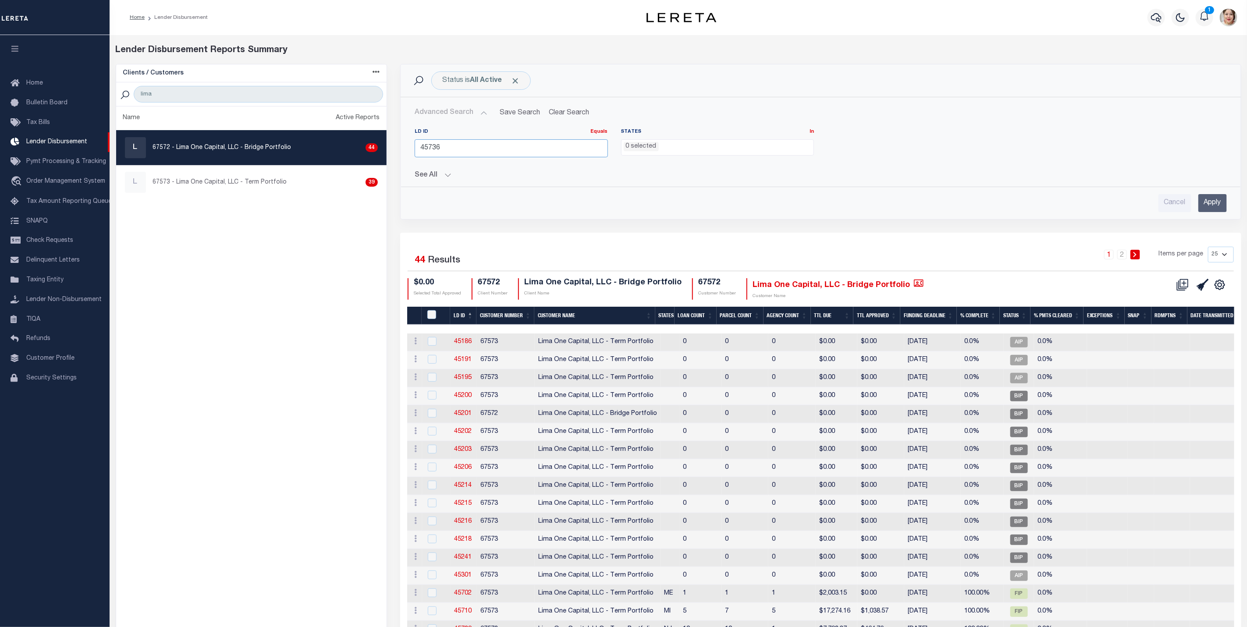
type input "45736"
click at [1214, 208] on input "Apply" at bounding box center [1212, 203] width 28 height 18
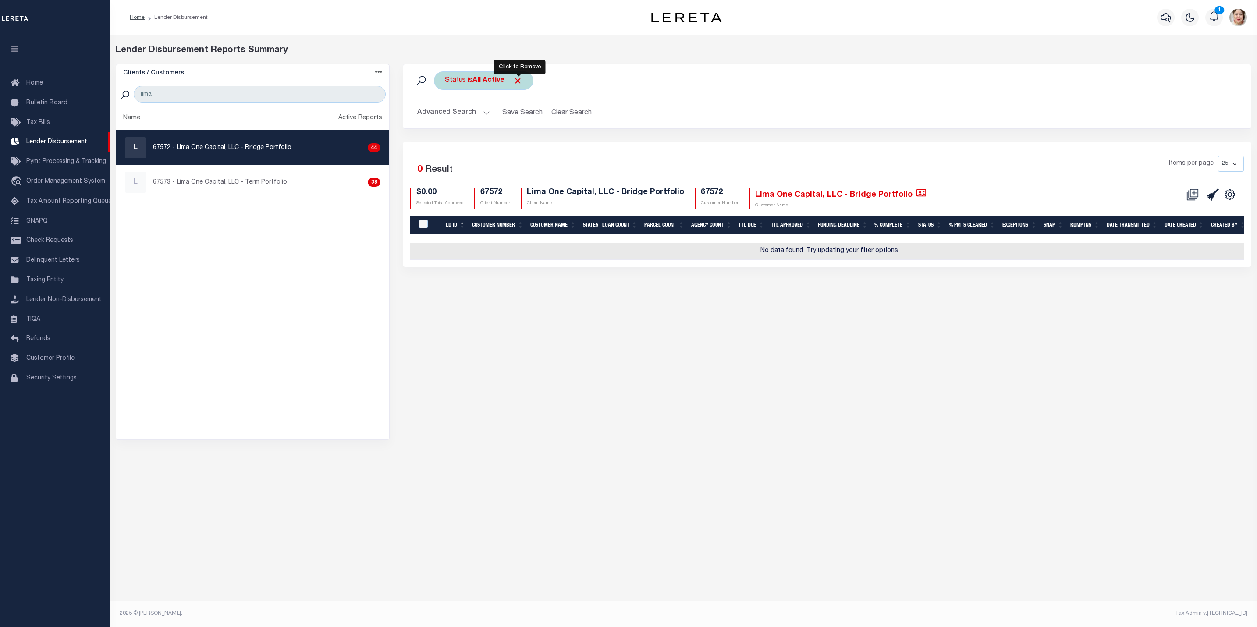
click at [518, 82] on span "Click to Remove" at bounding box center [517, 80] width 9 height 9
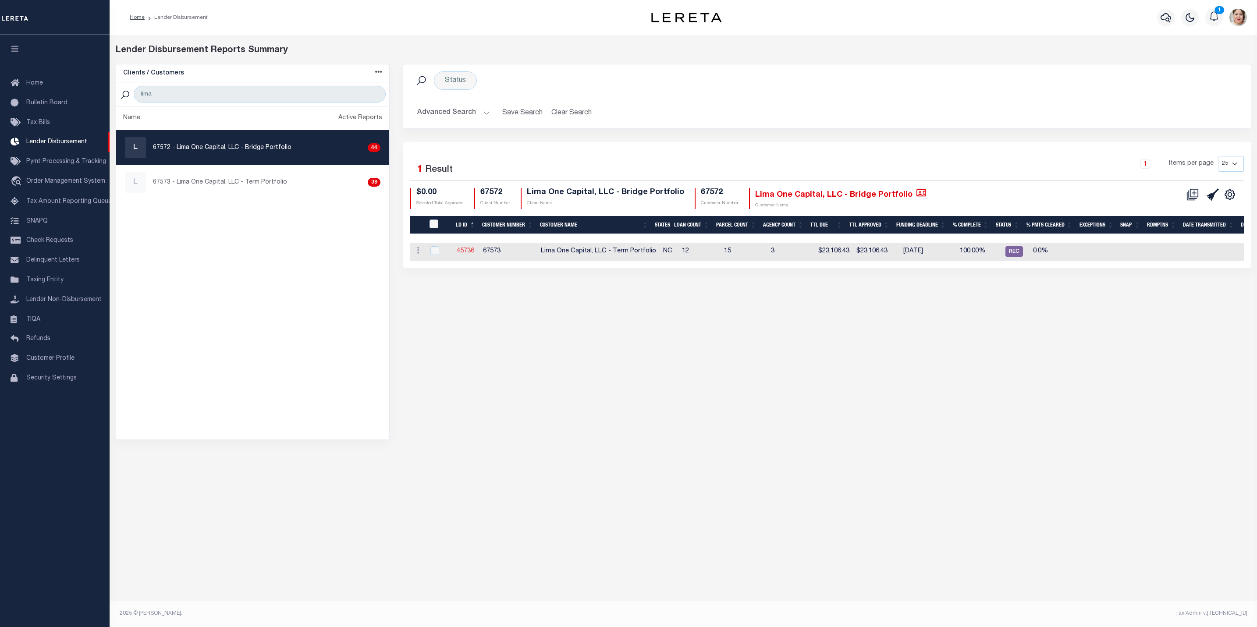
click at [473, 251] on link "45736" at bounding box center [466, 251] width 18 height 6
checkbox input "true"
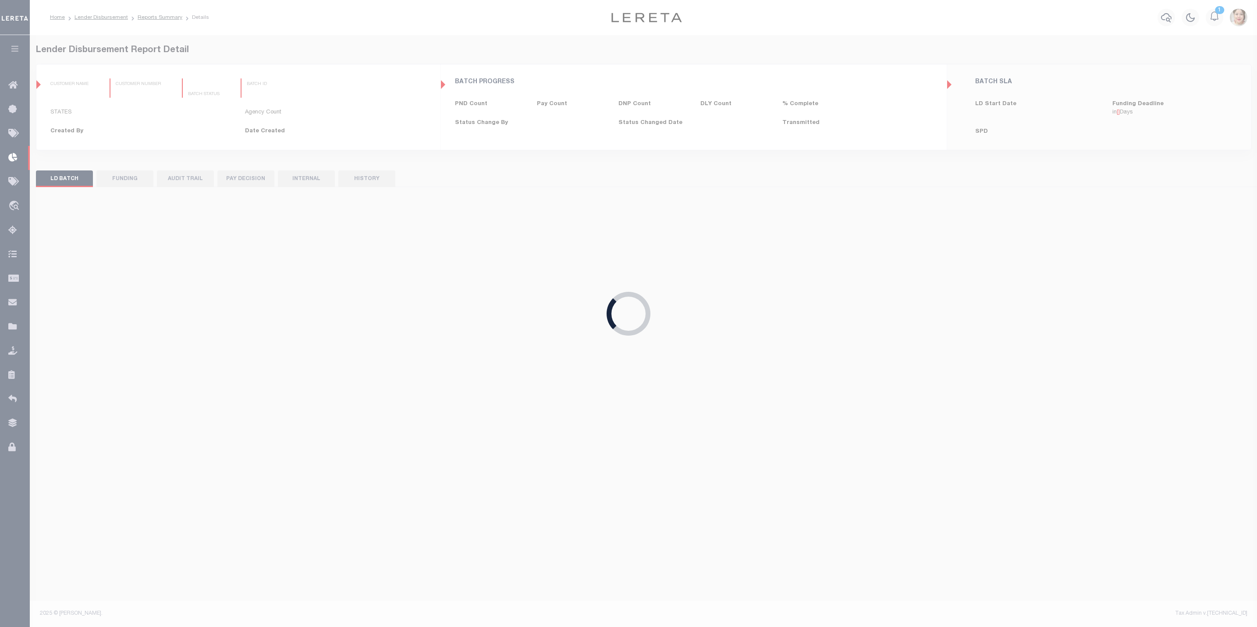
type input "$0.00"
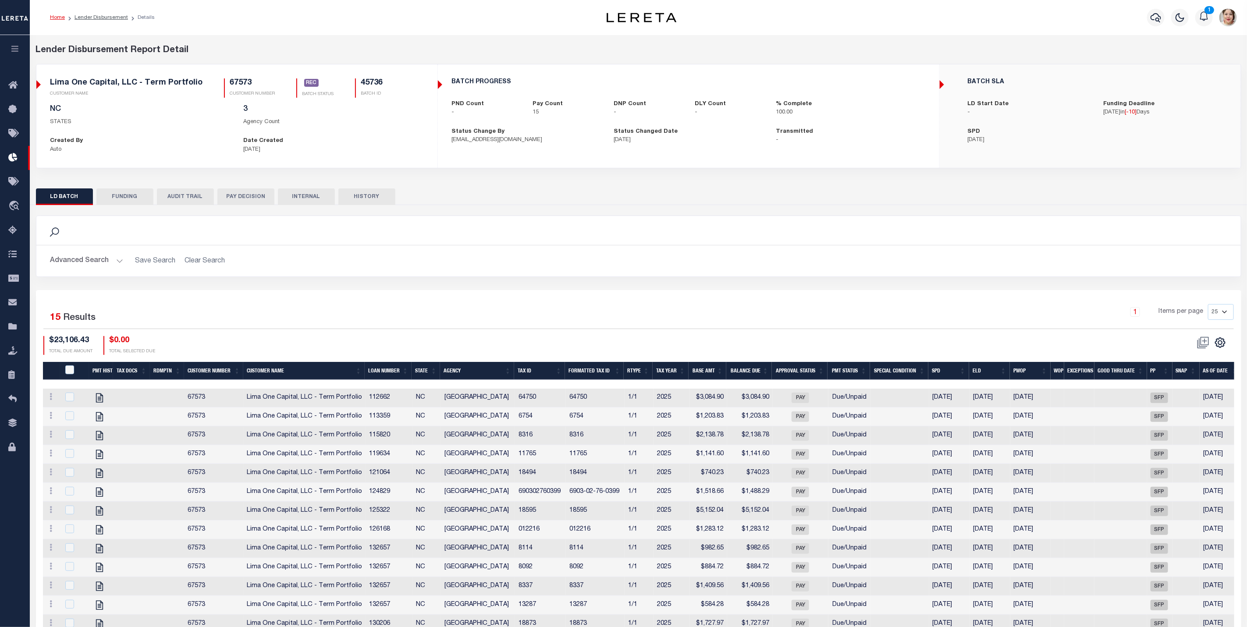
click at [149, 203] on button "FUNDING" at bounding box center [124, 196] width 57 height 17
type input "$23,106.43"
type input "$0"
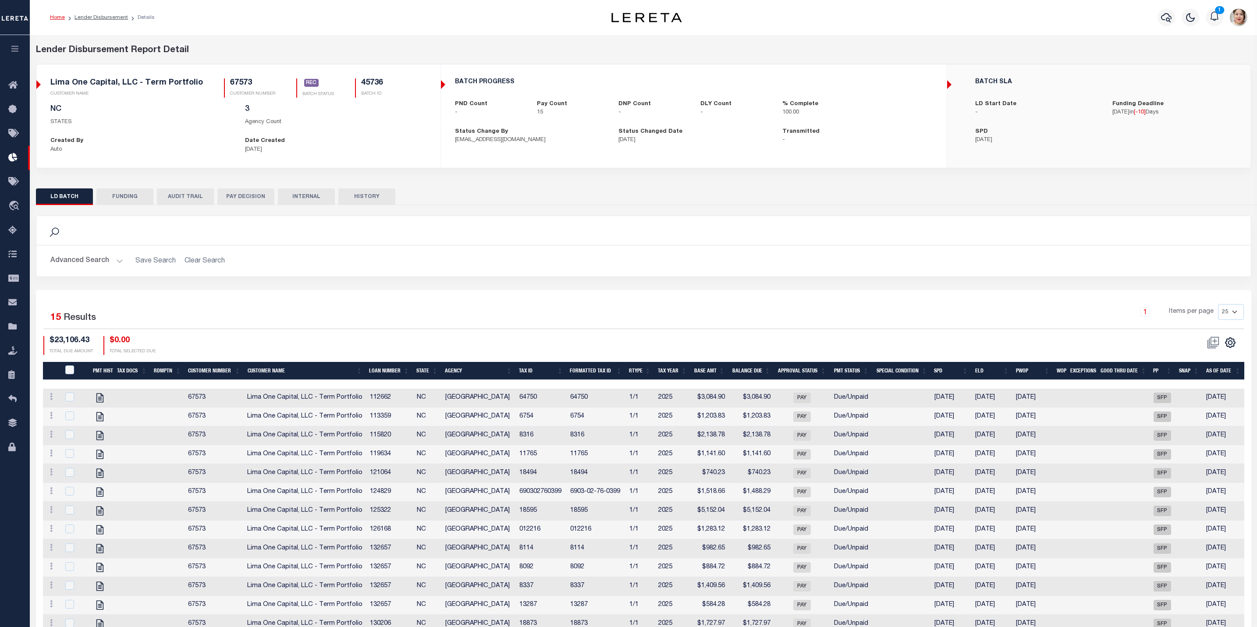
type input "[DATE]"
type input "20250829MMQFMP2700414208291624FT03"
type input "[DATE]"
select select "100"
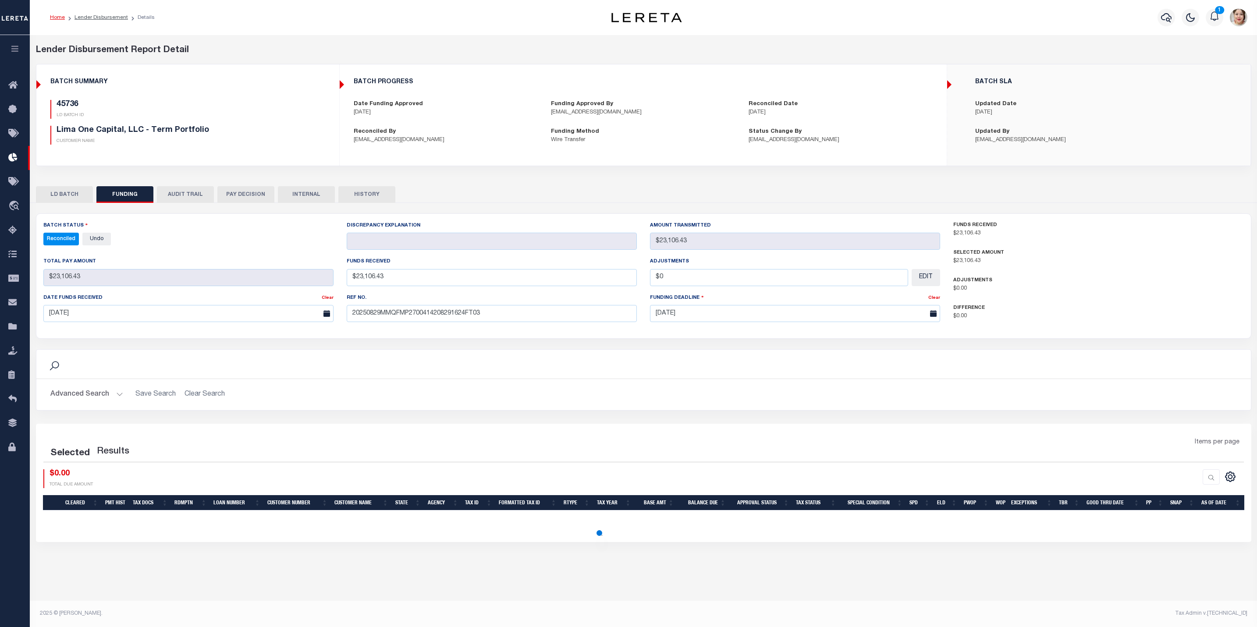
select select "100"
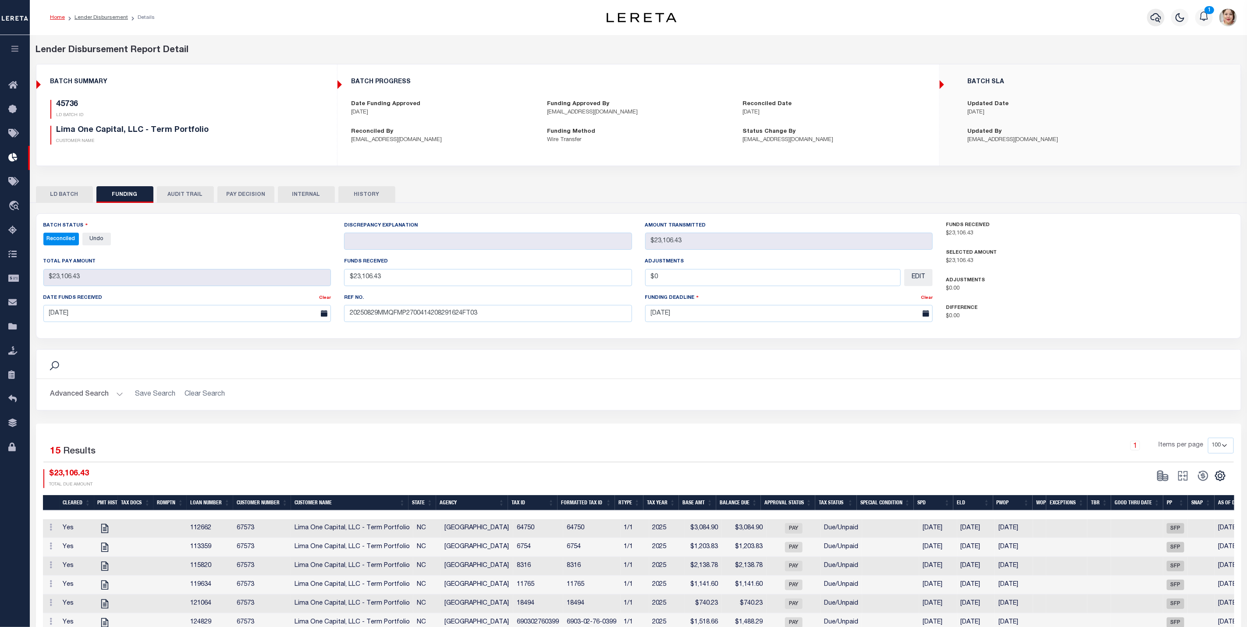
click at [1158, 21] on icon "button" at bounding box center [1156, 17] width 11 height 9
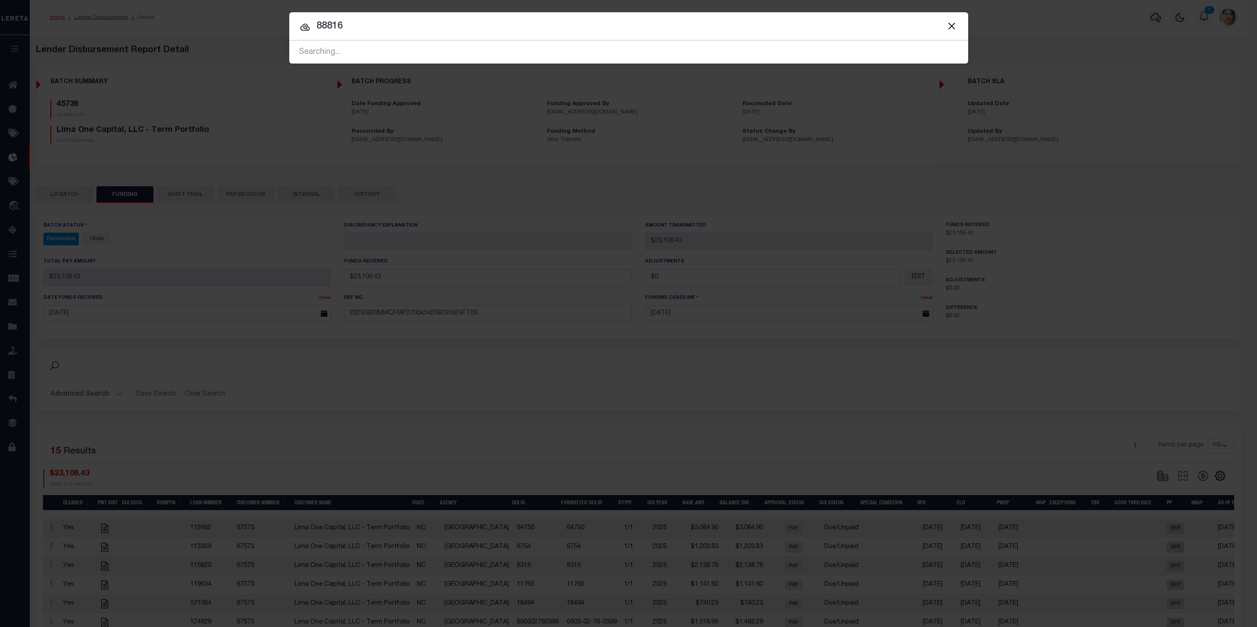
type input "88816"
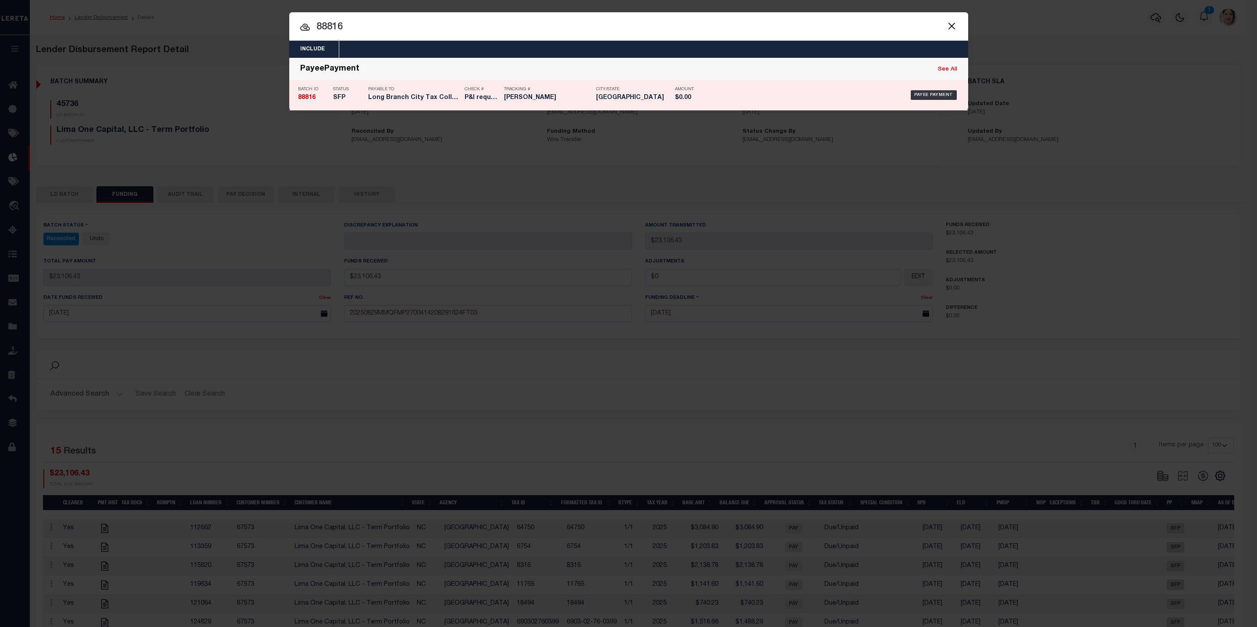
click at [476, 102] on h5 "P&I requested" at bounding box center [482, 97] width 35 height 7
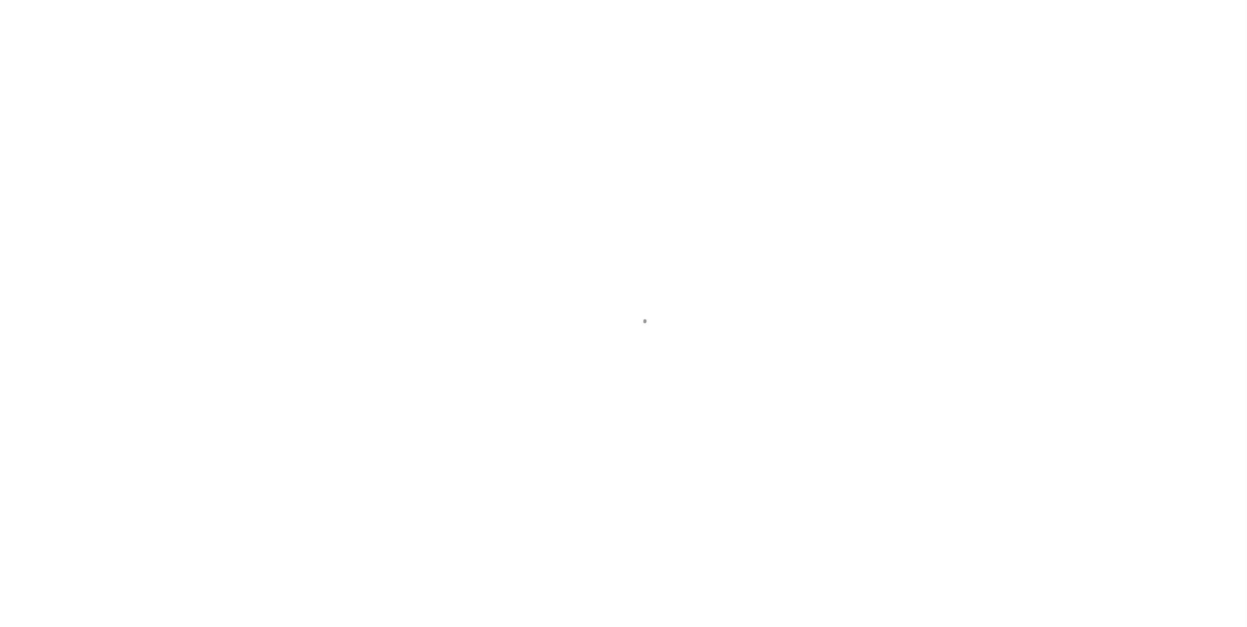
select select "SFP"
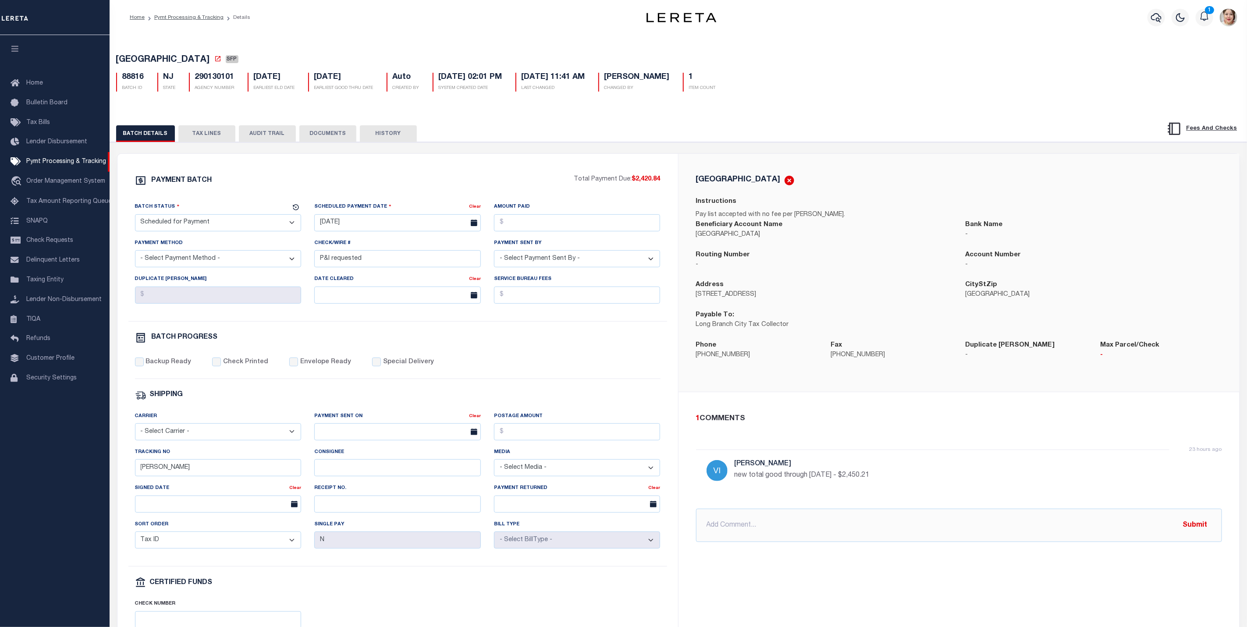
click at [203, 135] on button "TAX LINES" at bounding box center [206, 133] width 57 height 17
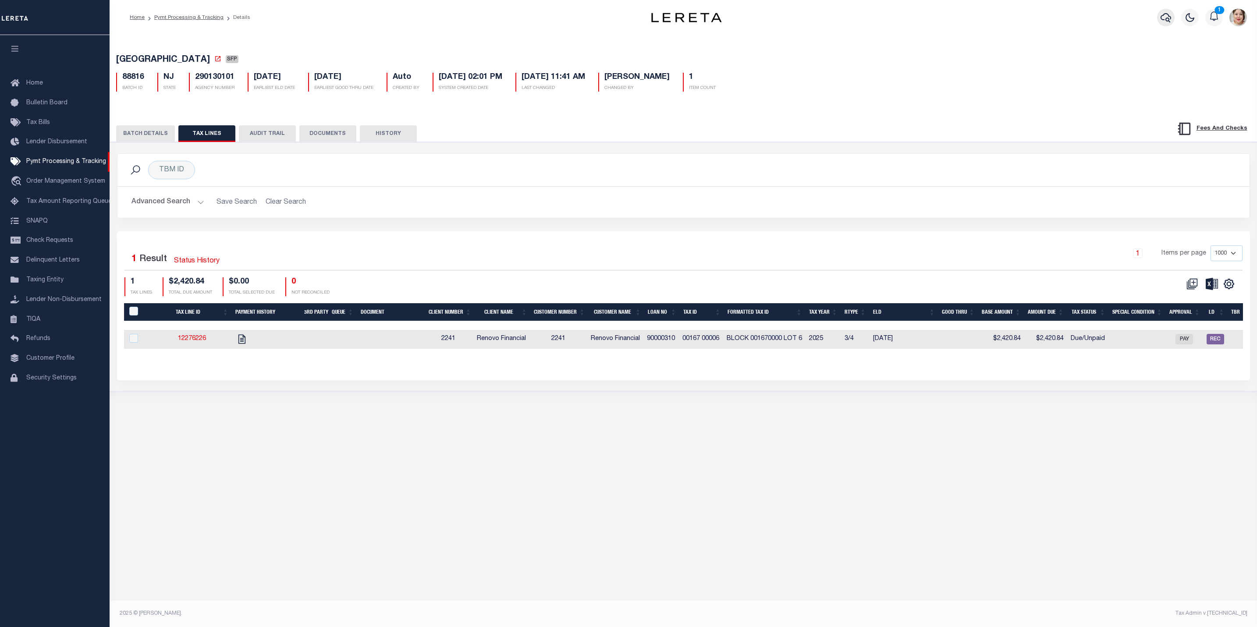
click at [1169, 19] on icon "button" at bounding box center [1166, 17] width 11 height 9
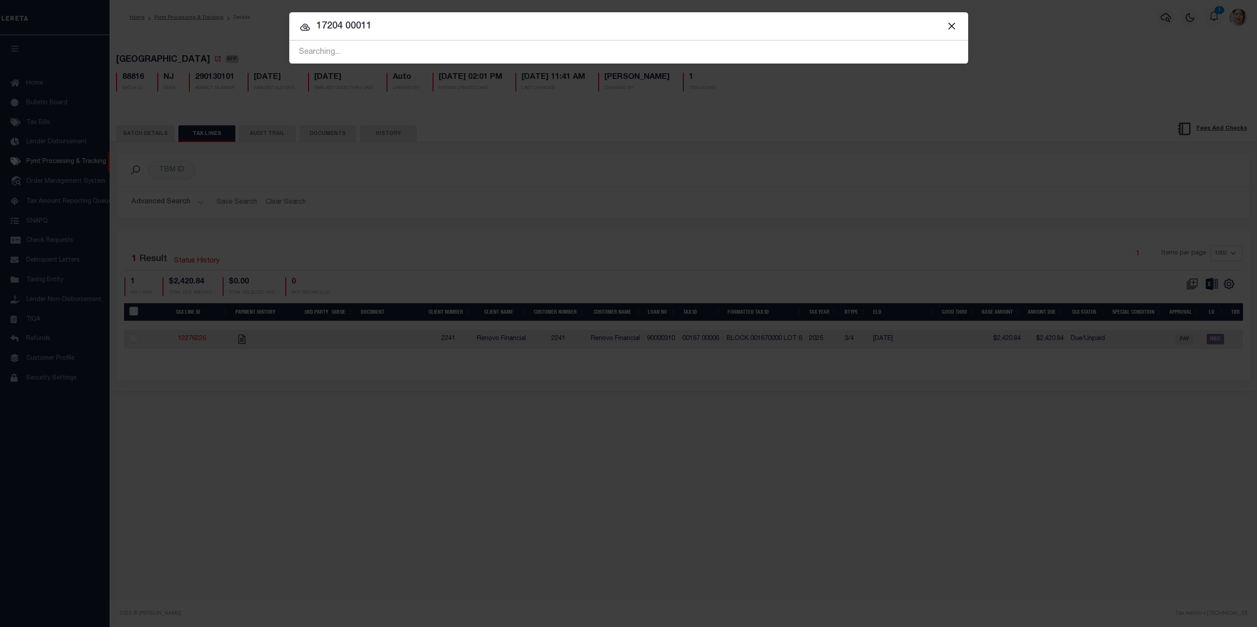
type input "17204 00011"
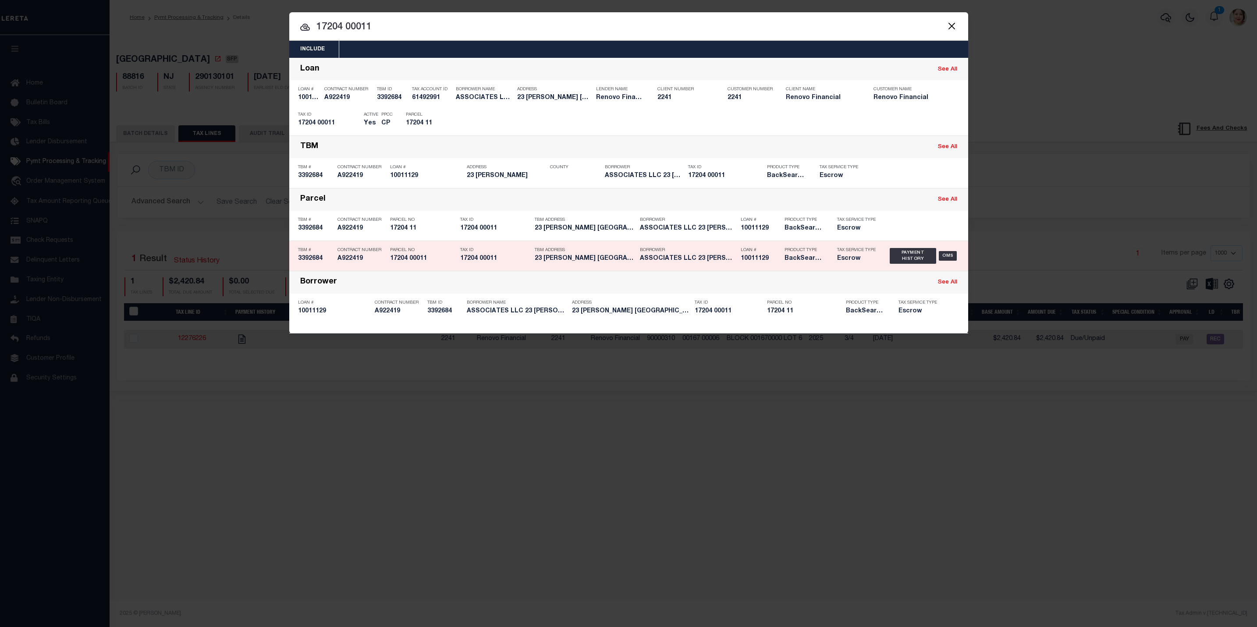
click at [764, 262] on h5 "10011129" at bounding box center [760, 258] width 39 height 7
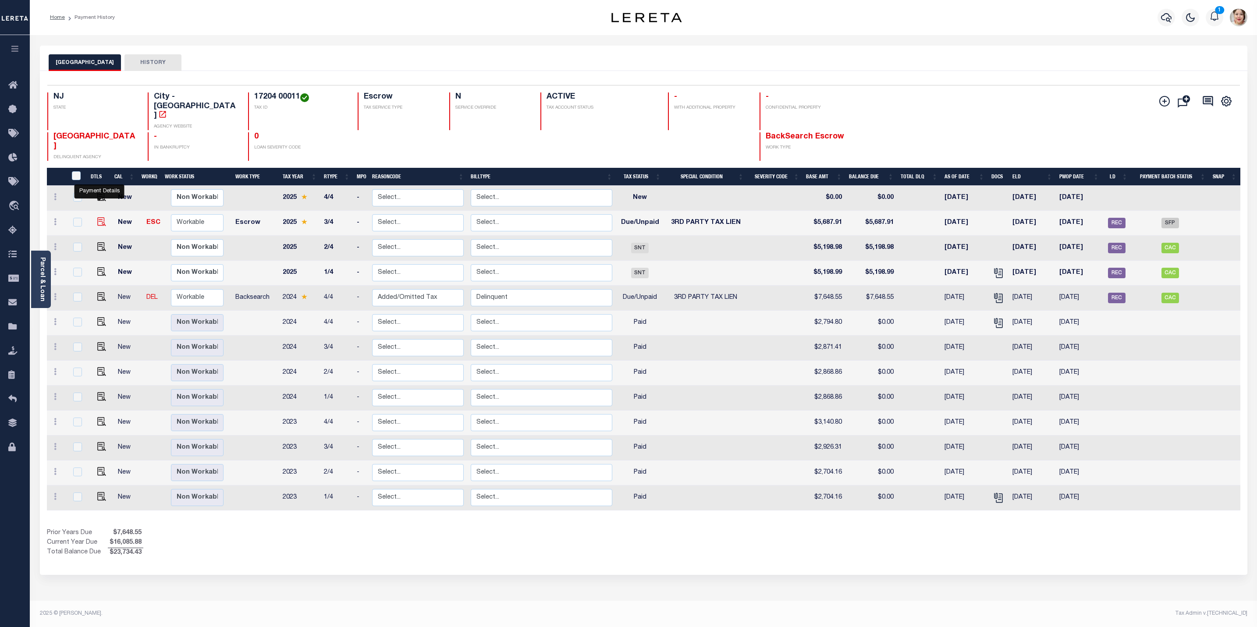
click at [98, 217] on img "" at bounding box center [101, 221] width 9 height 9
checkbox input "true"
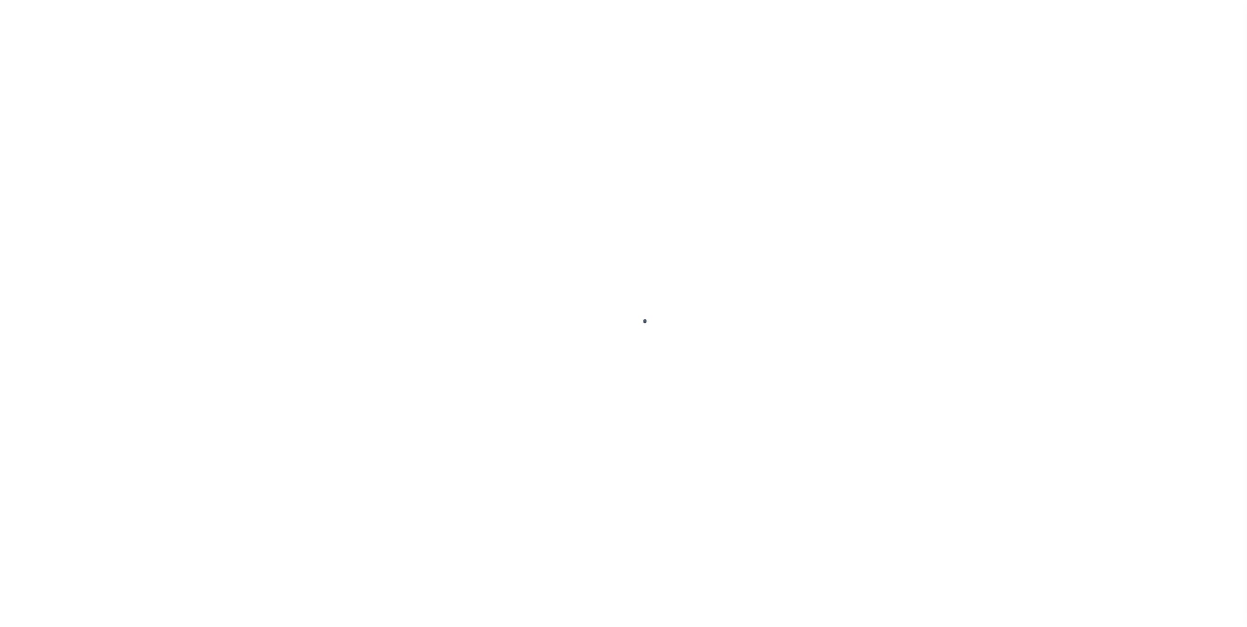
select select "DUE"
select select "20"
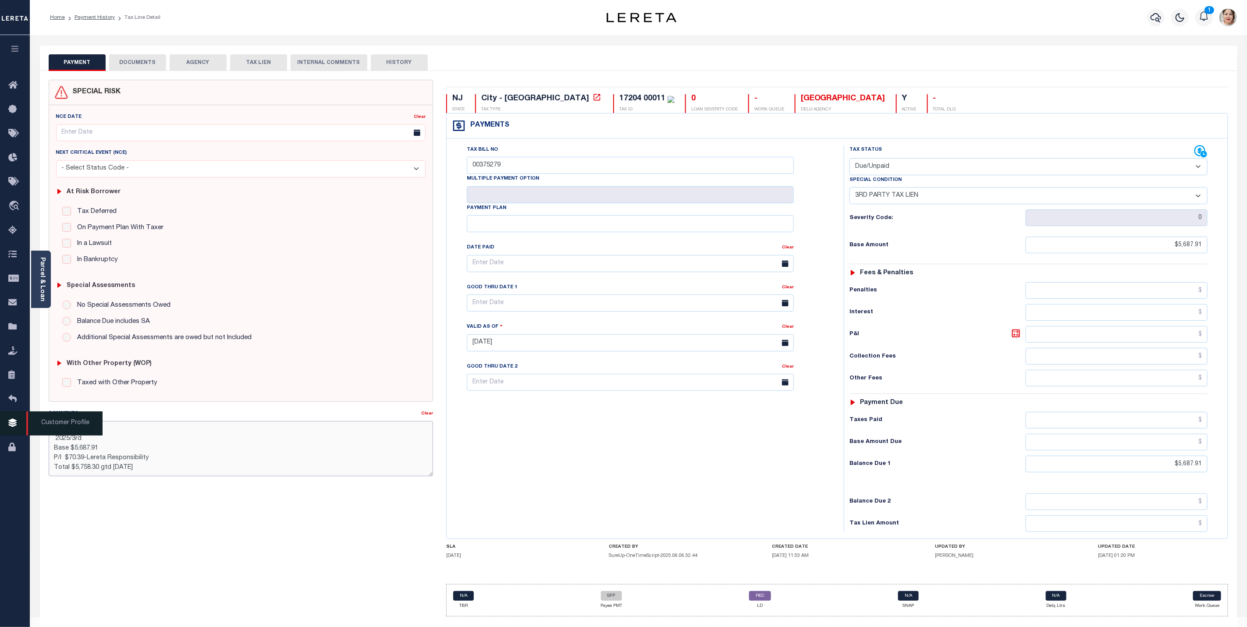
drag, startPoint x: 156, startPoint y: 473, endPoint x: 28, endPoint y: 426, distance: 136.6
click at [28, 426] on div "Home Payment History Tax Line Detail 1 Profile" at bounding box center [623, 322] width 1247 height 644
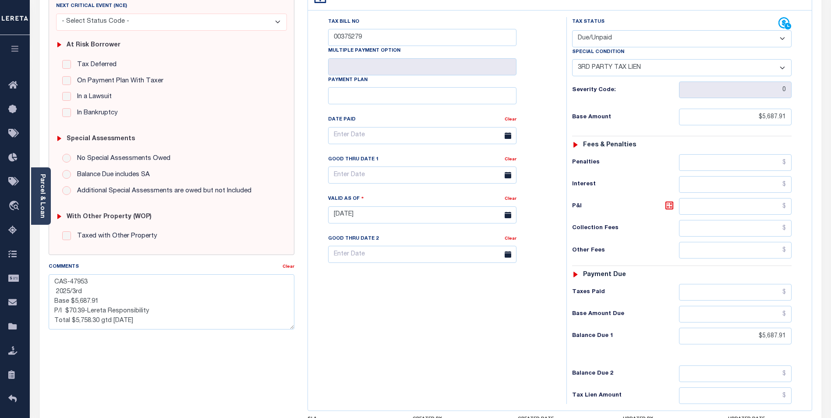
scroll to position [233, 0]
